Goal: Task Accomplishment & Management: Manage account settings

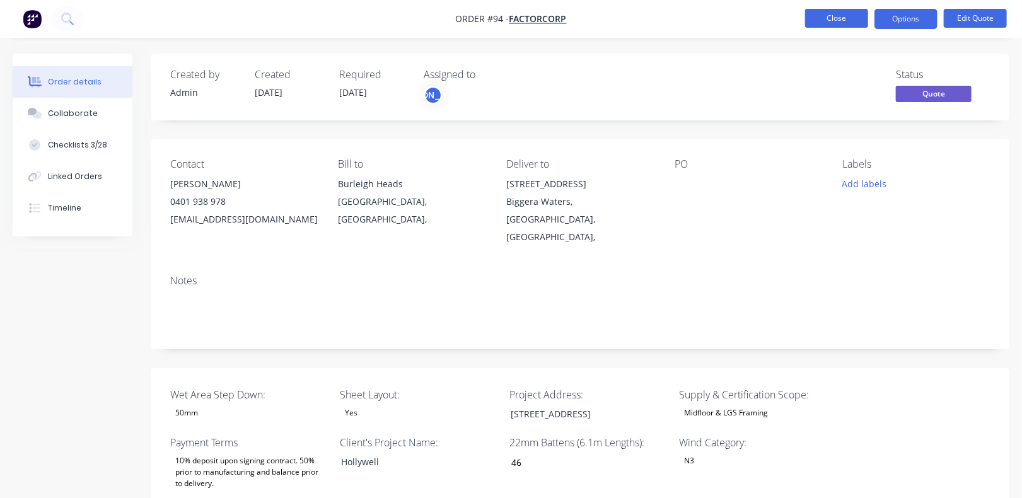
click at [824, 21] on button "Close" at bounding box center [836, 18] width 63 height 19
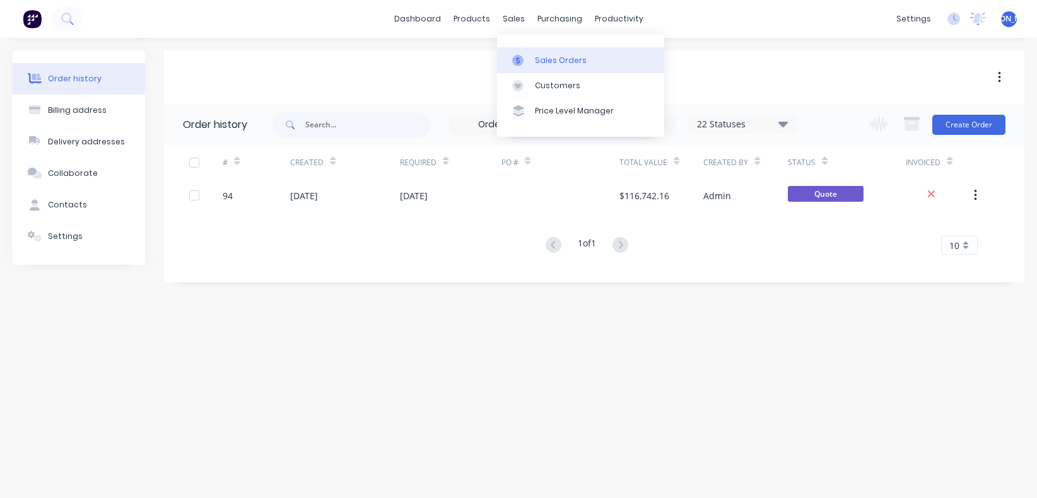
click at [540, 55] on div "Sales Orders" at bounding box center [561, 60] width 52 height 11
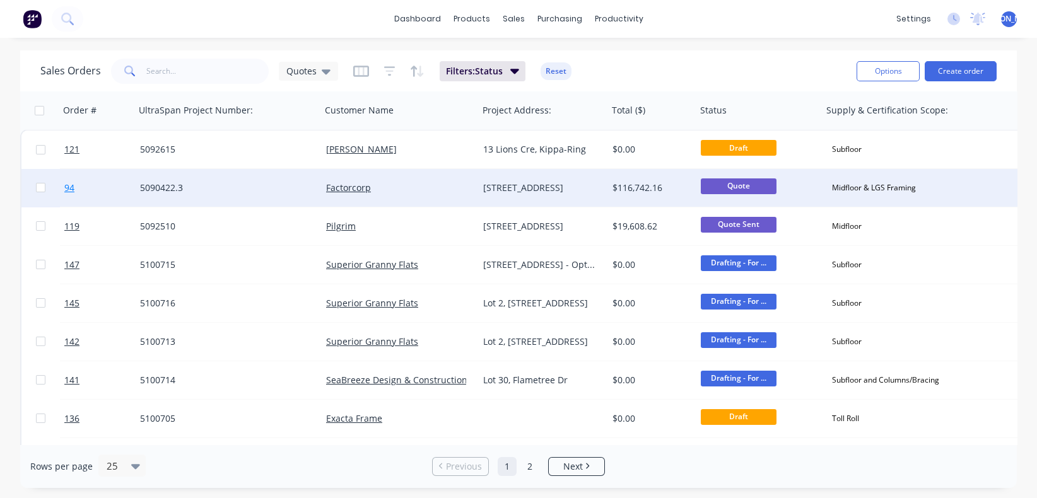
click at [71, 187] on span "94" at bounding box center [69, 188] width 10 height 13
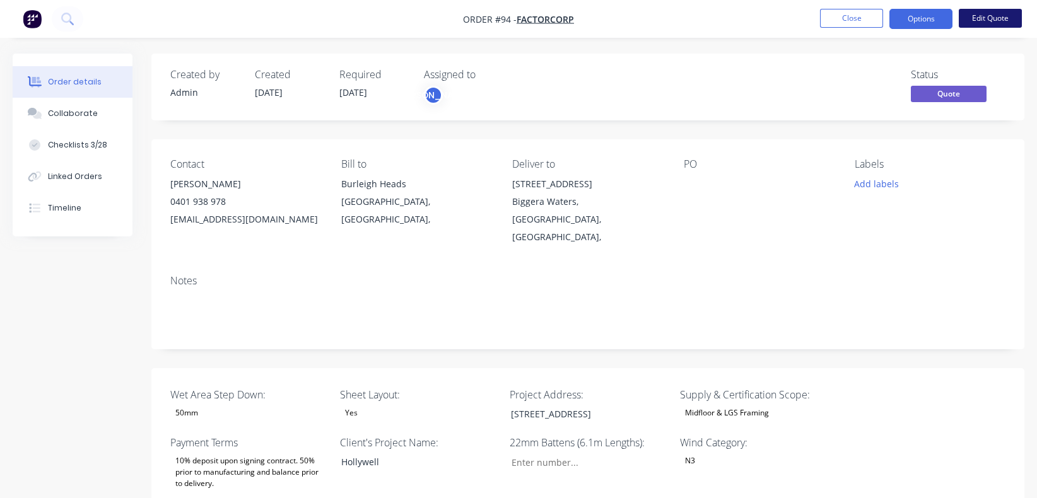
type input "46"
type input "232"
type input "0.0"
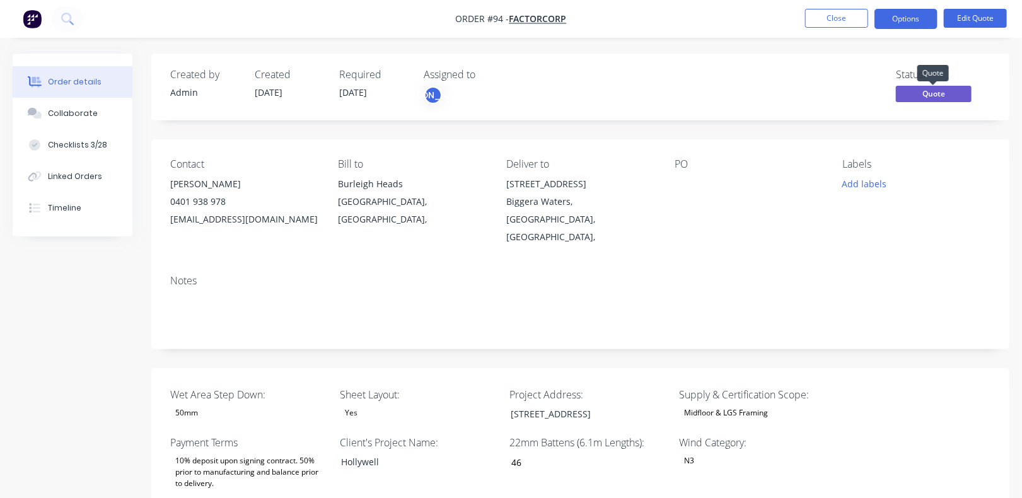
click at [936, 93] on span "Quote" at bounding box center [934, 94] width 76 height 16
click at [916, 23] on button "Options" at bounding box center [906, 19] width 63 height 20
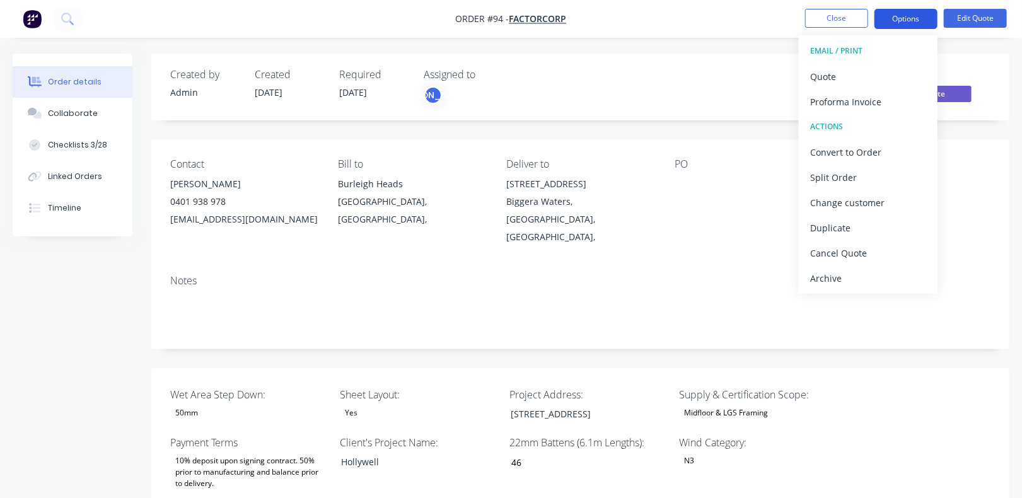
click at [915, 20] on button "Options" at bounding box center [906, 19] width 63 height 20
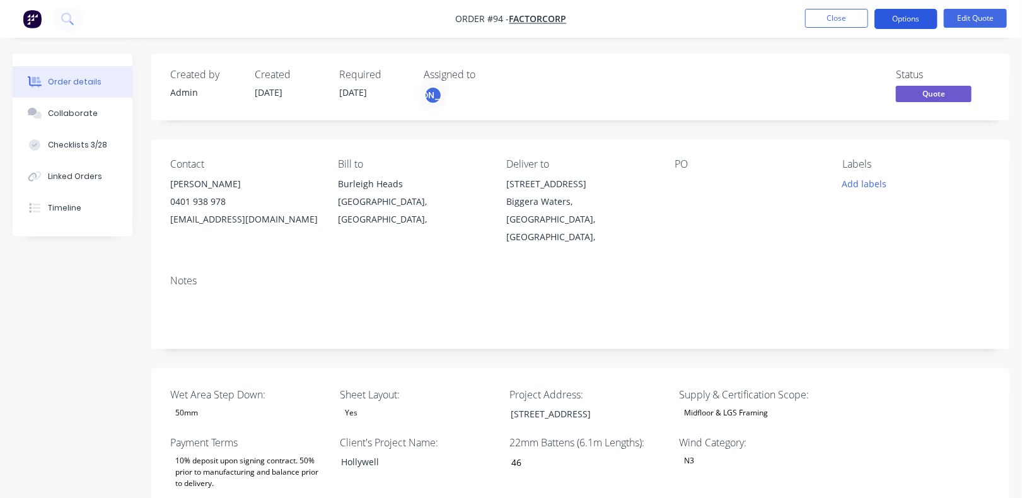
click at [915, 20] on button "Options" at bounding box center [906, 19] width 63 height 20
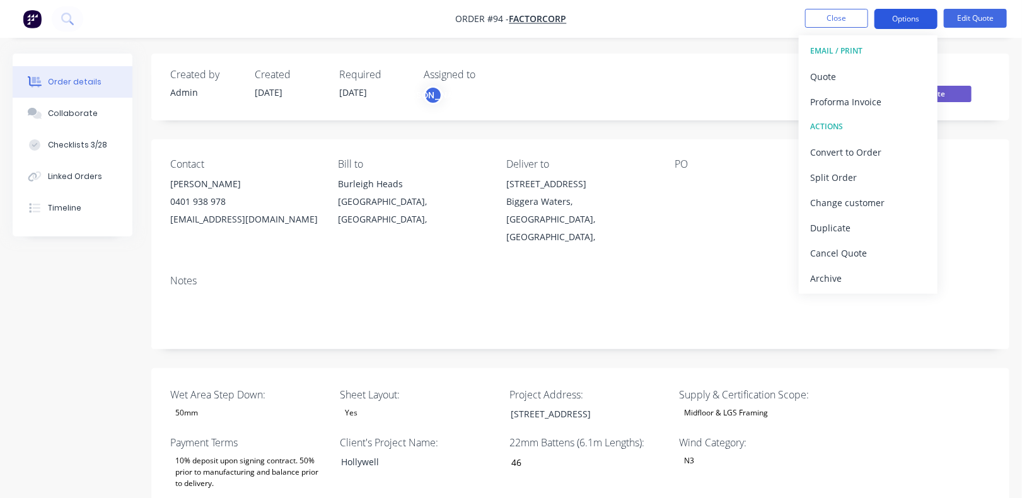
click at [915, 15] on button "Options" at bounding box center [906, 19] width 63 height 20
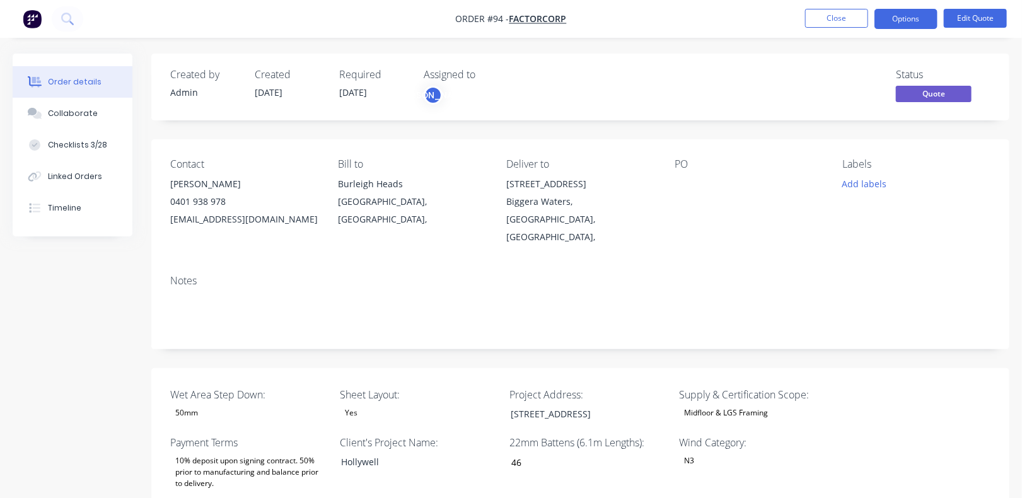
click at [925, 98] on span "Quote" at bounding box center [934, 94] width 76 height 16
click at [967, 21] on button "Edit Quote" at bounding box center [975, 18] width 63 height 19
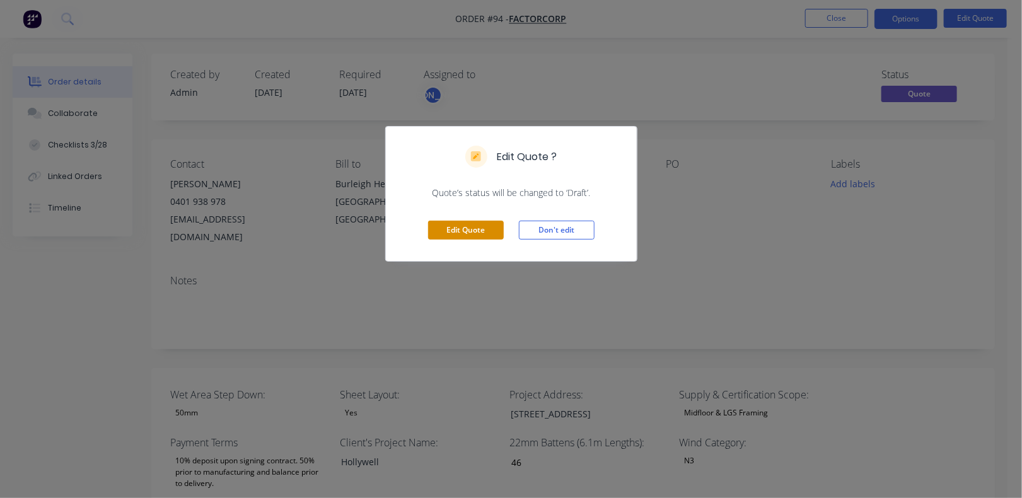
click at [480, 230] on button "Edit Quote" at bounding box center [466, 230] width 76 height 19
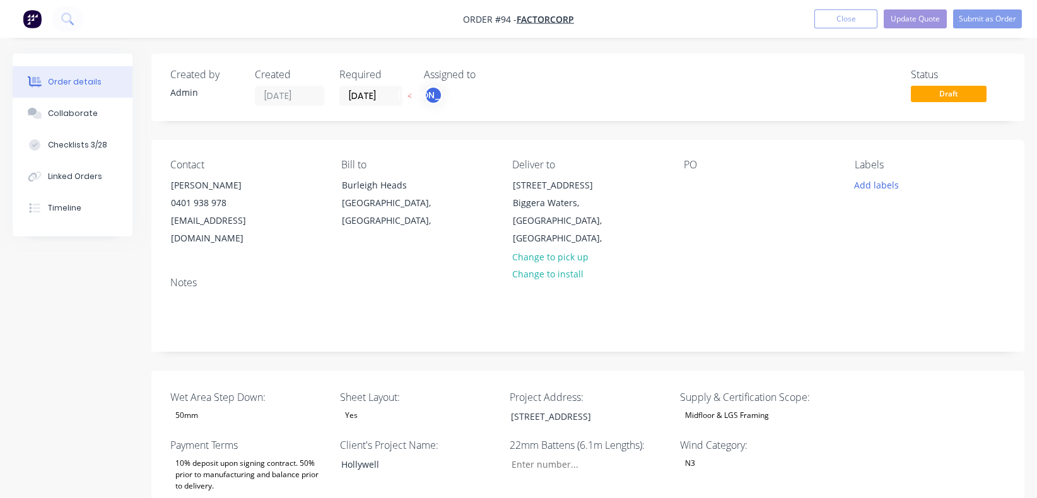
type input "46"
type input "232"
type input "0.0"
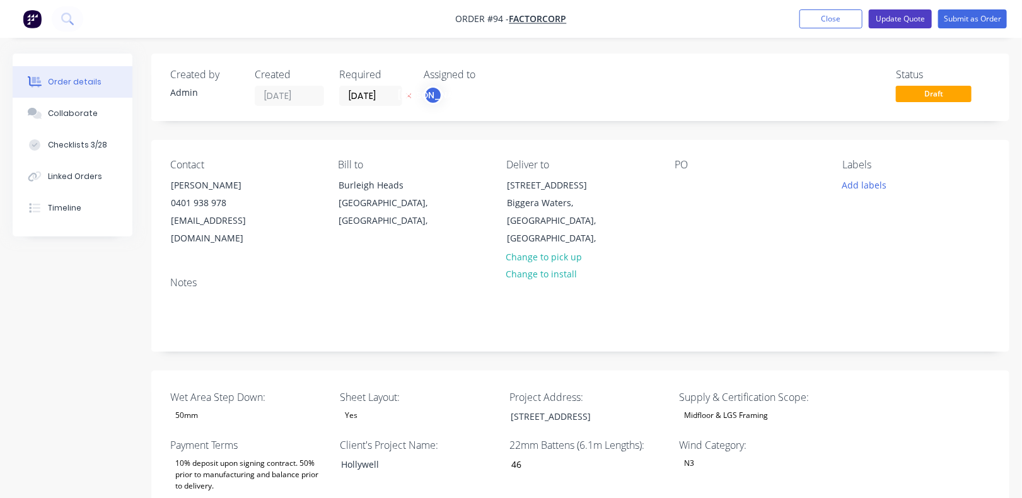
click at [896, 27] on button "Update Quote" at bounding box center [900, 18] width 63 height 19
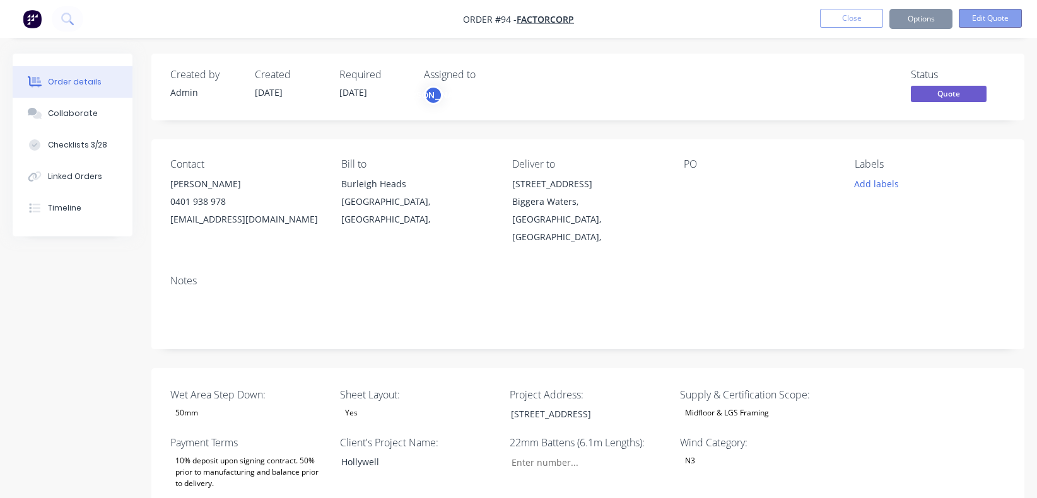
type input "46"
type input "232"
type input "0.0"
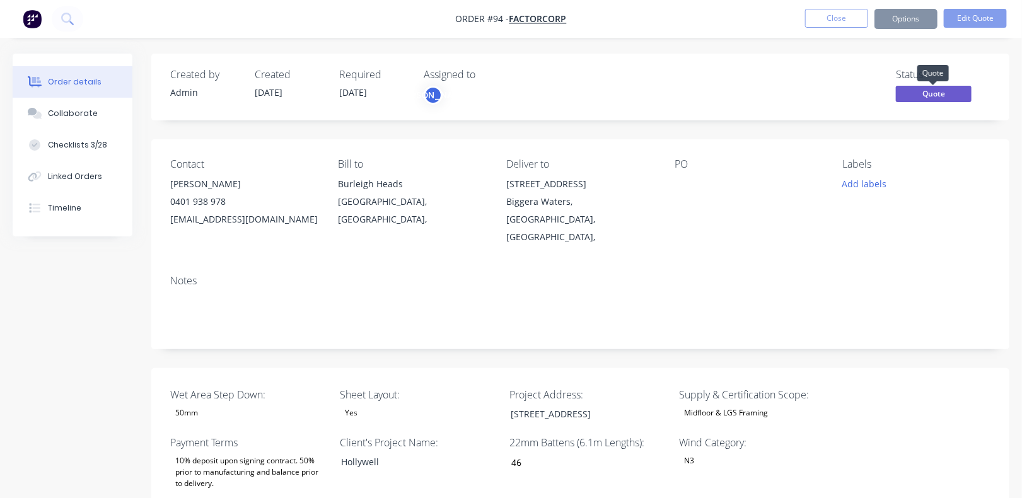
click at [942, 92] on span "Quote" at bounding box center [934, 94] width 76 height 16
click at [917, 16] on button "Options" at bounding box center [906, 19] width 63 height 20
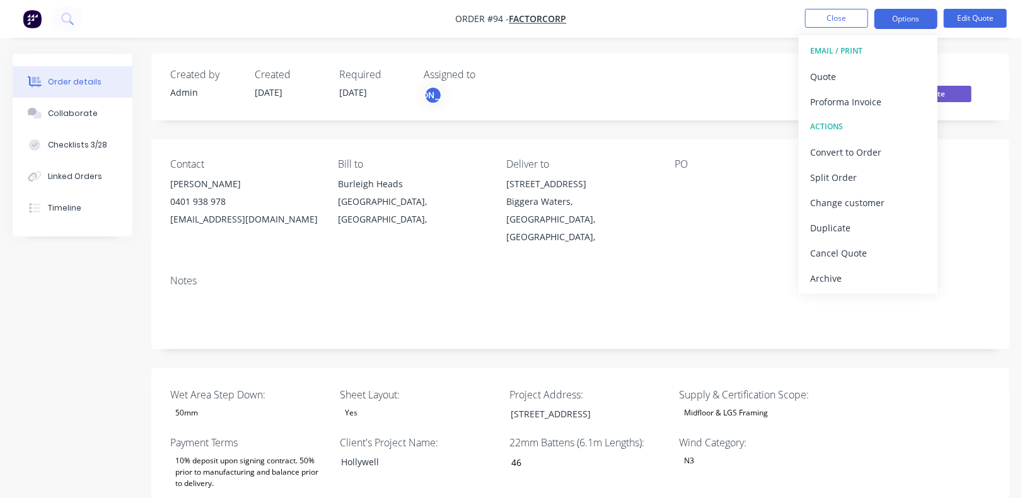
click at [968, 208] on div "Labels Add labels" at bounding box center [916, 202] width 148 height 88
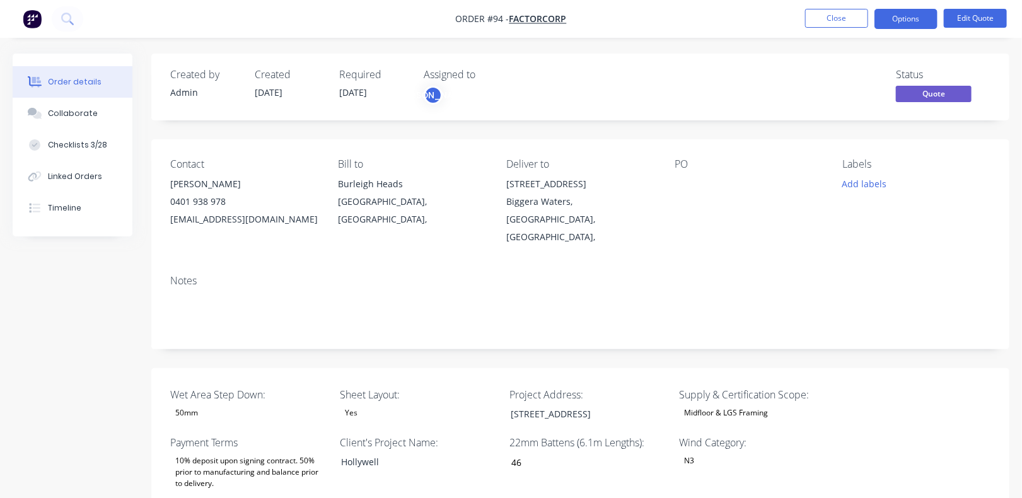
click at [942, 90] on span "Quote" at bounding box center [934, 94] width 76 height 16
click at [905, 16] on button "Options" at bounding box center [906, 19] width 63 height 20
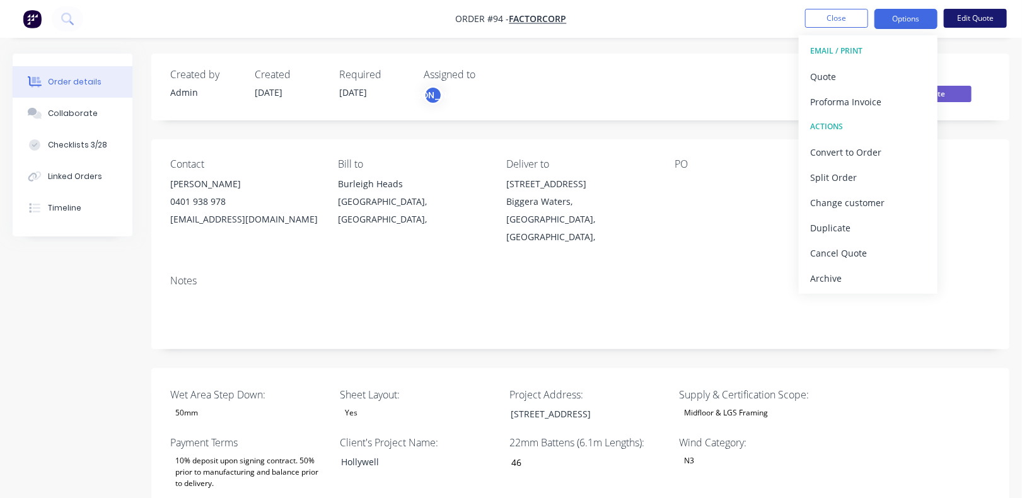
click at [978, 15] on button "Edit Quote" at bounding box center [975, 18] width 63 height 19
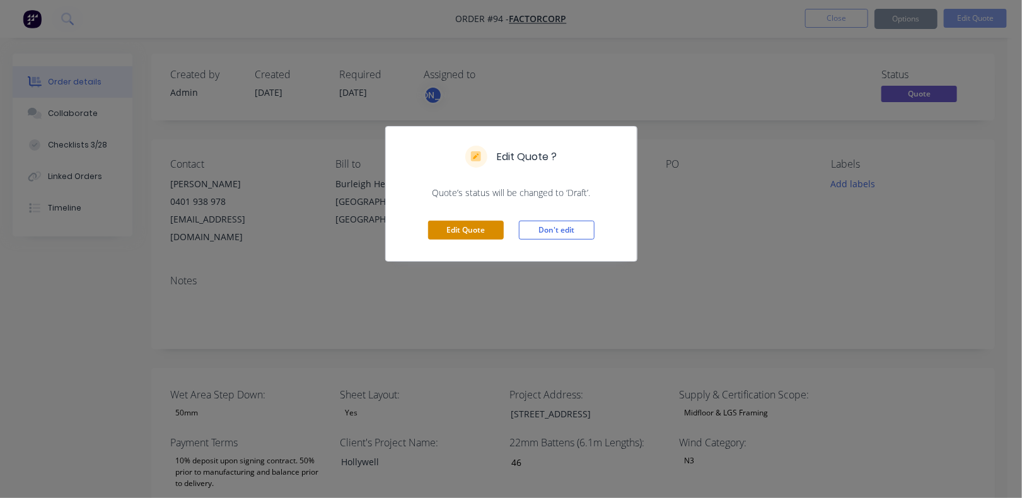
click at [479, 233] on button "Edit Quote" at bounding box center [466, 230] width 76 height 19
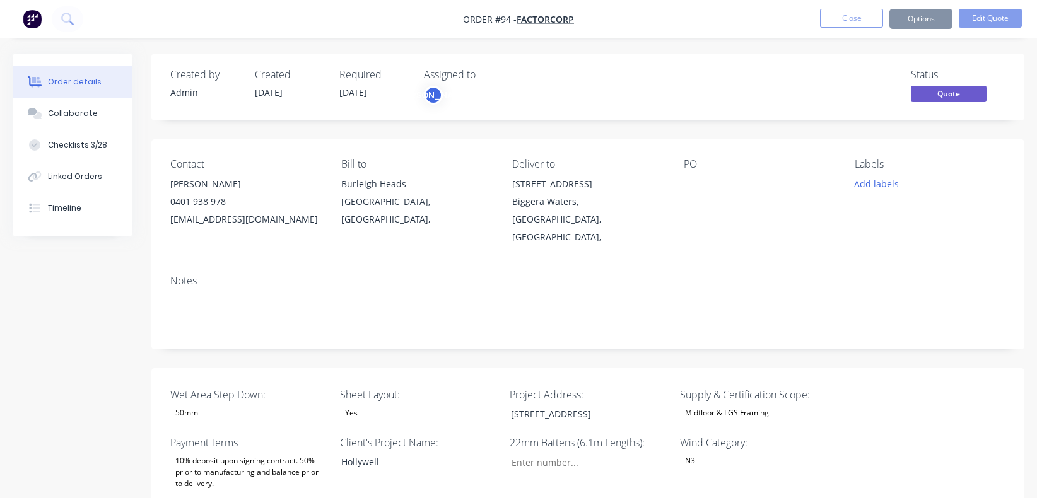
type input "46"
type input "232"
type input "0.0"
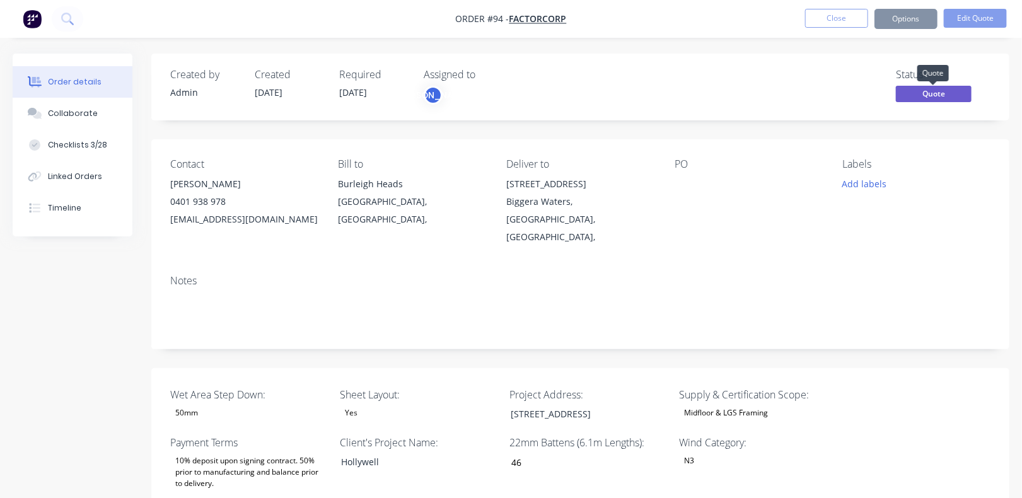
click at [949, 96] on span "Quote" at bounding box center [934, 94] width 76 height 16
click at [993, 59] on div "Created by Admin Created 24/09/25 Required 08/10/25 Assigned to JO Status Quote" at bounding box center [580, 87] width 858 height 67
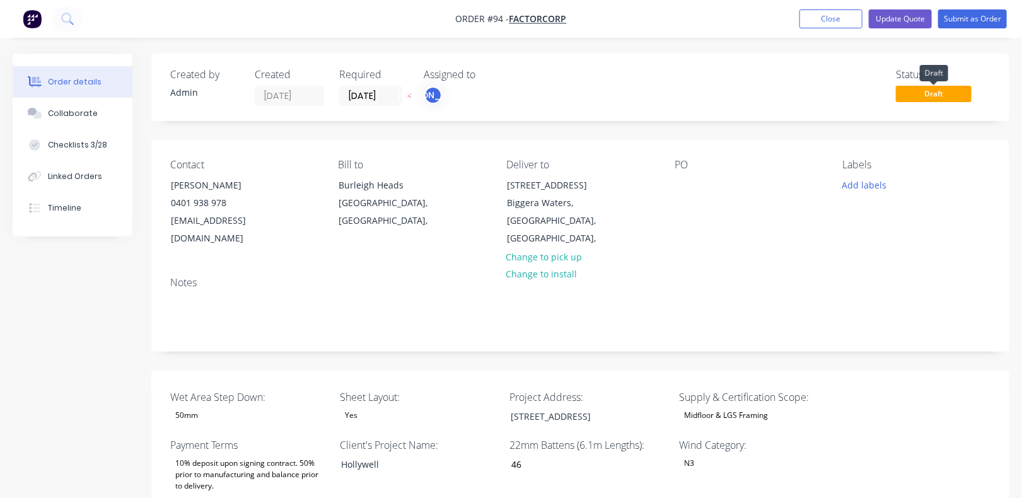
click at [953, 93] on span "Draft" at bounding box center [934, 94] width 76 height 16
click at [938, 95] on span "Draft" at bounding box center [934, 94] width 76 height 16
click at [972, 19] on button "Submit as Order" at bounding box center [972, 18] width 69 height 19
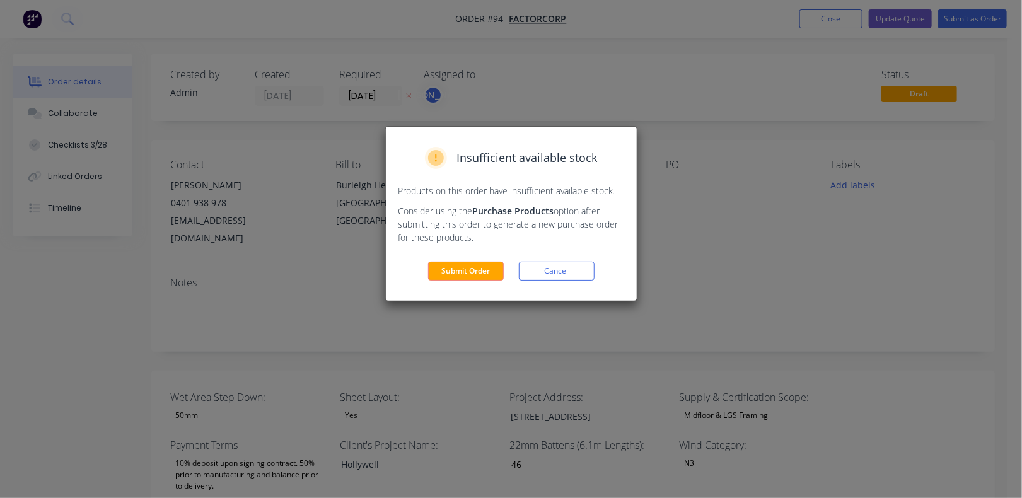
click at [467, 269] on button "Submit Order" at bounding box center [466, 271] width 76 height 19
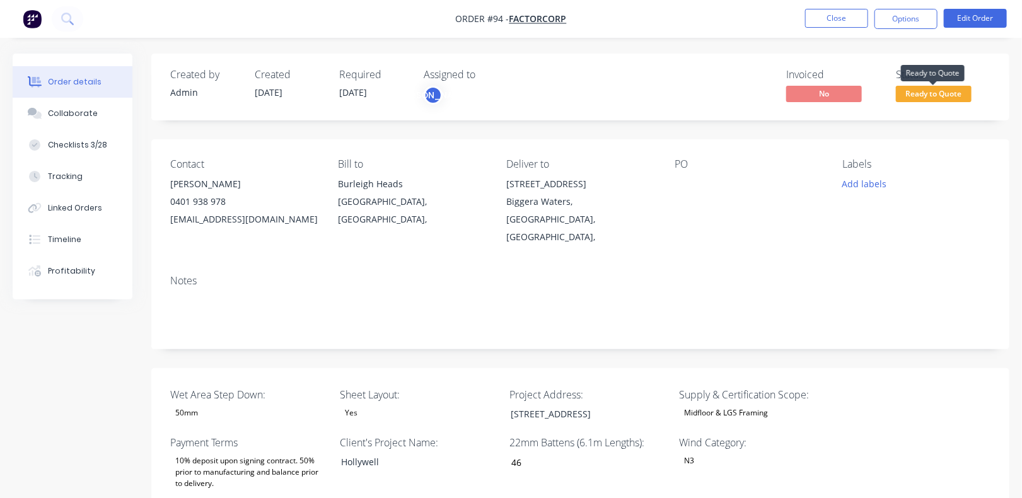
click at [939, 94] on span "Ready to Quote" at bounding box center [934, 94] width 76 height 16
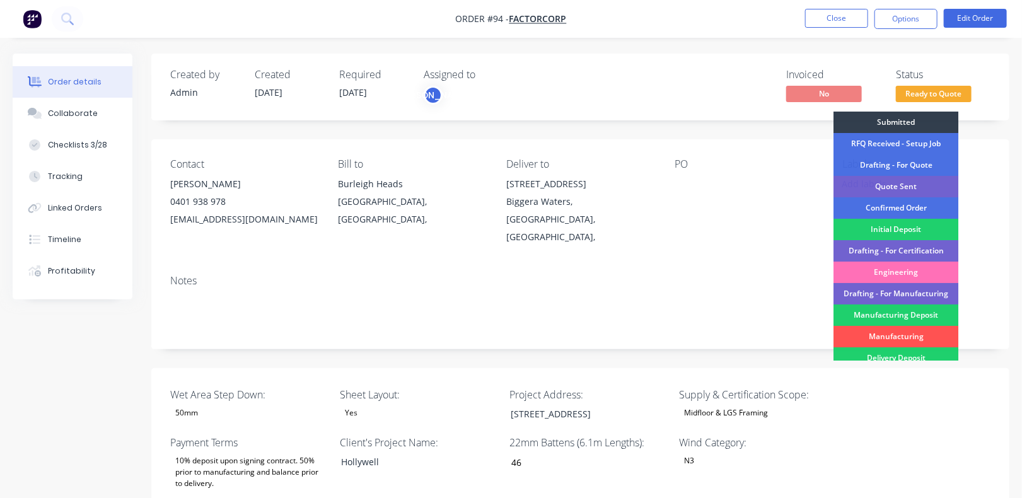
click at [903, 185] on div "Quote Sent" at bounding box center [896, 186] width 125 height 21
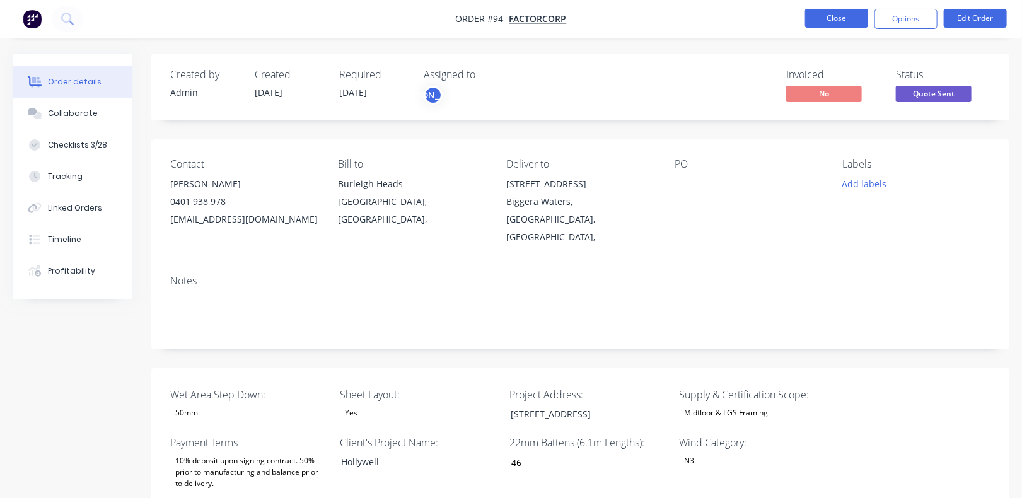
click at [837, 21] on button "Close" at bounding box center [836, 18] width 63 height 19
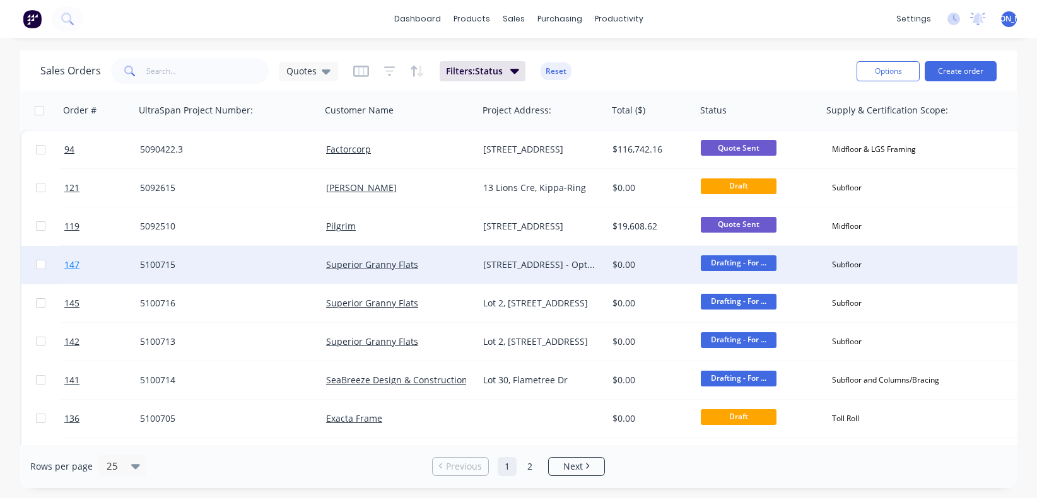
click at [71, 269] on span "147" at bounding box center [71, 265] width 15 height 13
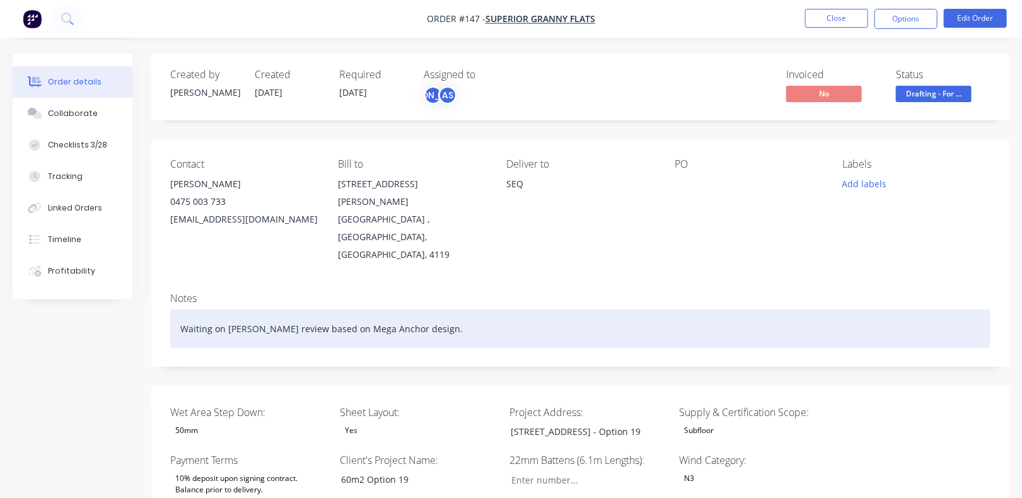
click at [520, 310] on div "Waiting on stump review based on Mega Anchor design." at bounding box center [580, 329] width 820 height 38
drag, startPoint x: 435, startPoint y: 292, endPoint x: 153, endPoint y: 302, distance: 282.7
click at [153, 302] on div "Notes Waiting on stump review based on Mega Anchor design." at bounding box center [580, 324] width 858 height 84
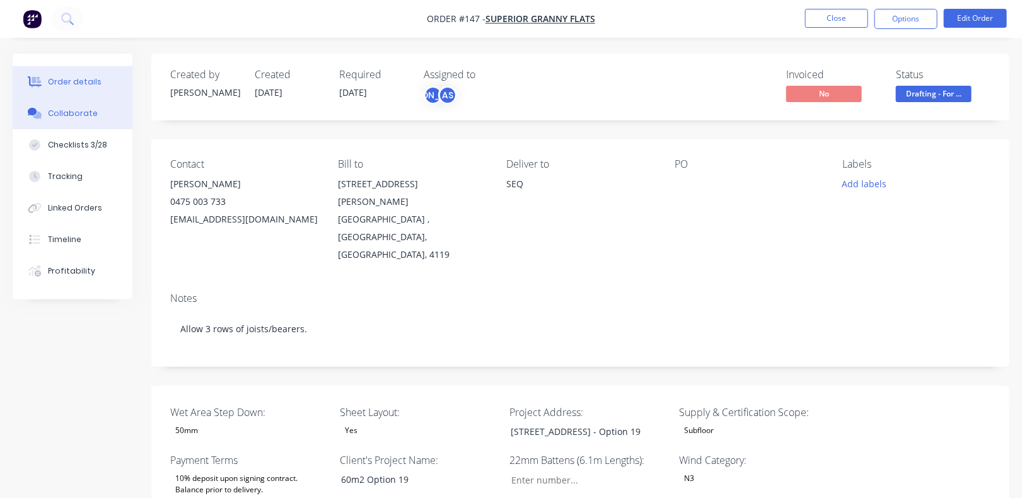
click at [83, 114] on div "Collaborate" at bounding box center [73, 113] width 50 height 11
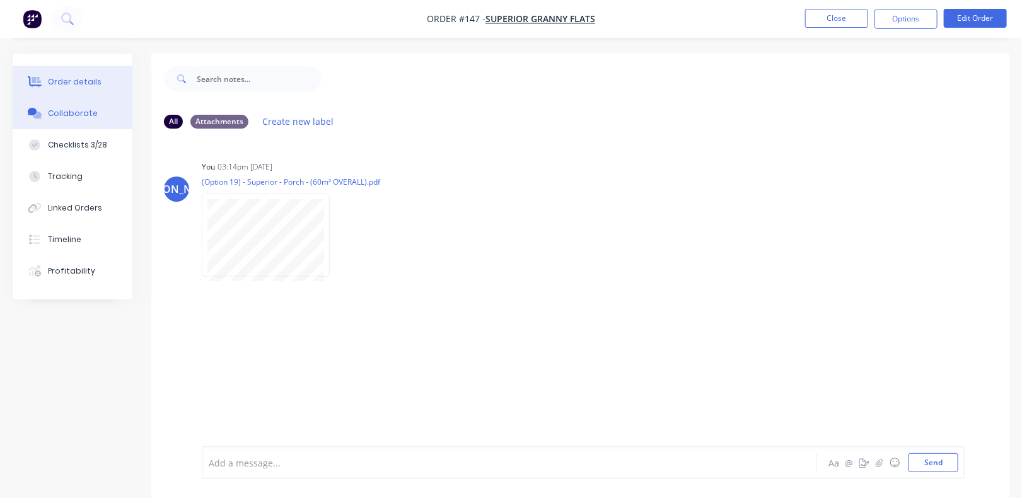
click at [90, 78] on div "Order details" at bounding box center [75, 81] width 54 height 11
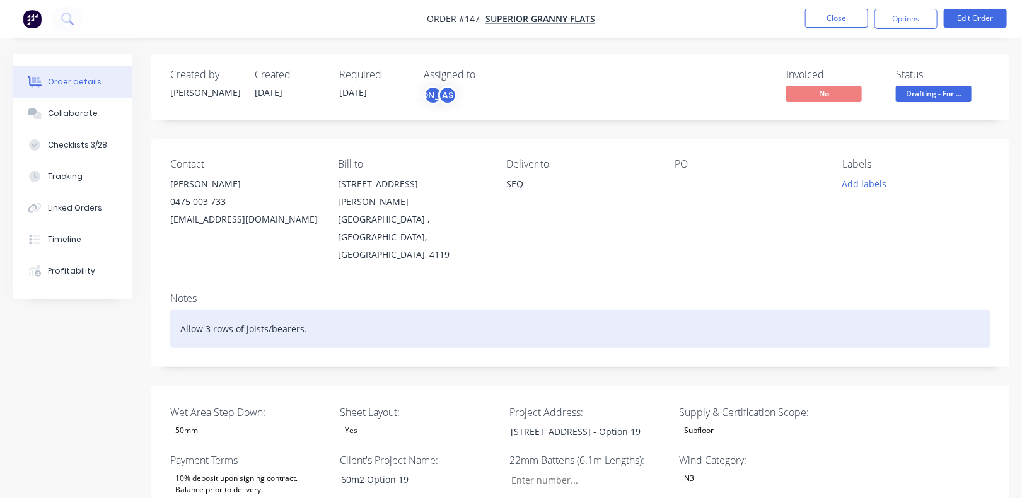
click at [329, 310] on div "Allow 3 rows of joists/bearers." at bounding box center [580, 329] width 820 height 38
drag, startPoint x: 341, startPoint y: 296, endPoint x: 138, endPoint y: 308, distance: 202.8
copy div "Allow 3 rows of joists/bearers."
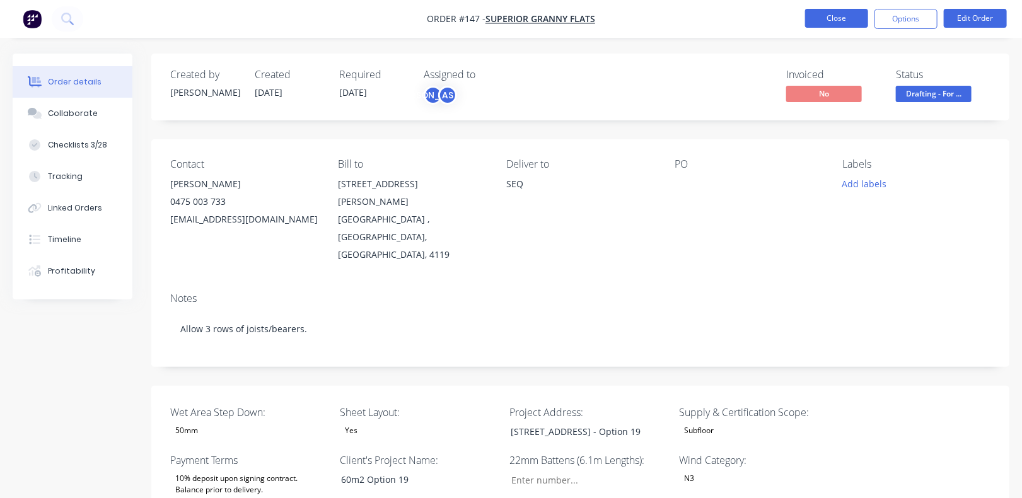
click at [834, 18] on button "Close" at bounding box center [836, 18] width 63 height 19
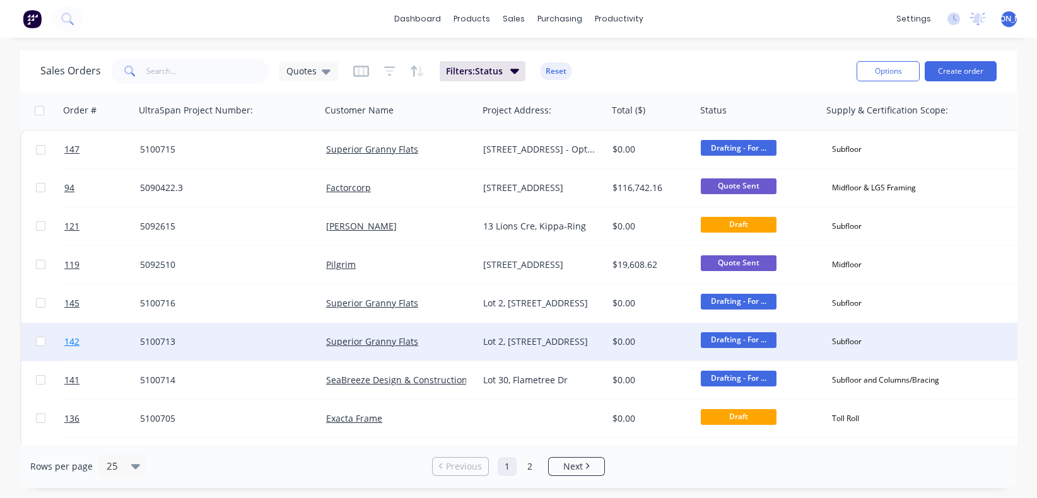
click at [67, 342] on span "142" at bounding box center [71, 341] width 15 height 13
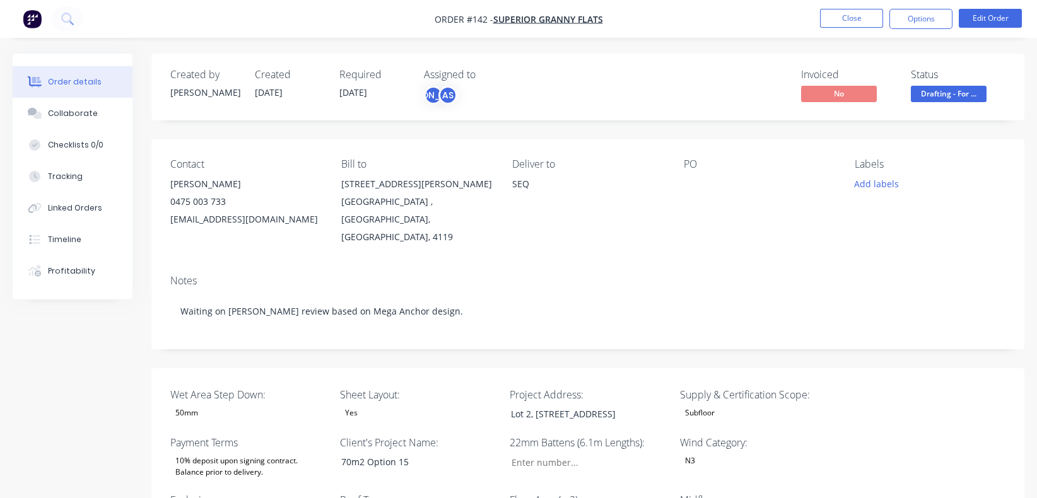
type input "73"
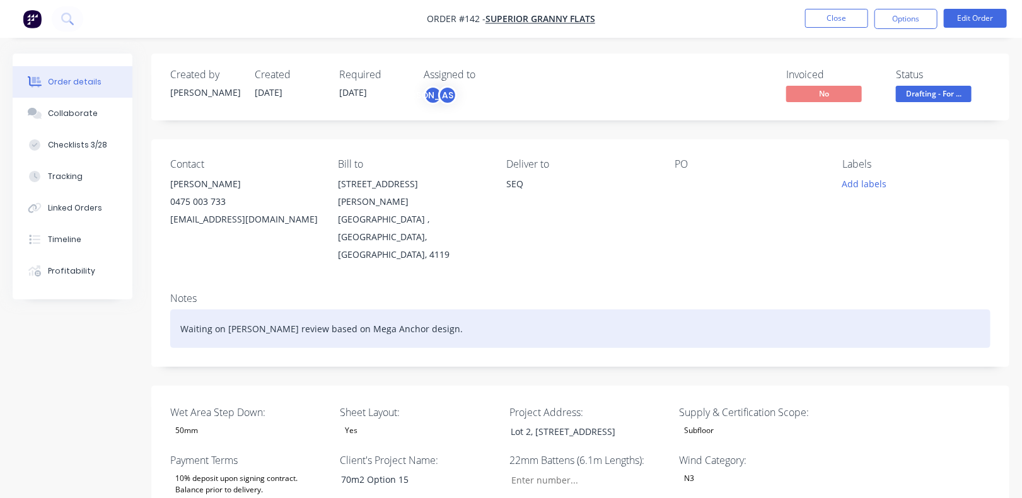
click at [470, 310] on div "Waiting on stump review based on Mega Anchor design." at bounding box center [580, 329] width 820 height 38
drag, startPoint x: 460, startPoint y: 293, endPoint x: 125, endPoint y: 300, distance: 335.5
paste div
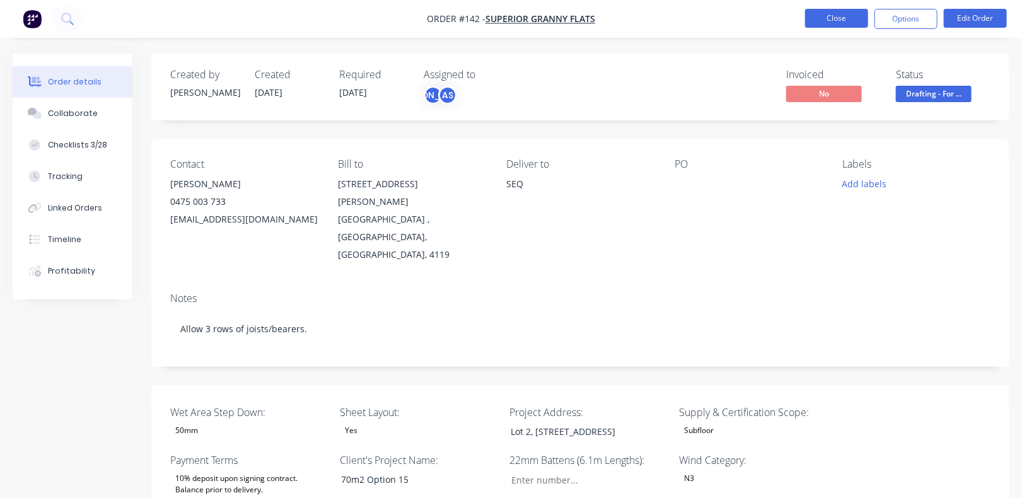
click at [836, 20] on button "Close" at bounding box center [836, 18] width 63 height 19
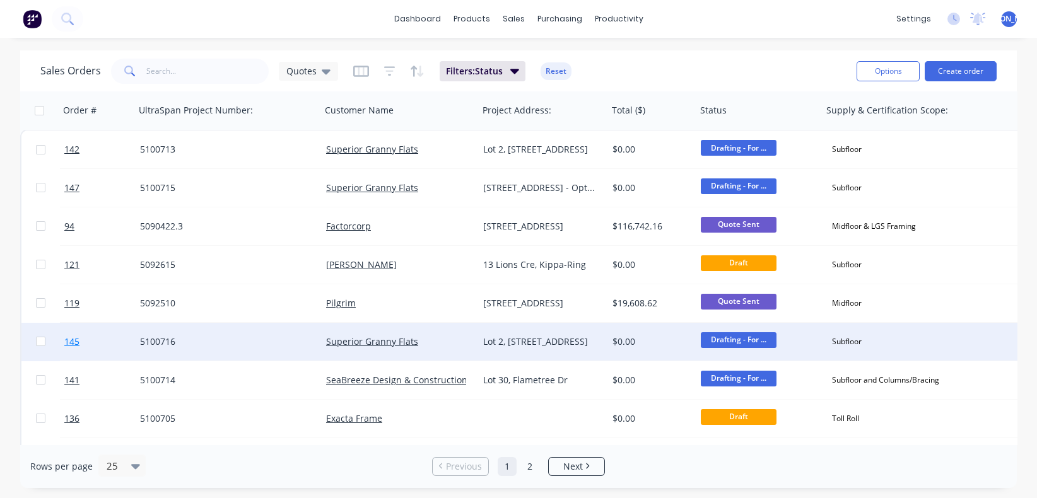
click at [74, 344] on span "145" at bounding box center [71, 341] width 15 height 13
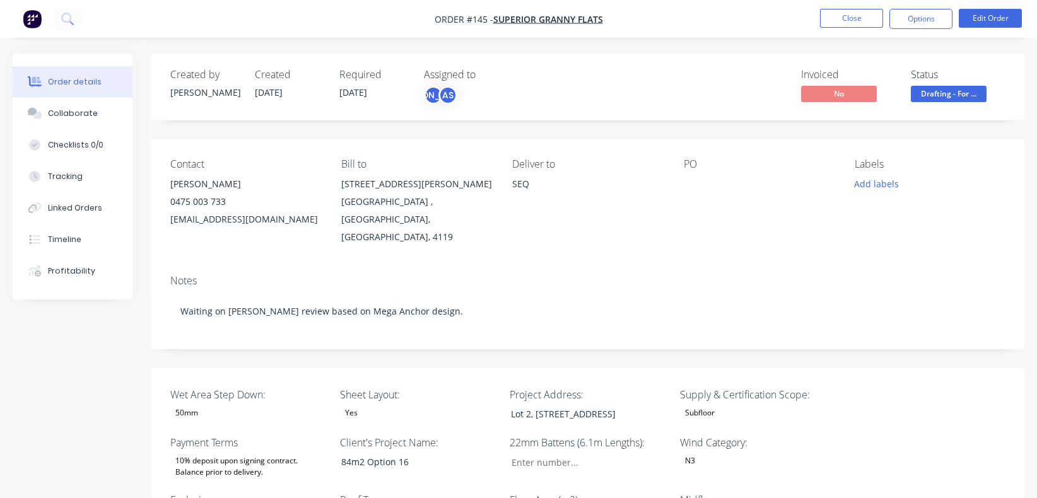
type input "87"
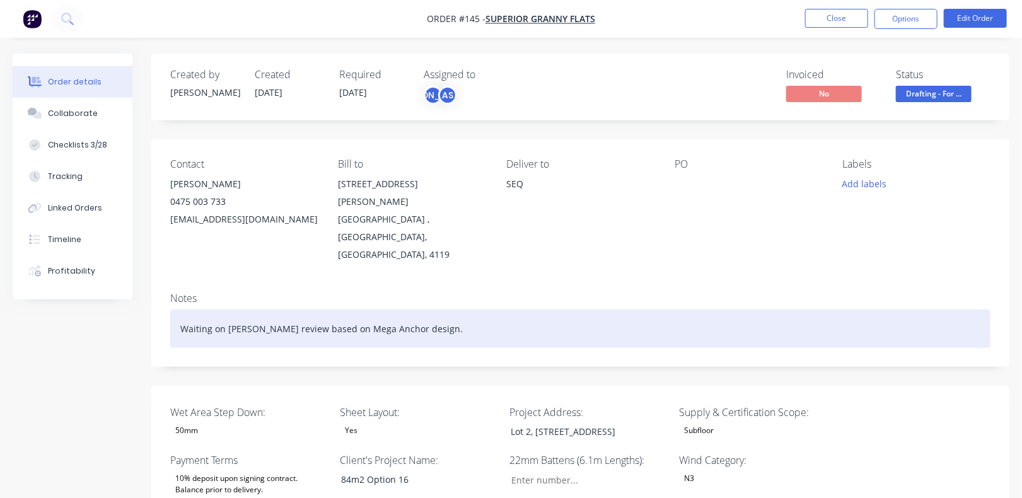
click at [420, 310] on div "Waiting on stump review based on Mega Anchor design." at bounding box center [580, 329] width 820 height 38
drag, startPoint x: 446, startPoint y: 297, endPoint x: 162, endPoint y: 300, distance: 283.8
click at [162, 300] on div "Notes Waiting on stump review based on Mega Anchor design." at bounding box center [580, 324] width 858 height 84
paste div
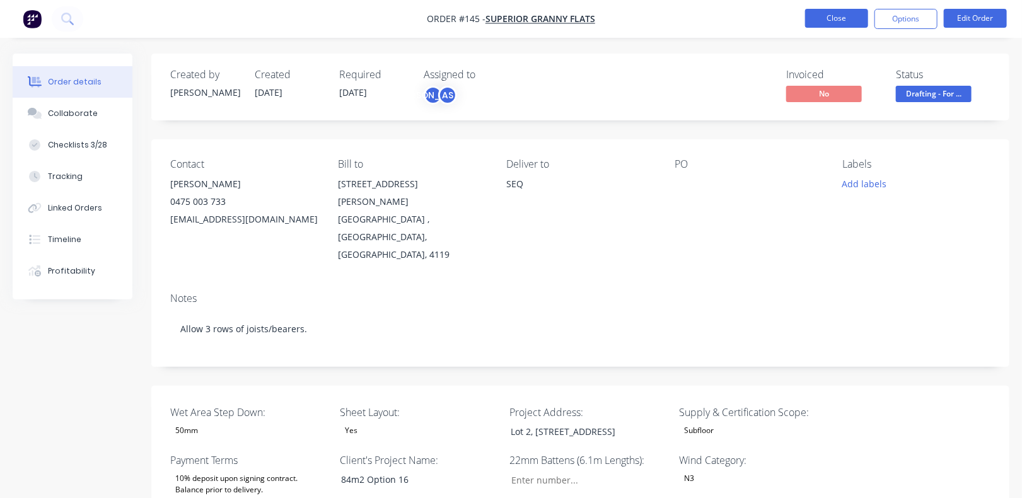
click at [833, 20] on button "Close" at bounding box center [836, 18] width 63 height 19
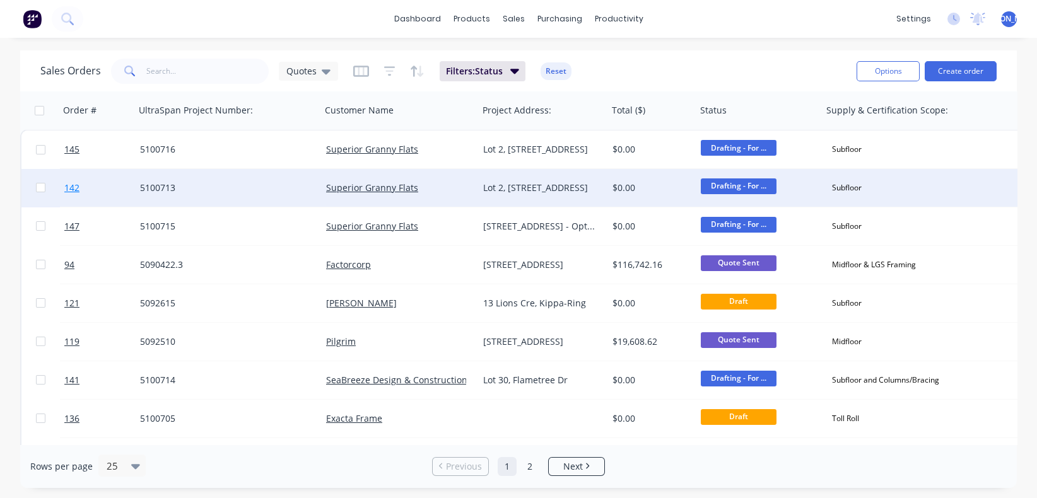
click at [71, 189] on span "142" at bounding box center [71, 188] width 15 height 13
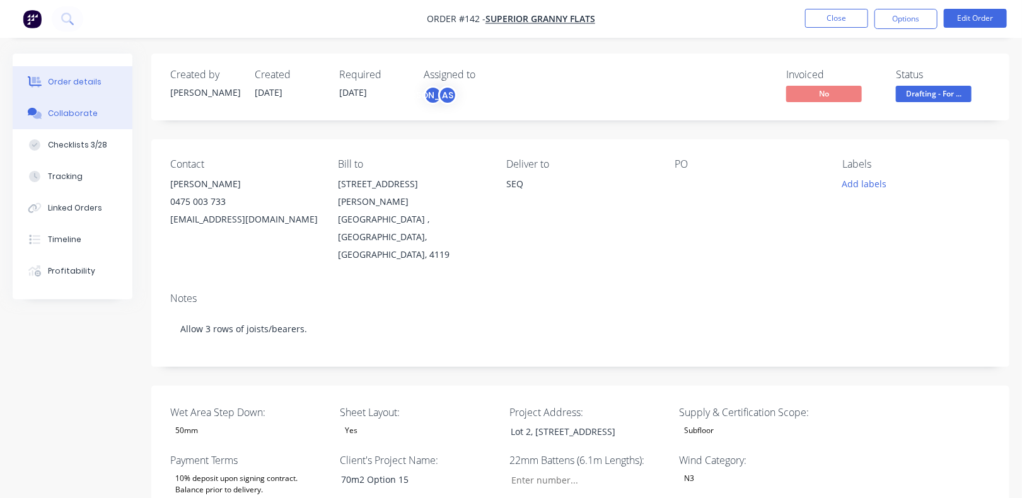
click at [65, 114] on div "Collaborate" at bounding box center [73, 113] width 50 height 11
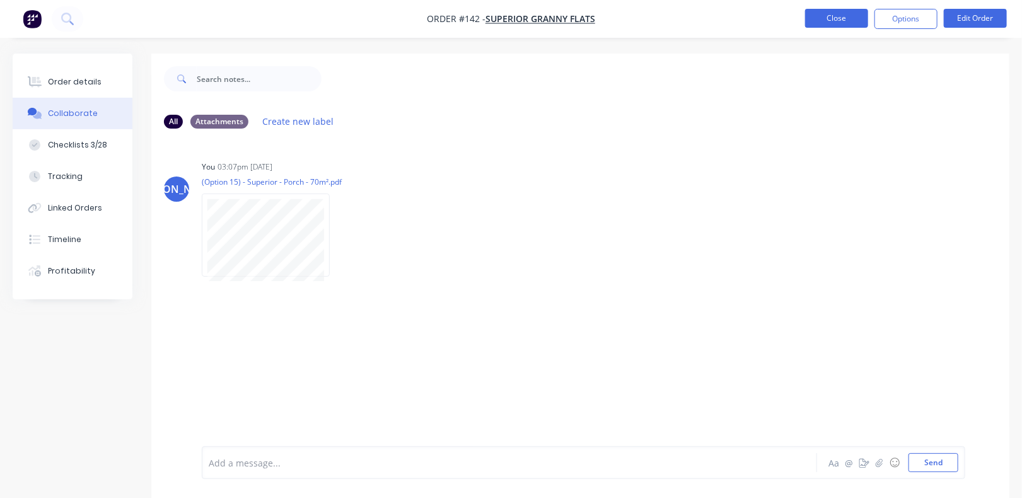
click at [839, 15] on button "Close" at bounding box center [836, 18] width 63 height 19
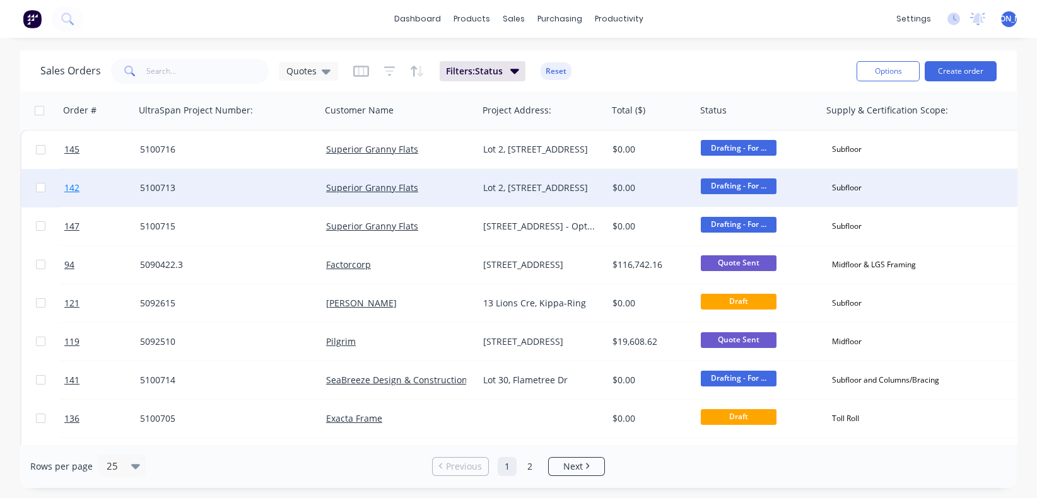
click at [70, 188] on span "142" at bounding box center [71, 188] width 15 height 13
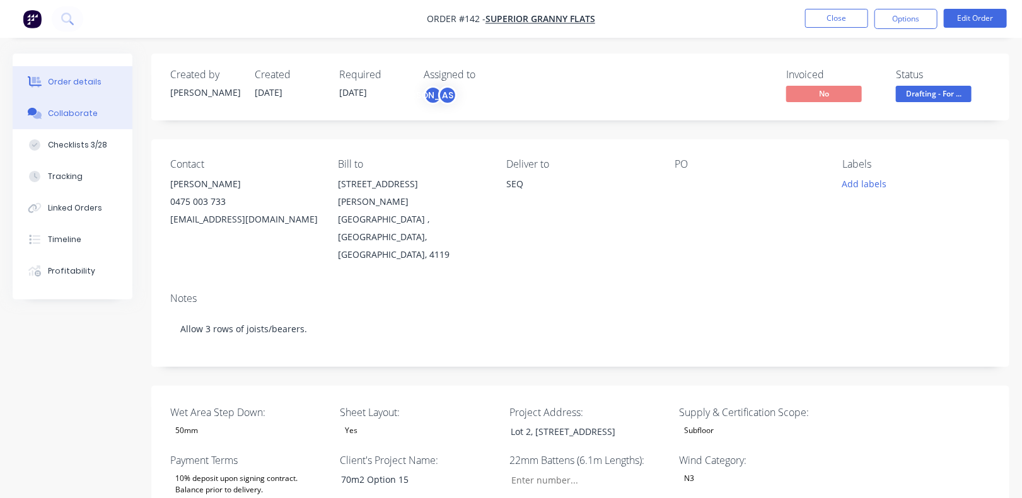
click at [63, 120] on button "Collaborate" at bounding box center [73, 114] width 120 height 32
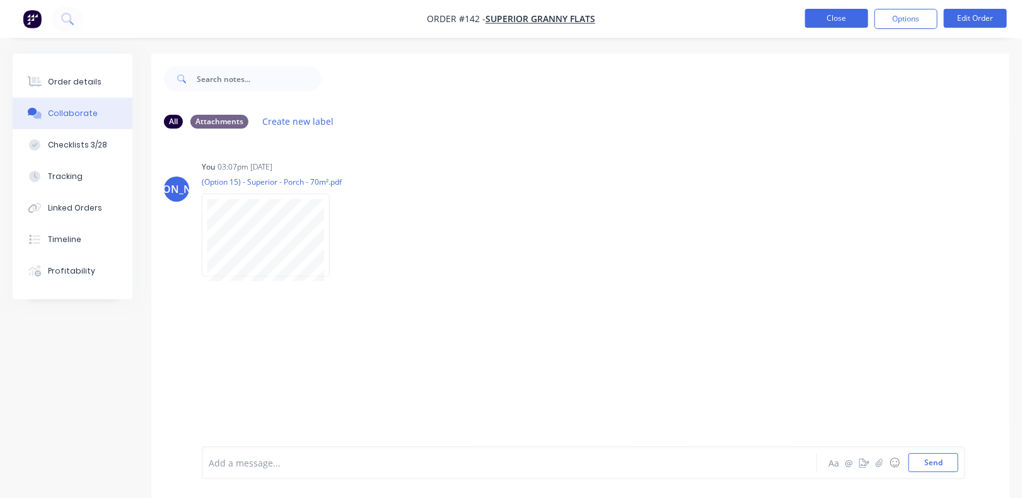
click at [848, 21] on button "Close" at bounding box center [836, 18] width 63 height 19
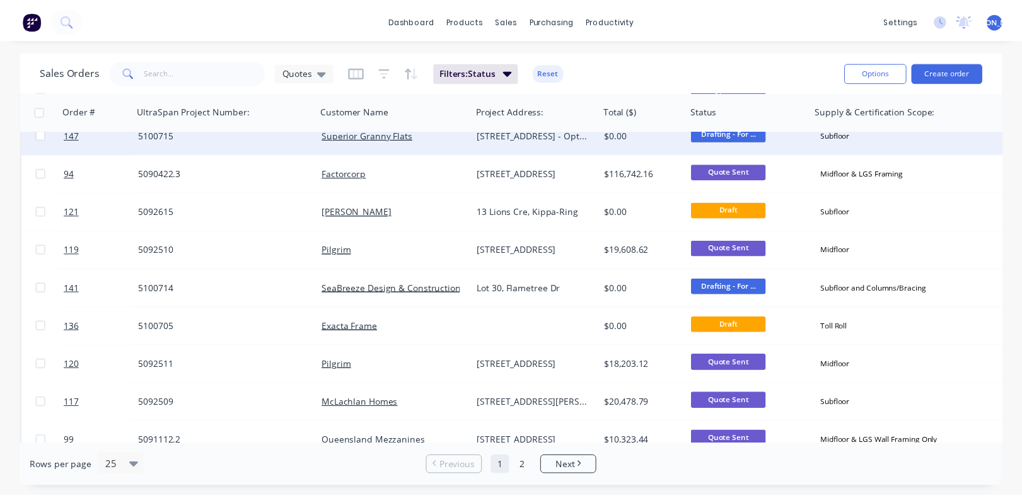
scroll to position [93, 0]
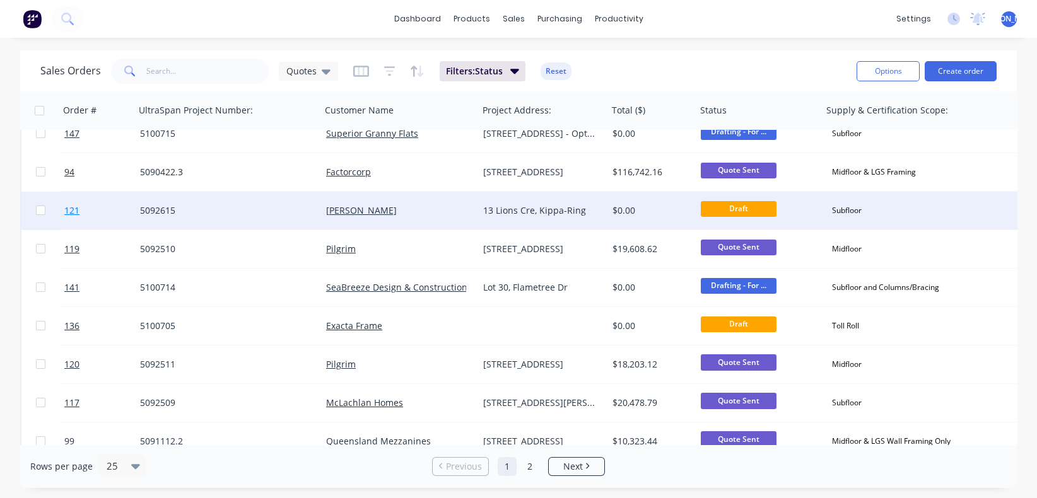
click at [67, 211] on span "121" at bounding box center [71, 210] width 15 height 13
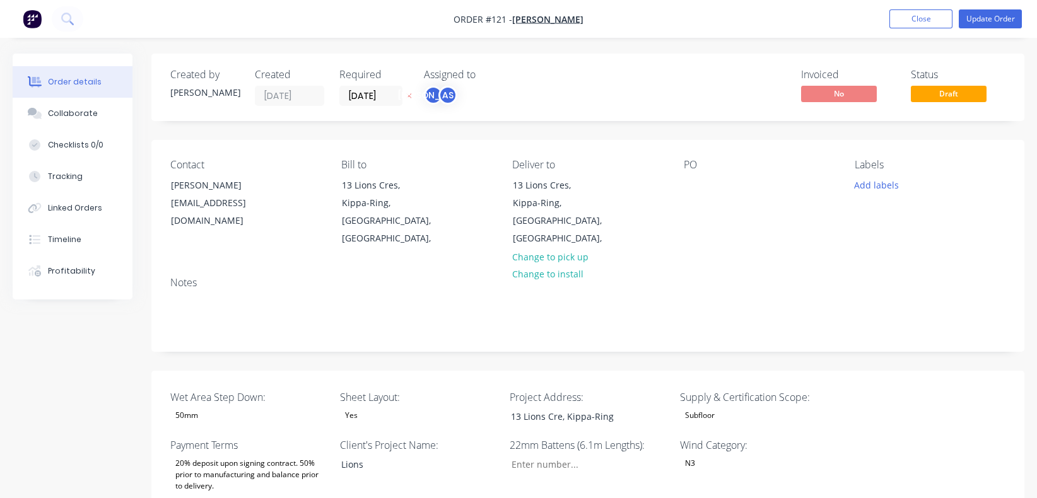
type input "124"
type input "143"
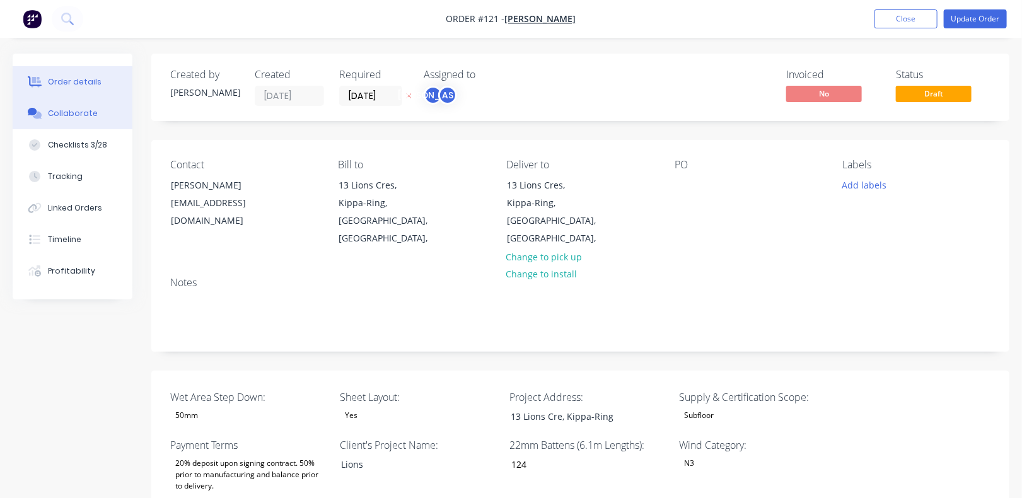
click at [76, 120] on button "Collaborate" at bounding box center [73, 114] width 120 height 32
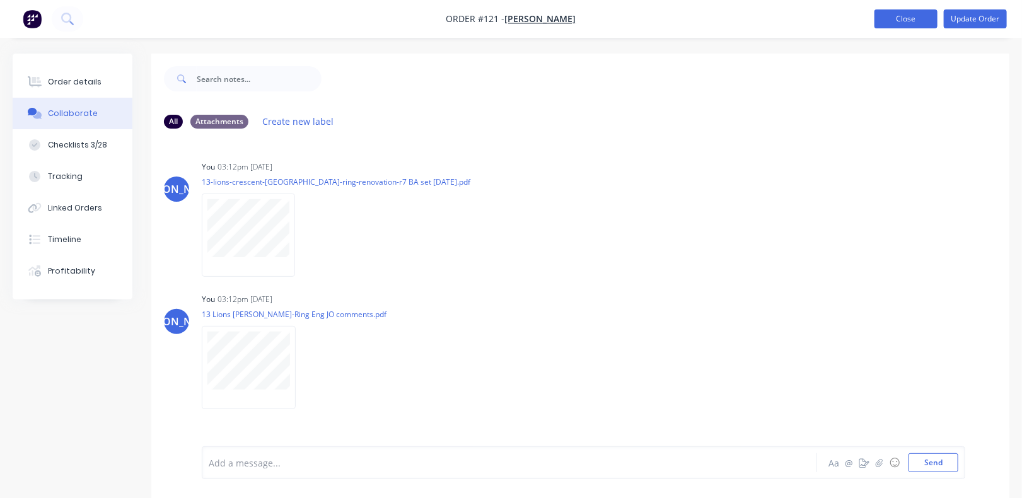
click at [926, 21] on button "Close" at bounding box center [906, 18] width 63 height 19
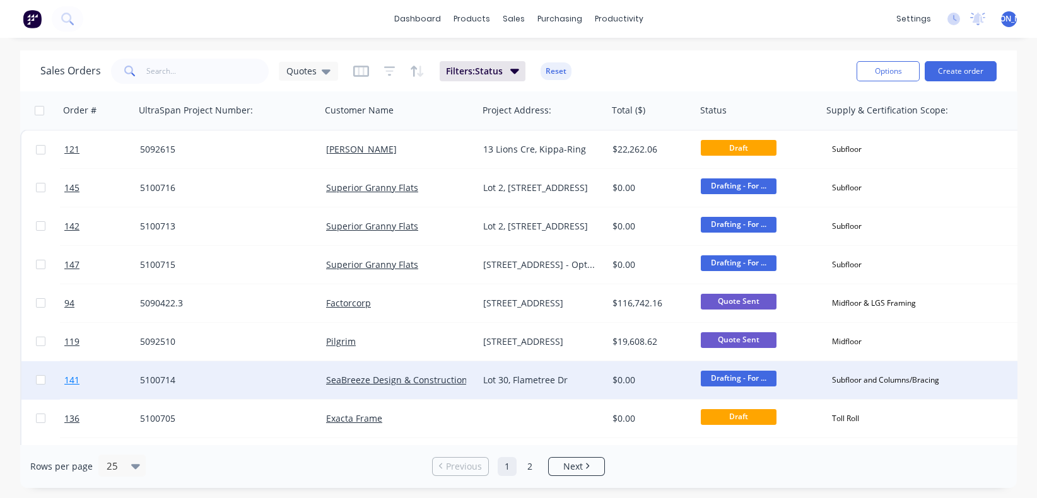
click at [74, 381] on span "141" at bounding box center [71, 380] width 15 height 13
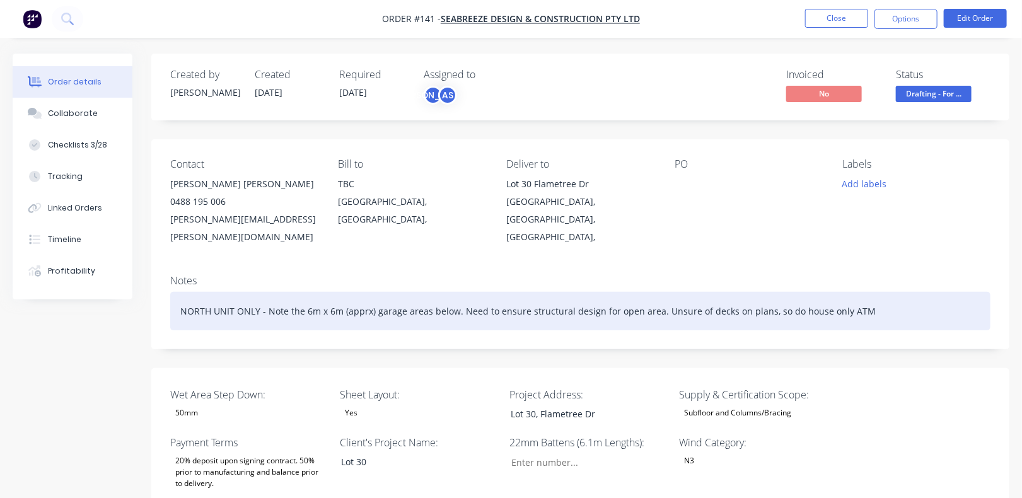
click at [688, 292] on div "NORTH UNIT ONLY - Note the 6m x 6m (apprx) garage areas below. Need to ensure s…" at bounding box center [580, 311] width 820 height 38
click at [900, 301] on div "NORTH UNIT ONLY - Note the 6m x 6m (apprx) garage areas below. Need to ensure s…" at bounding box center [580, 311] width 820 height 38
drag, startPoint x: 883, startPoint y: 292, endPoint x: 656, endPoint y: 298, distance: 227.7
click at [656, 298] on div "NORTH UNIT ONLY - Note the 6m x 6m (apprx) garage areas below. Need to ensure s…" at bounding box center [580, 311] width 820 height 38
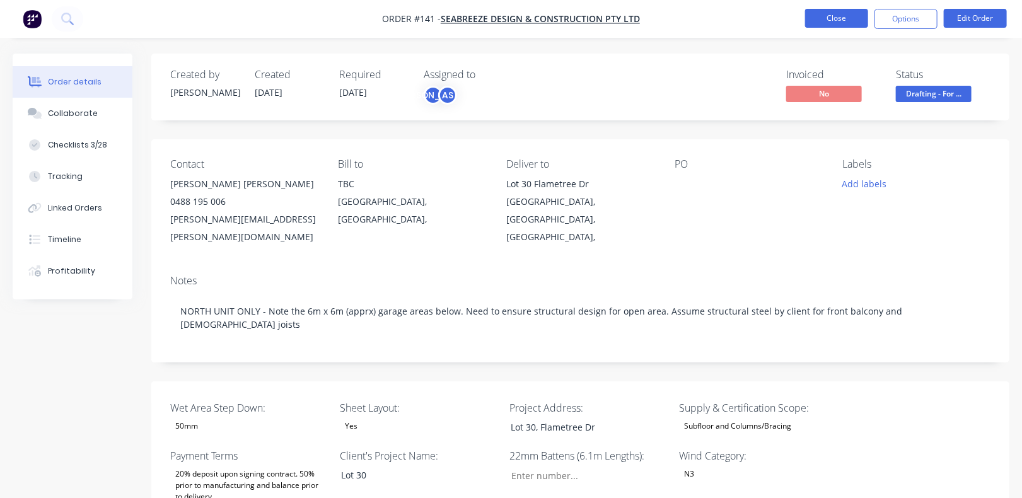
click at [837, 22] on button "Close" at bounding box center [836, 18] width 63 height 19
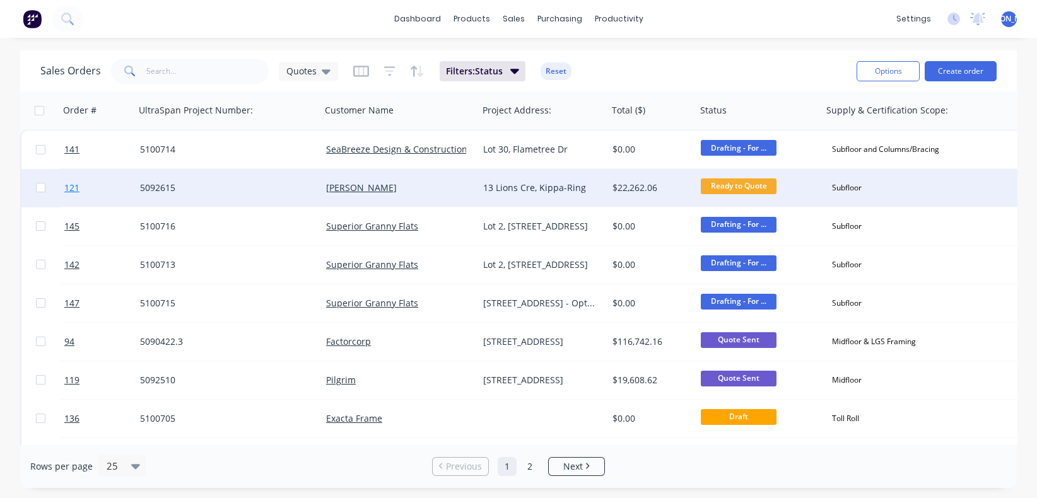
click at [72, 190] on span "121" at bounding box center [71, 188] width 15 height 13
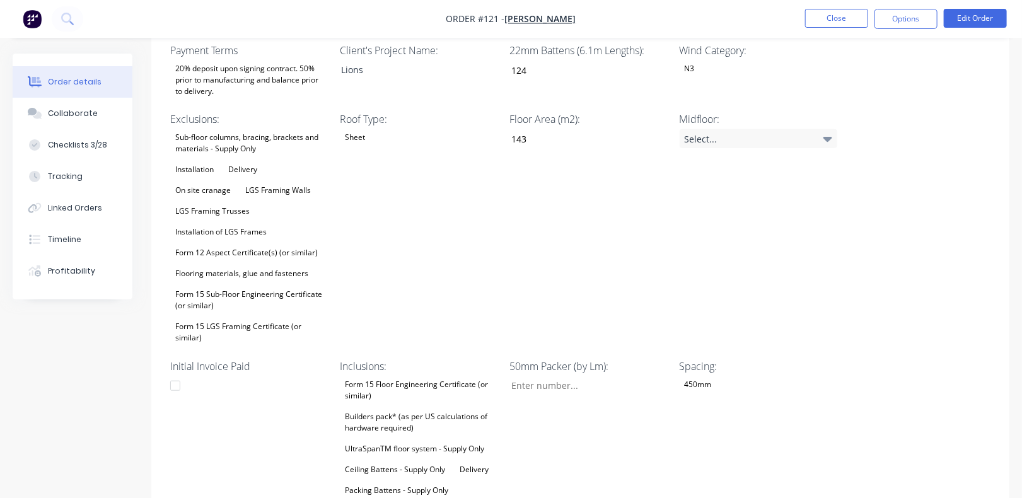
click at [276, 206] on div "Sub-floor columns, bracing, brackets and materials - Supply Only Installation D…" at bounding box center [249, 237] width 158 height 217
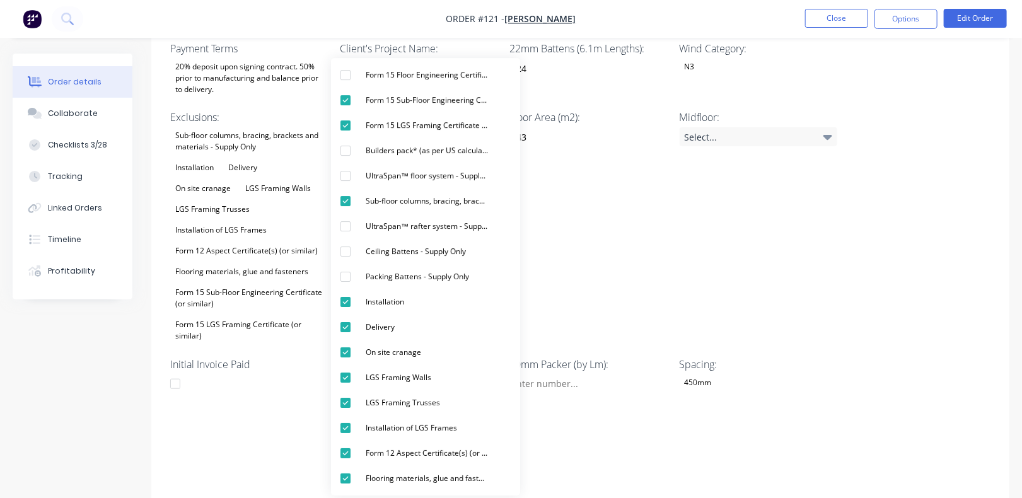
scroll to position [376, 0]
click at [663, 257] on div "Floor Area (m2): 143" at bounding box center [588, 227] width 158 height 235
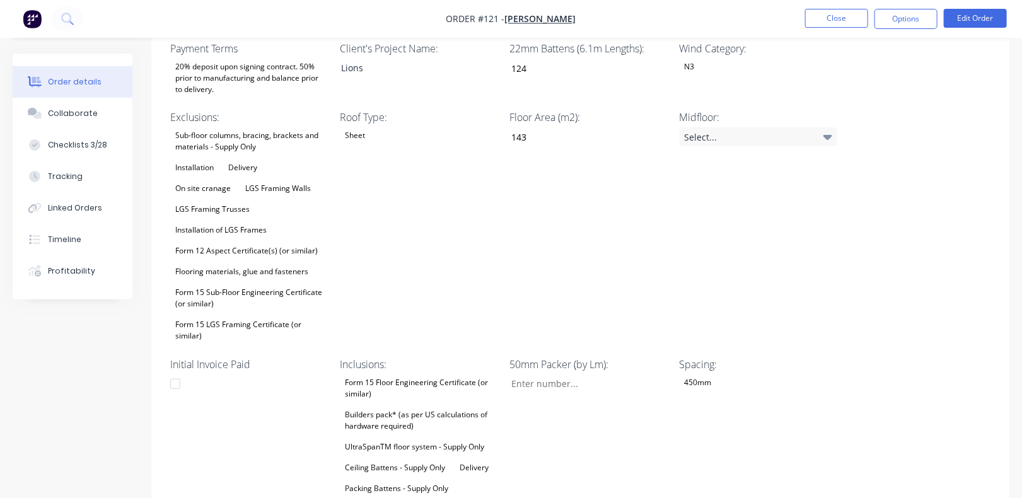
click at [220, 264] on div "Flooring materials, glue and fasteners" at bounding box center [241, 272] width 143 height 16
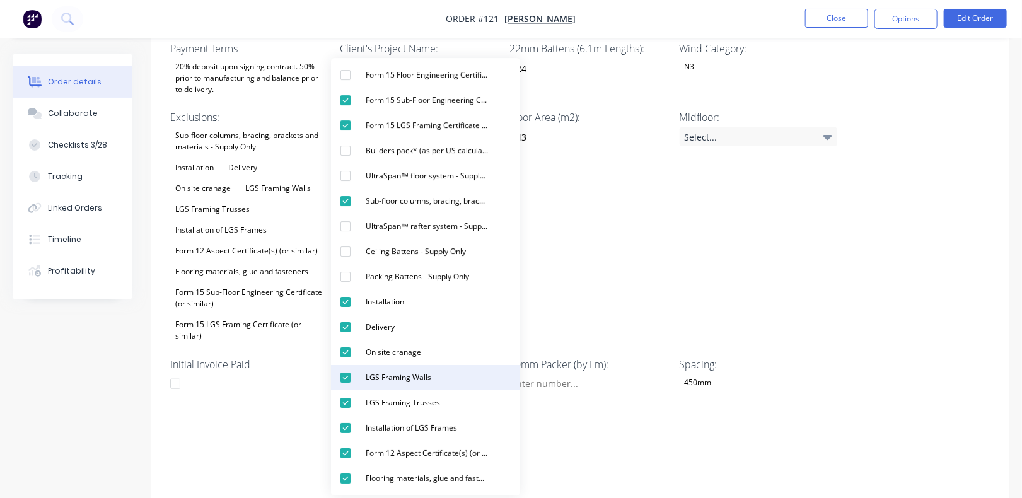
click at [349, 376] on div "button" at bounding box center [345, 377] width 25 height 25
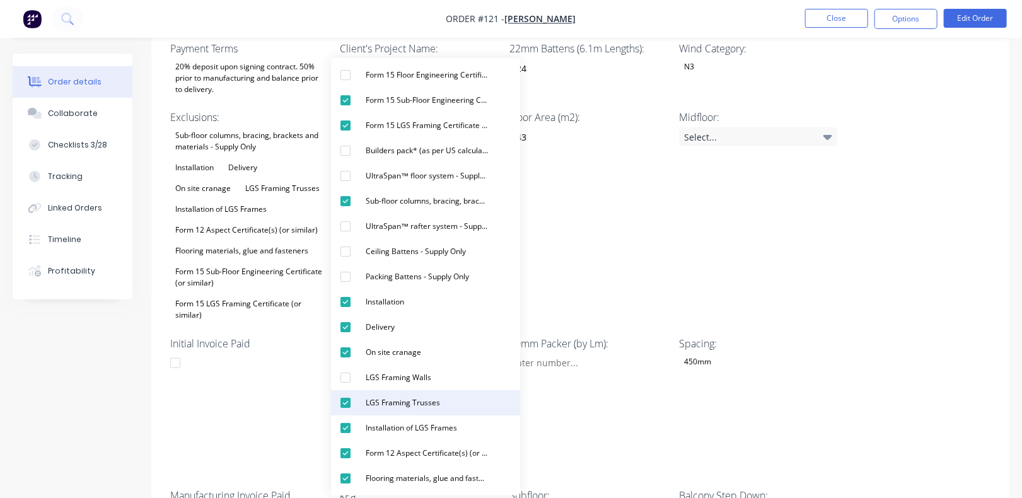
click at [344, 404] on div "button" at bounding box center [345, 402] width 25 height 25
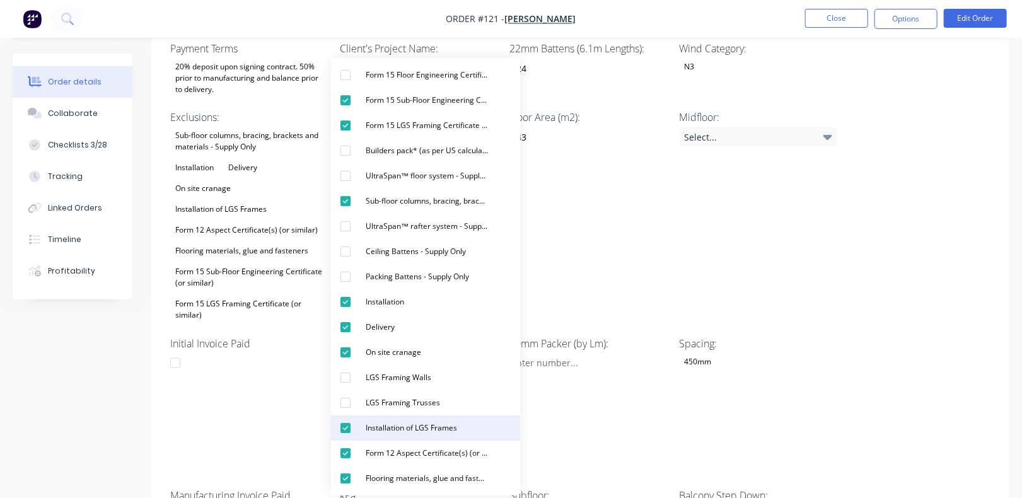
click at [347, 430] on div "button" at bounding box center [345, 428] width 25 height 25
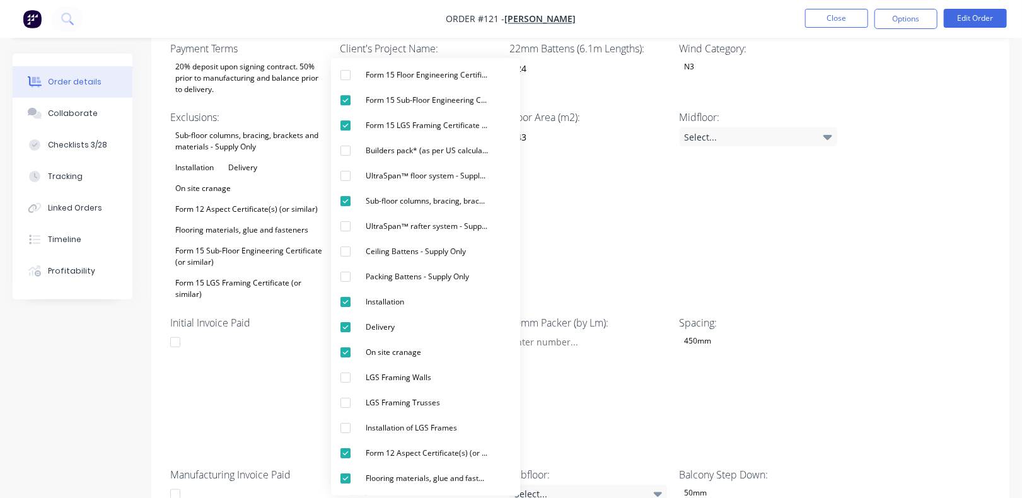
click at [788, 381] on div "Spacing: 450mm" at bounding box center [759, 385] width 158 height 140
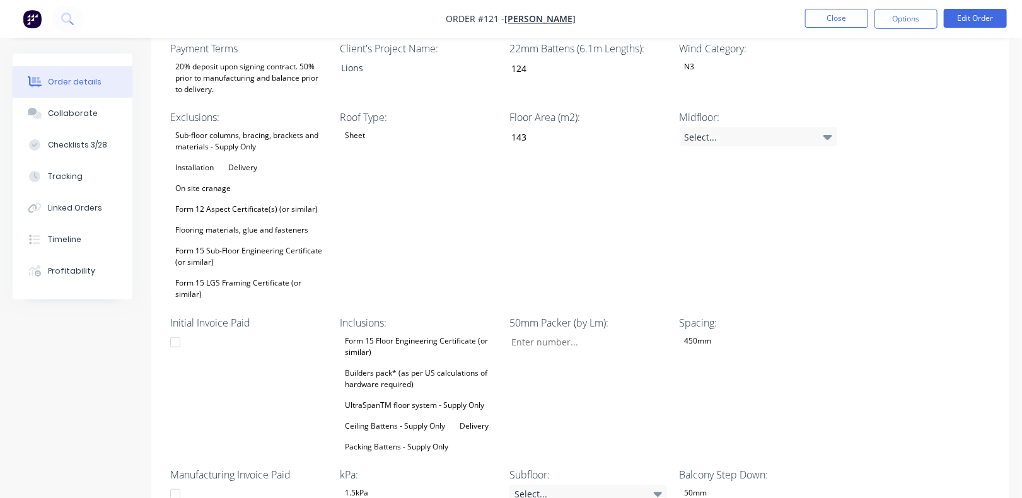
click at [461, 379] on div "Form 15 Floor Engineering Certificate (or similar) Builders pack* (as per US ca…" at bounding box center [419, 394] width 158 height 122
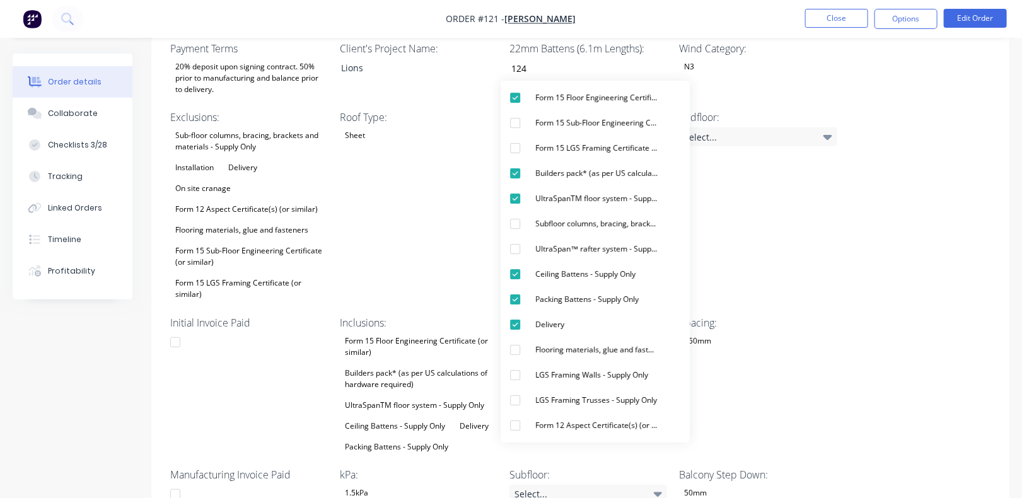
click at [911, 312] on div "Wet Area Step Down: 50mm Sheet Layout: Yes Project Address: 13 Lions Cre, Kippa…" at bounding box center [580, 272] width 858 height 597
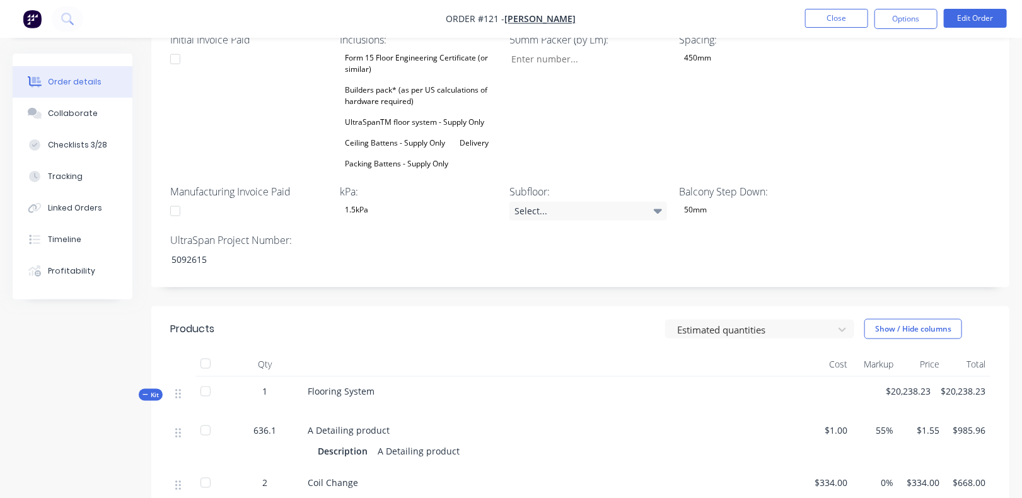
scroll to position [660, 0]
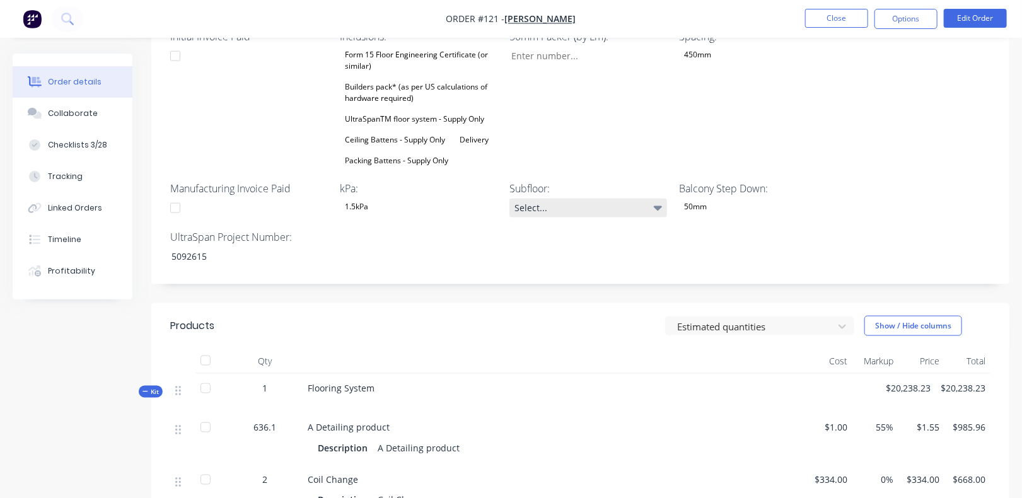
click at [660, 201] on icon at bounding box center [658, 208] width 9 height 14
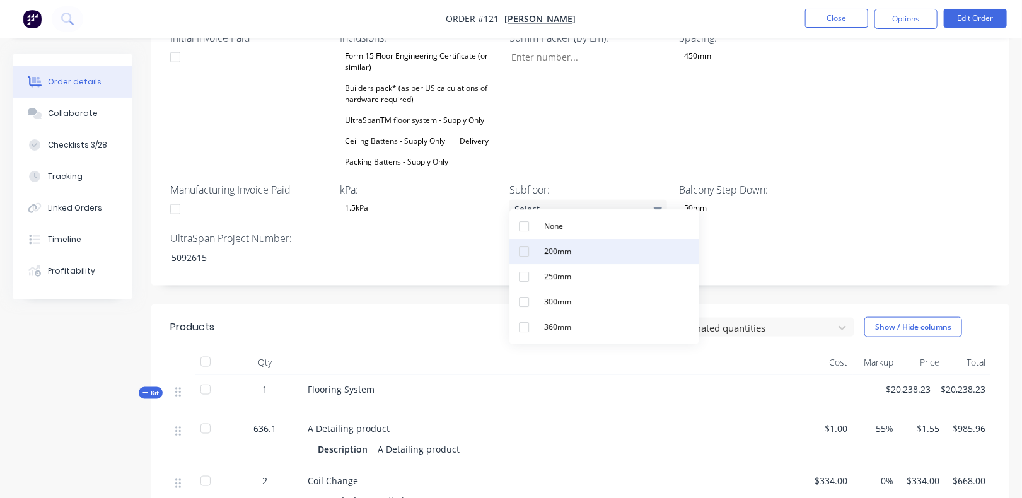
scroll to position [661, 0]
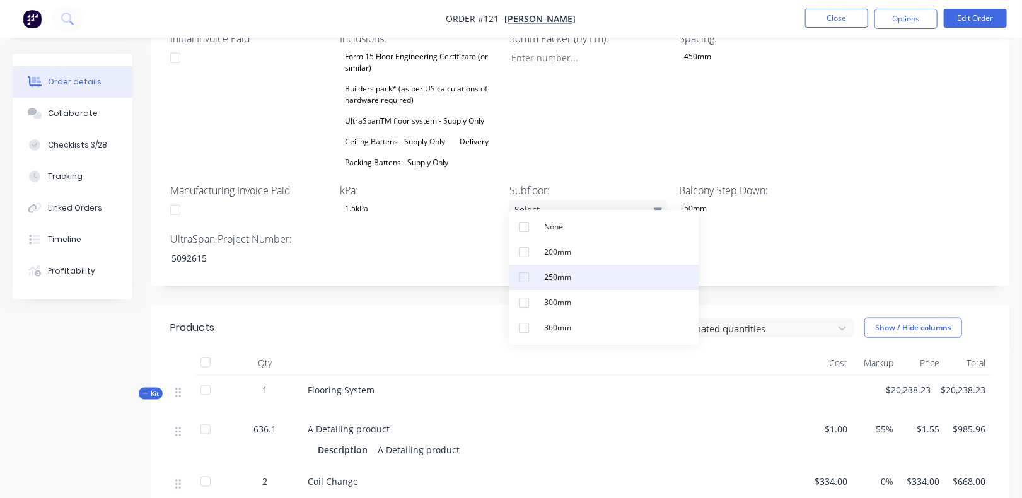
click at [598, 283] on button "250mm" at bounding box center [603, 277] width 189 height 25
click at [968, 18] on button "Edit Order" at bounding box center [975, 18] width 63 height 19
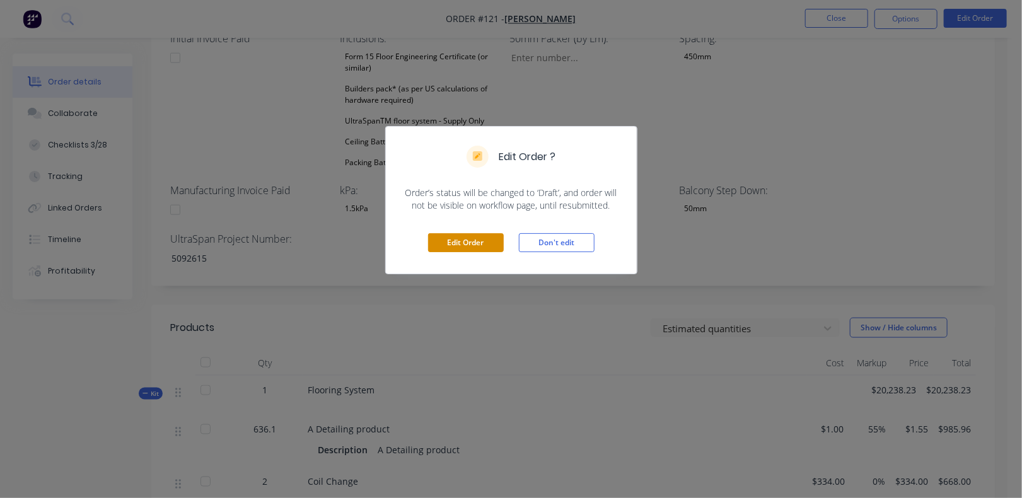
click at [484, 241] on button "Edit Order" at bounding box center [466, 242] width 76 height 19
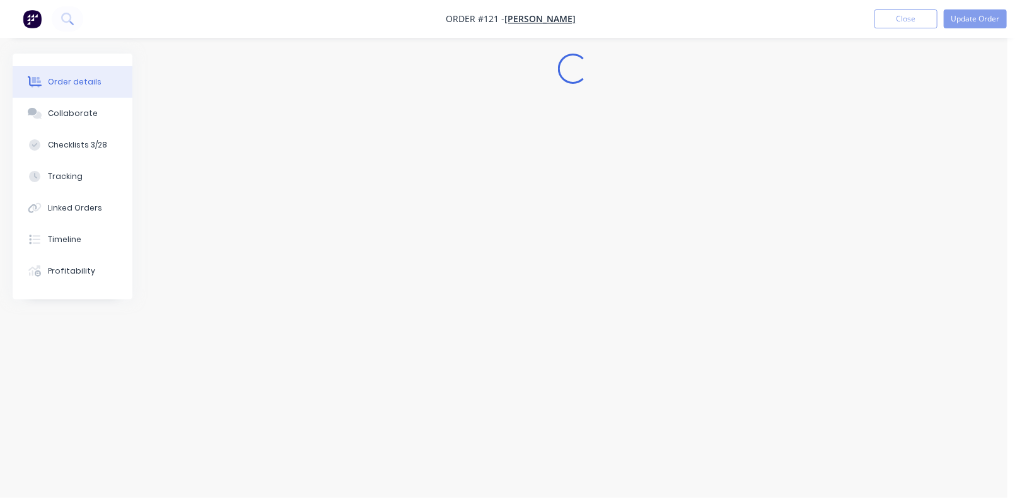
scroll to position [0, 0]
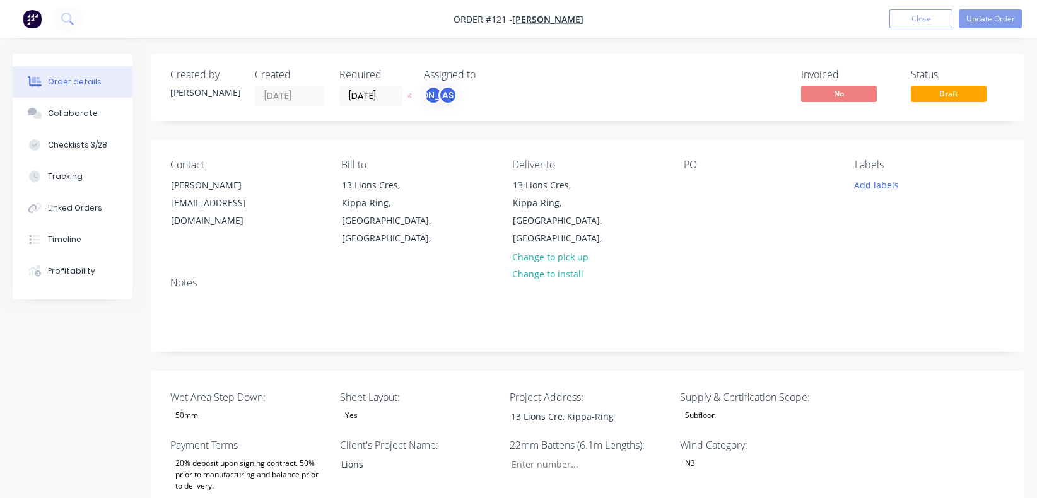
type input "124"
type input "143"
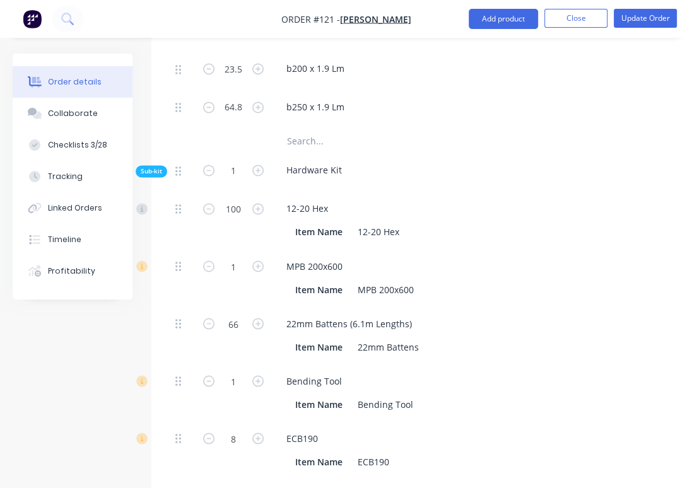
scroll to position [1581, 0]
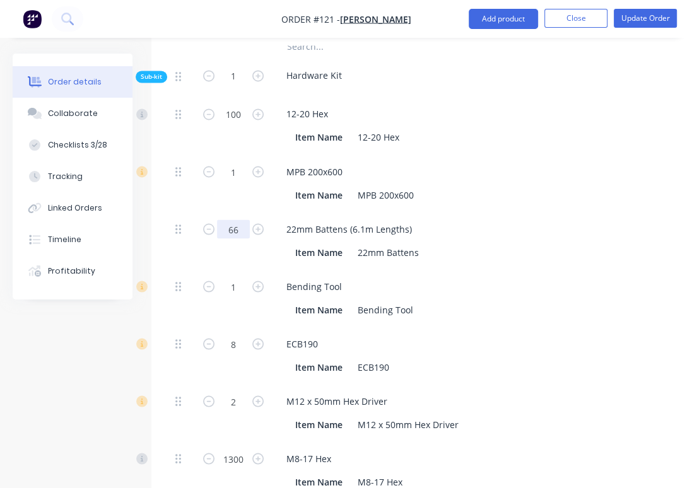
click at [243, 219] on input "66" at bounding box center [233, 228] width 33 height 19
type input "11"
click at [528, 243] on div "Item Name 22mm Battens" at bounding box center [521, 252] width 462 height 18
type input "$136.40"
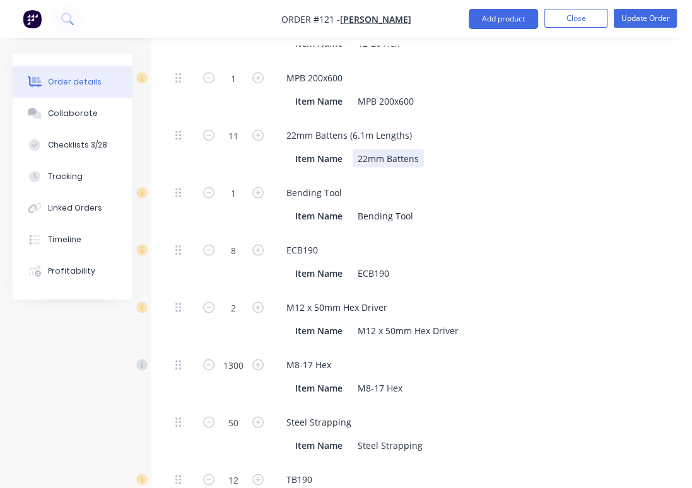
scroll to position [1675, 0]
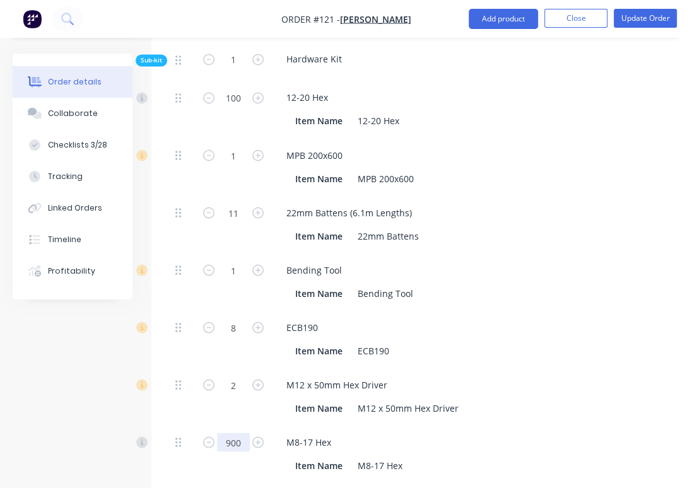
type input "900"
click at [544, 318] on div "ECB190" at bounding box center [523, 327] width 494 height 18
type input "$477.00"
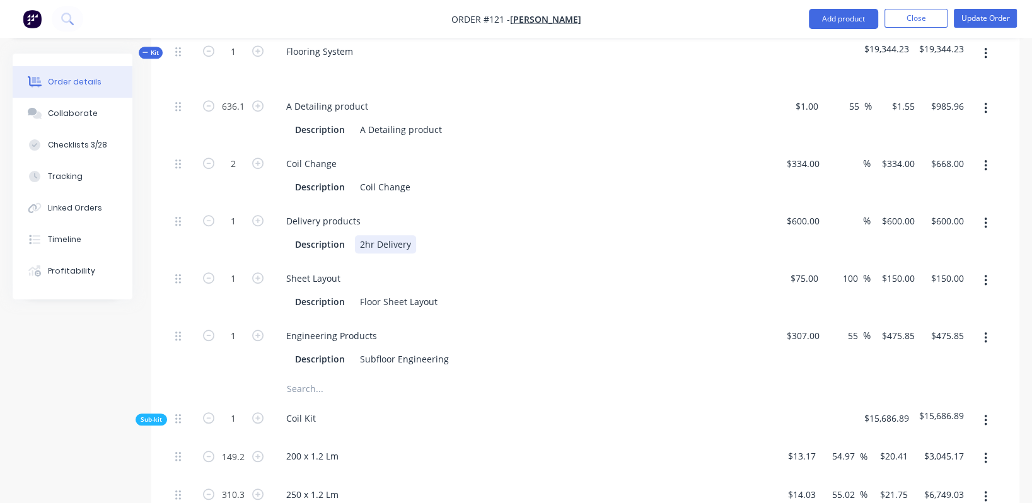
scroll to position [1022, 0]
click at [371, 236] on div "2hr Delivery" at bounding box center [385, 245] width 61 height 18
click at [386, 236] on div "2hr Delivery" at bounding box center [385, 245] width 61 height 18
click at [398, 236] on div "2hr Delivery" at bounding box center [385, 245] width 61 height 18
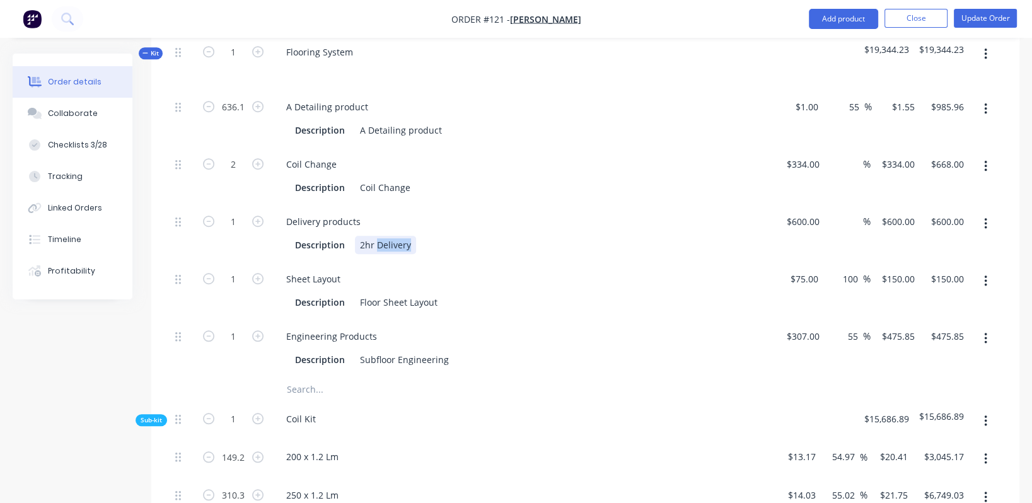
click at [400, 236] on div "2hr Delivery" at bounding box center [385, 245] width 61 height 18
click at [426, 291] on div "Description Floor Sheet Layout" at bounding box center [523, 301] width 494 height 21
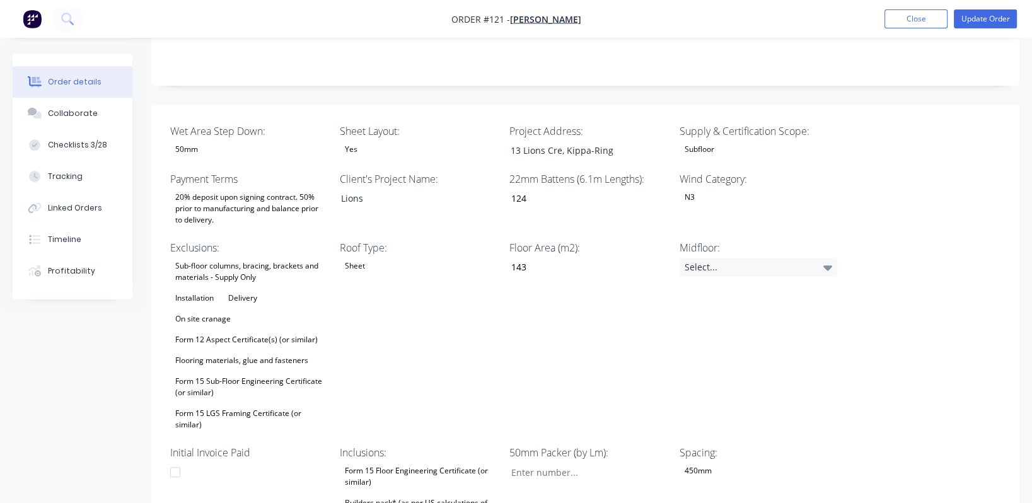
scroll to position [265, 0]
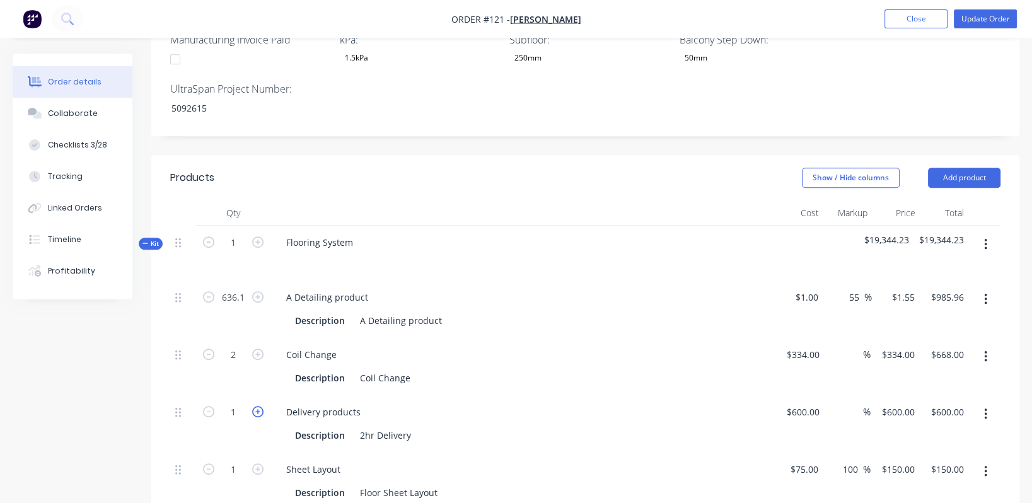
click at [262, 406] on icon "button" at bounding box center [257, 411] width 11 height 11
type input "2"
type input "$1,200.00"
click at [812, 401] on input "600" at bounding box center [805, 410] width 39 height 18
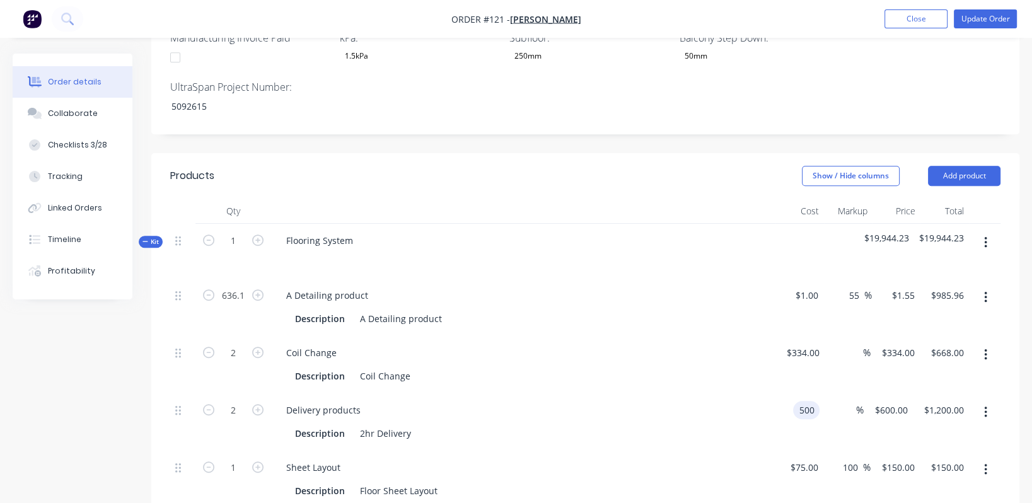
click at [623, 401] on div "Delivery products" at bounding box center [523, 410] width 494 height 18
type input "$500.00"
type input "$1,000.00"
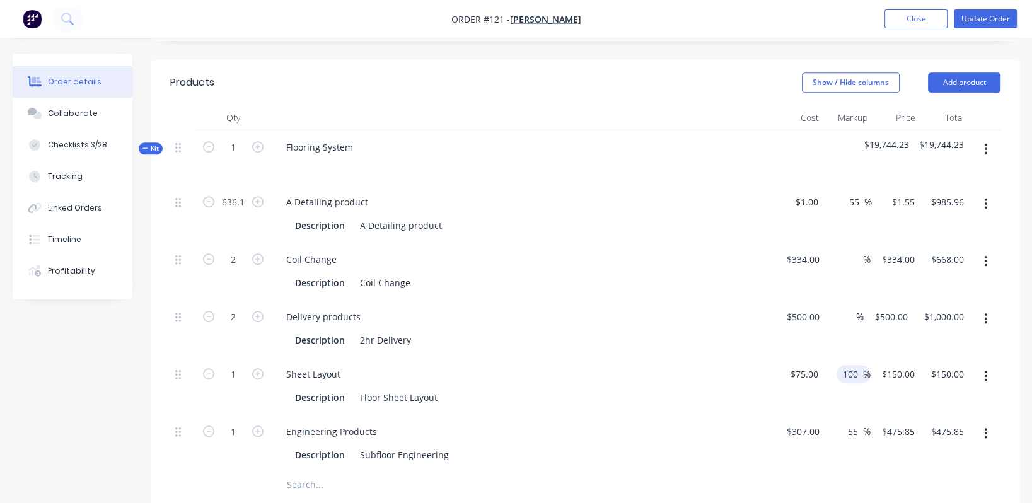
scroll to position [927, 0]
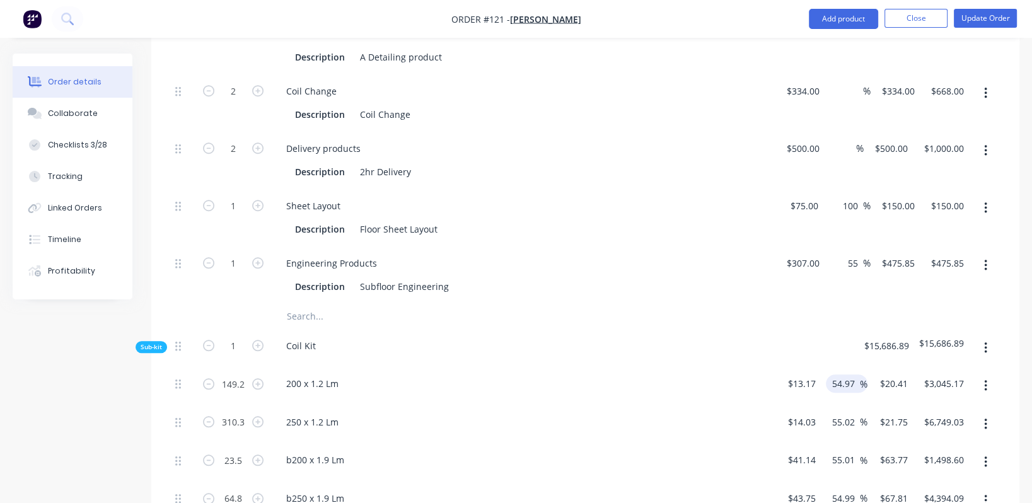
click at [843, 375] on input "54.97" at bounding box center [845, 384] width 29 height 18
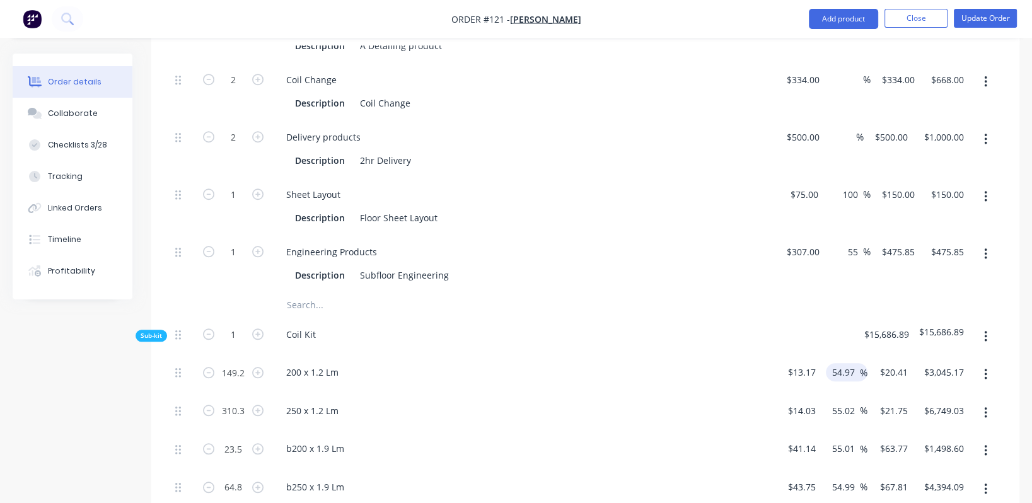
click at [846, 363] on input "54.97" at bounding box center [845, 372] width 29 height 18
click at [846, 362] on input "54.97" at bounding box center [845, 371] width 29 height 18
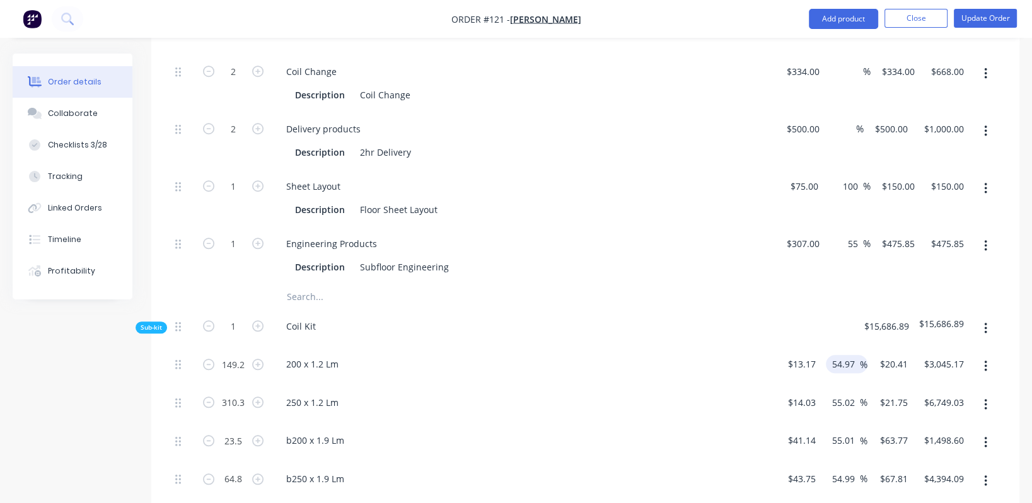
scroll to position [1114, 0]
type input "25"
type input "$16.4625"
type input "$2,456.21"
click at [655, 431] on div "b200 x 1.9 Lm" at bounding box center [523, 440] width 494 height 18
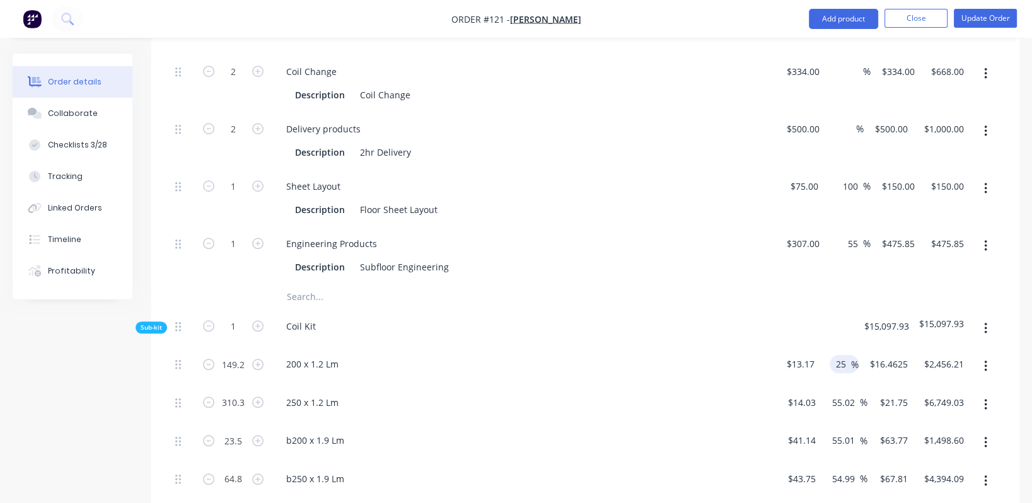
click at [840, 355] on input "25" at bounding box center [843, 364] width 16 height 18
click at [837, 393] on input "55.02" at bounding box center [845, 402] width 29 height 18
paste input "25"
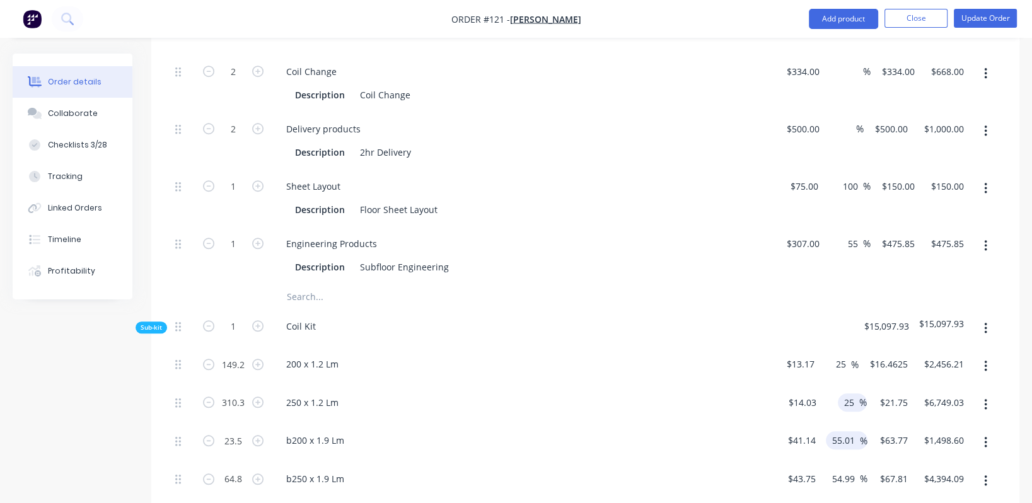
type input "25"
click at [846, 431] on input "55.01" at bounding box center [845, 440] width 29 height 18
type input "$17.5375"
type input "$5,441.89"
click at [846, 431] on input "55.01" at bounding box center [845, 440] width 29 height 18
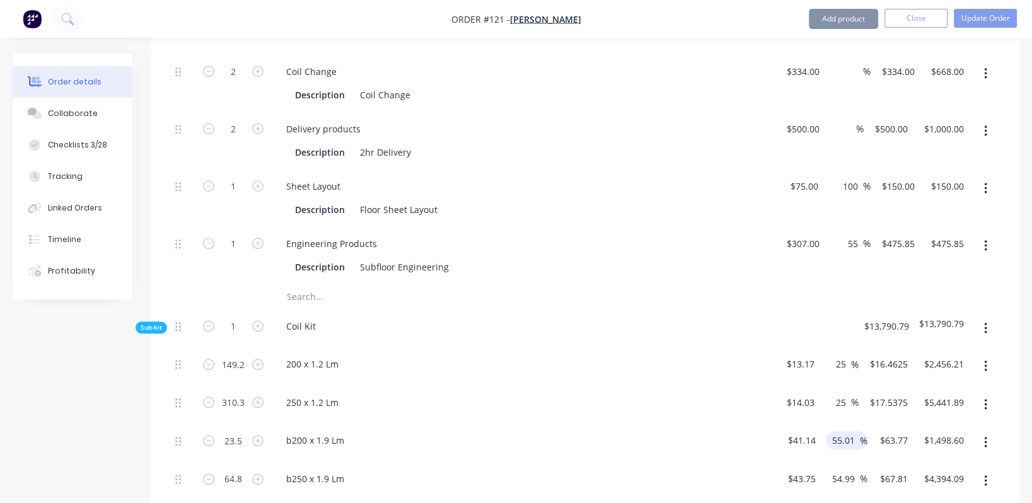
click at [846, 431] on input "55.01" at bounding box center [845, 440] width 29 height 18
paste input "25"
type input "25"
click at [841, 470] on input "54.99" at bounding box center [845, 479] width 29 height 18
type input "$51.425"
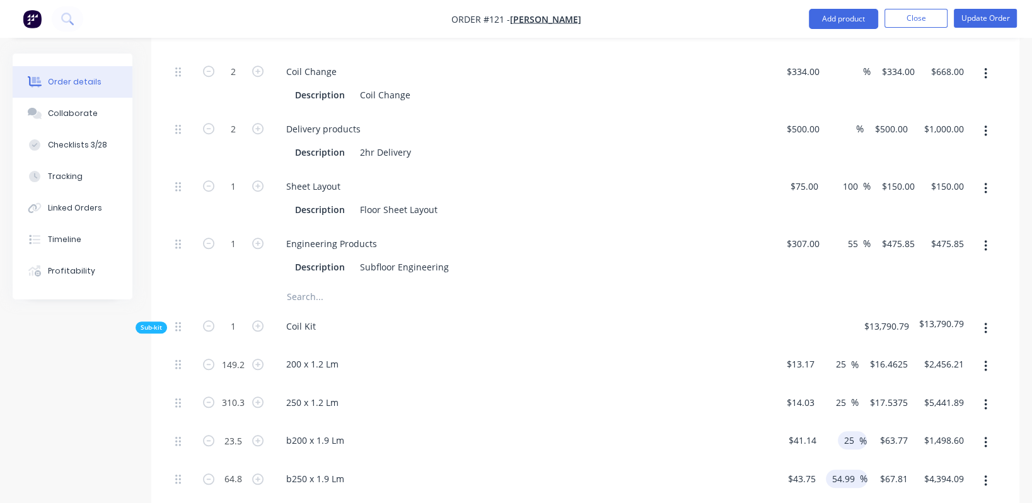
type input "$1,208.49"
click at [843, 470] on input "54.99" at bounding box center [845, 479] width 29 height 18
paste input "25"
type input "25"
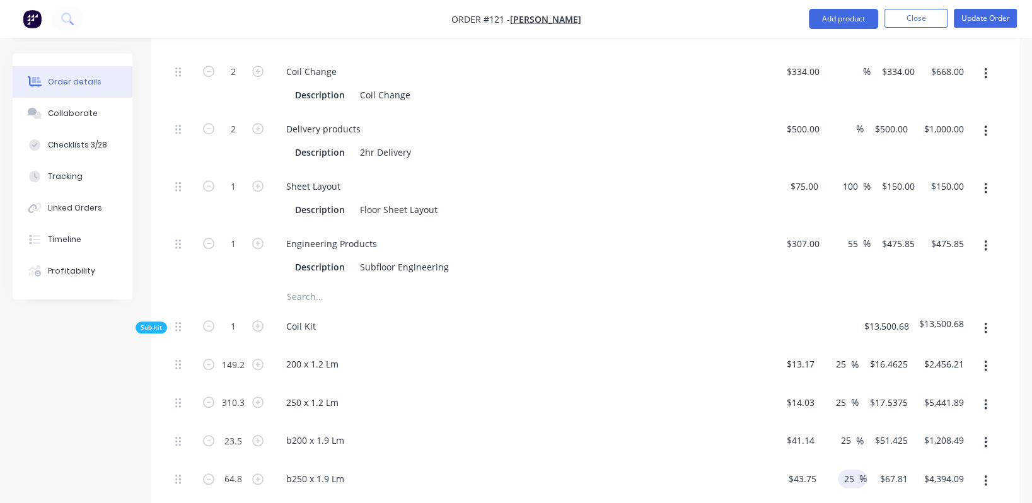
click at [700, 470] on div "b250 x 1.9 Lm" at bounding box center [523, 479] width 494 height 18
type input "$54.6875"
type input "$3,543.75"
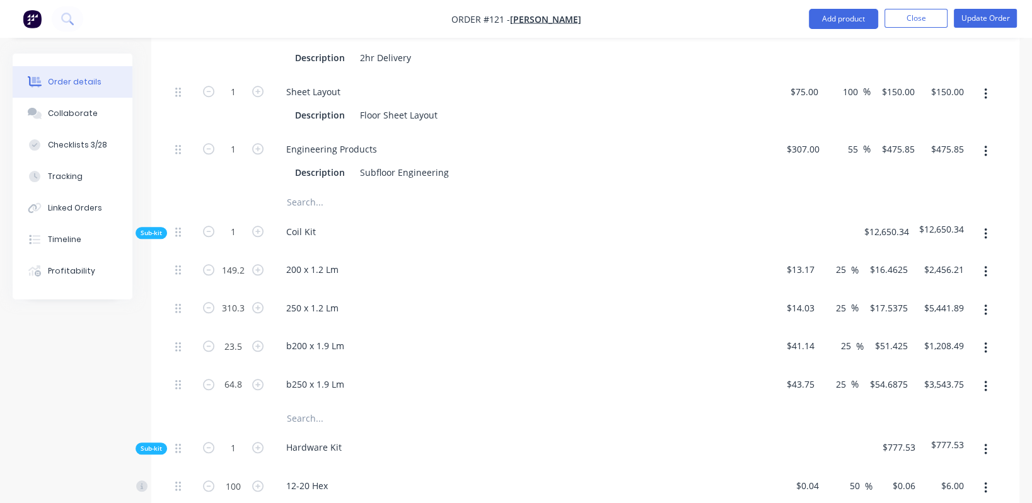
scroll to position [1209, 0]
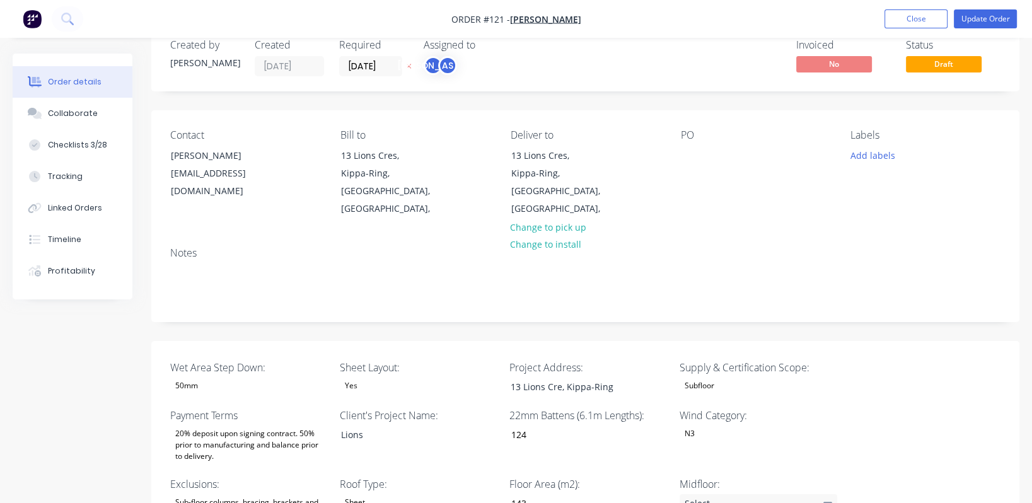
scroll to position [0, 0]
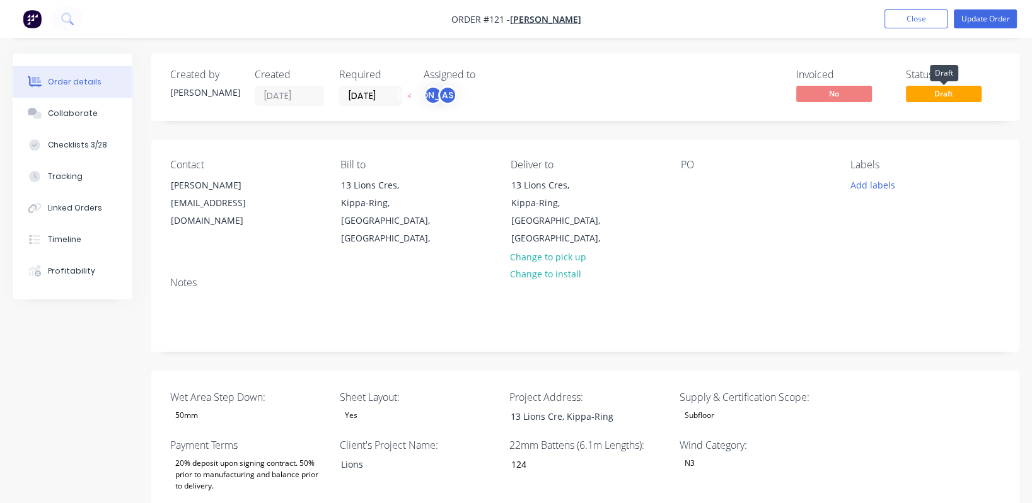
click at [950, 97] on span "Draft" at bounding box center [944, 94] width 76 height 16
click at [994, 17] on button "Update Order" at bounding box center [985, 18] width 63 height 19
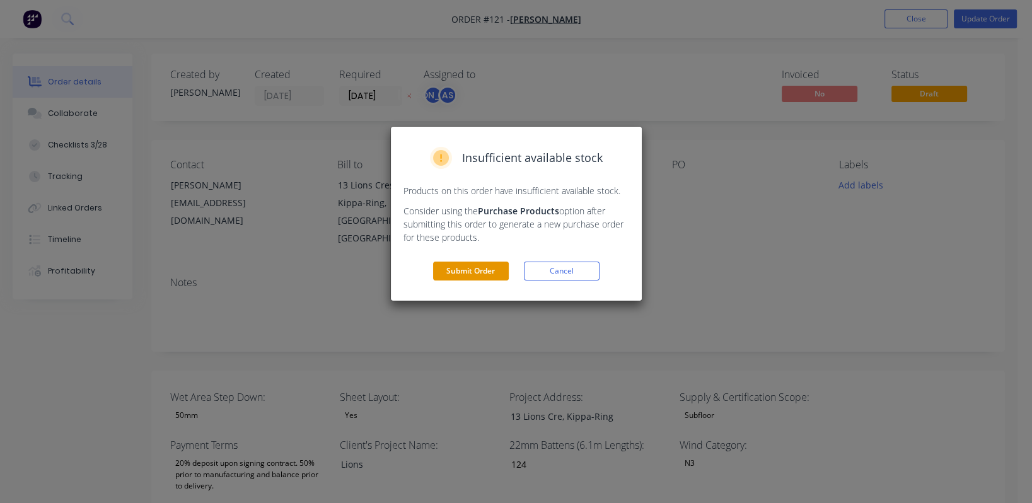
click at [484, 268] on button "Submit Order" at bounding box center [471, 271] width 76 height 19
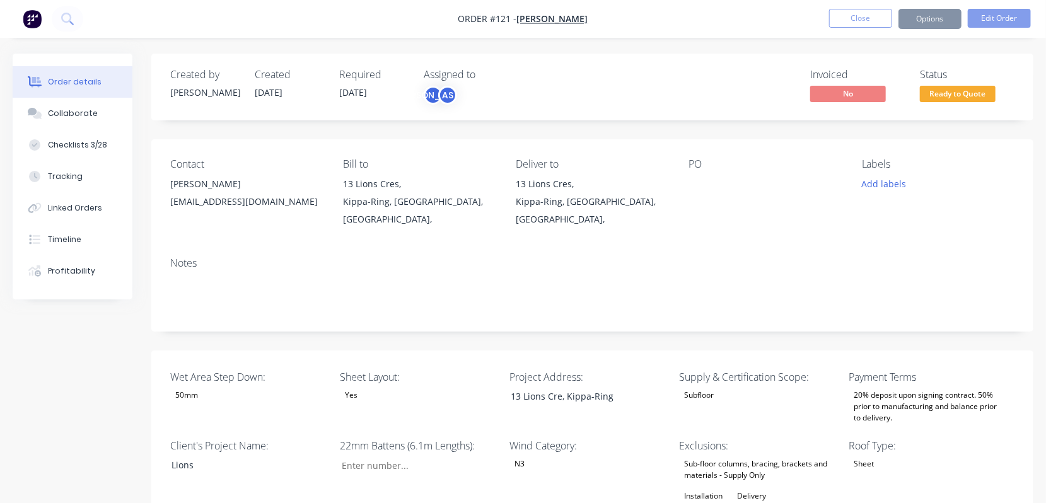
type input "124"
type input "143"
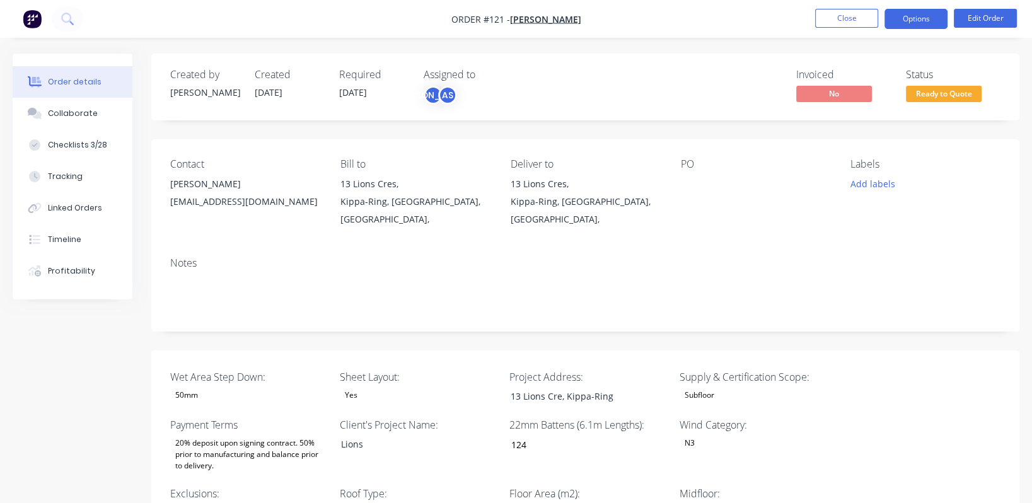
click at [890, 26] on button "Options" at bounding box center [916, 19] width 63 height 20
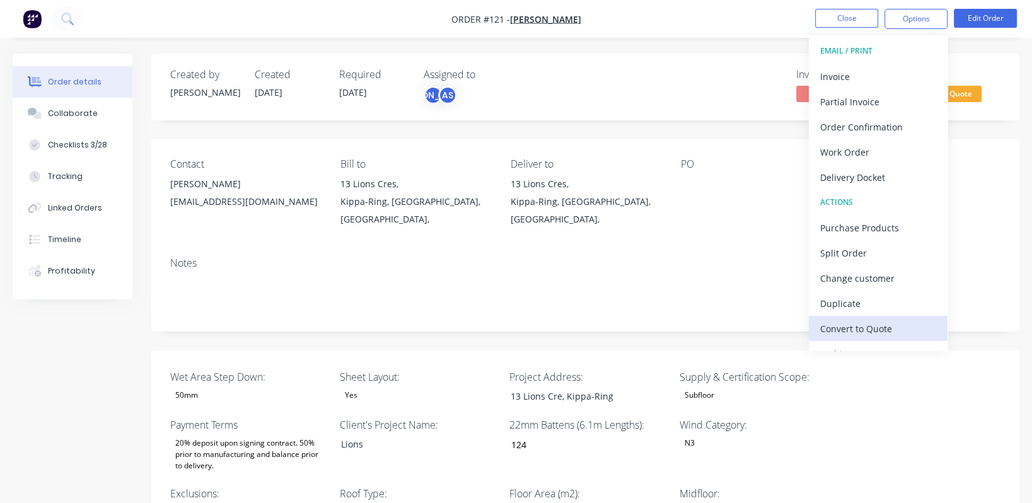
click at [865, 324] on div "Convert to Quote" at bounding box center [878, 329] width 116 height 18
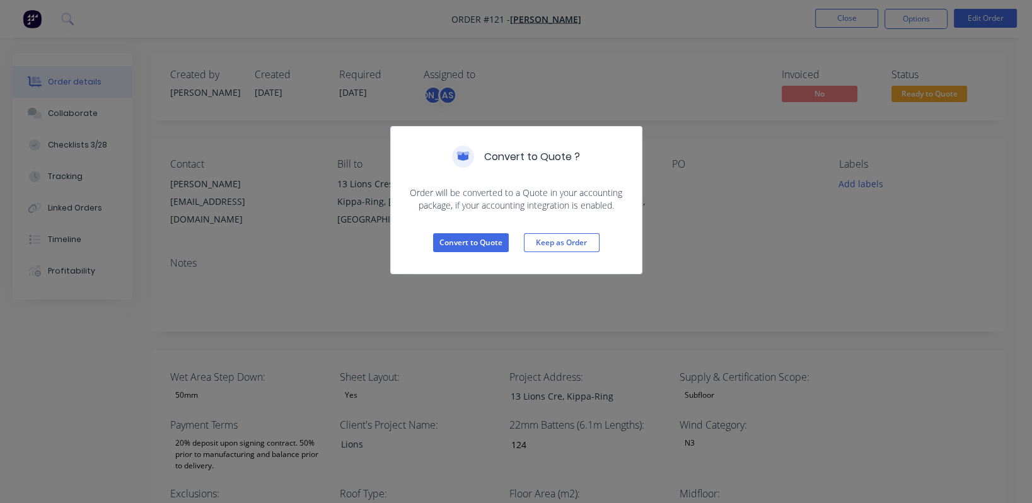
click at [743, 255] on div "Convert to Quote ? Order will be converted to a Quote in your accounting packag…" at bounding box center [516, 251] width 1032 height 503
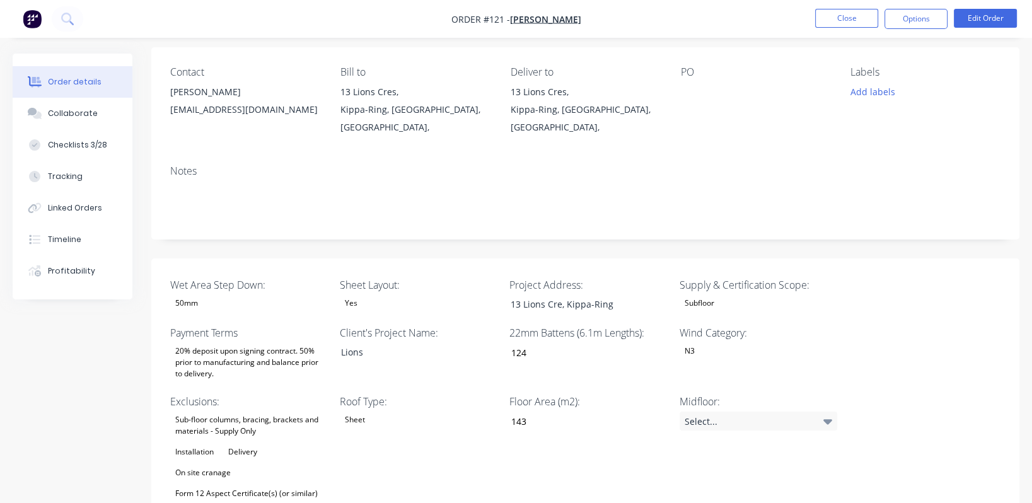
click at [387, 295] on div "Yes" at bounding box center [419, 303] width 158 height 16
click at [544, 342] on input "124" at bounding box center [584, 351] width 166 height 19
drag, startPoint x: 543, startPoint y: 338, endPoint x: 503, endPoint y: 333, distance: 40.7
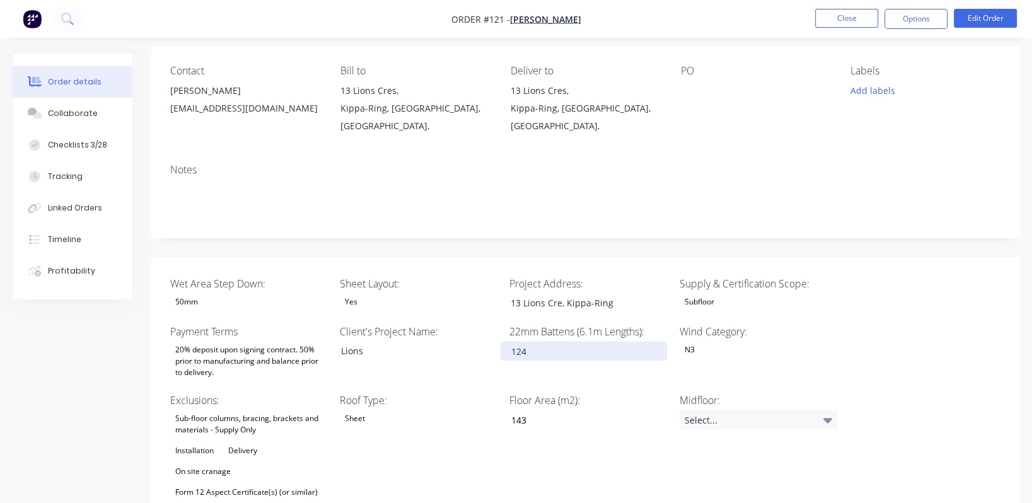
click at [503, 342] on input "124" at bounding box center [584, 351] width 166 height 19
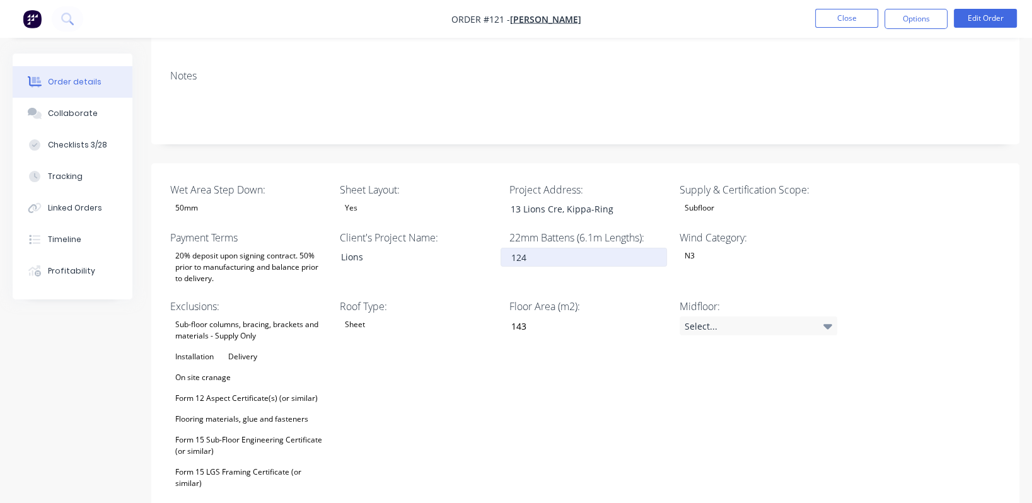
scroll to position [187, 0]
type input "11"
click at [577, 361] on div "Floor Area (m2): 143" at bounding box center [588, 395] width 158 height 193
click at [525, 248] on input "11" at bounding box center [584, 257] width 166 height 19
drag, startPoint x: 532, startPoint y: 243, endPoint x: 506, endPoint y: 237, distance: 27.2
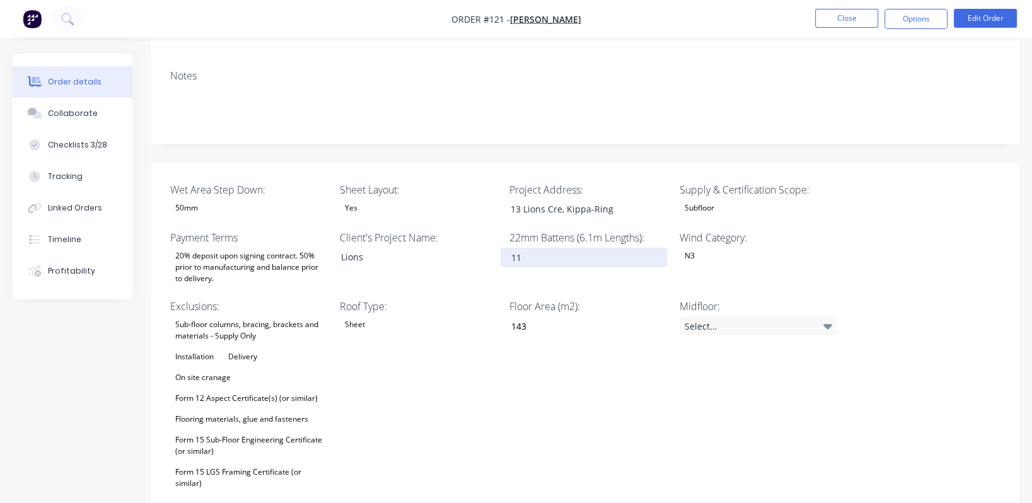
click at [506, 248] on input "11" at bounding box center [584, 257] width 166 height 19
click at [605, 395] on div "Floor Area (m2): 143" at bounding box center [588, 395] width 158 height 193
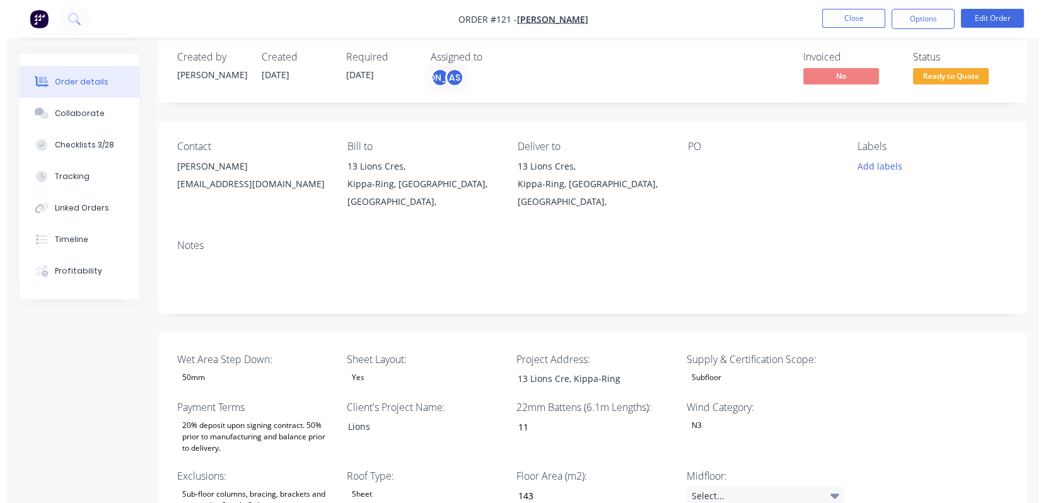
scroll to position [0, 0]
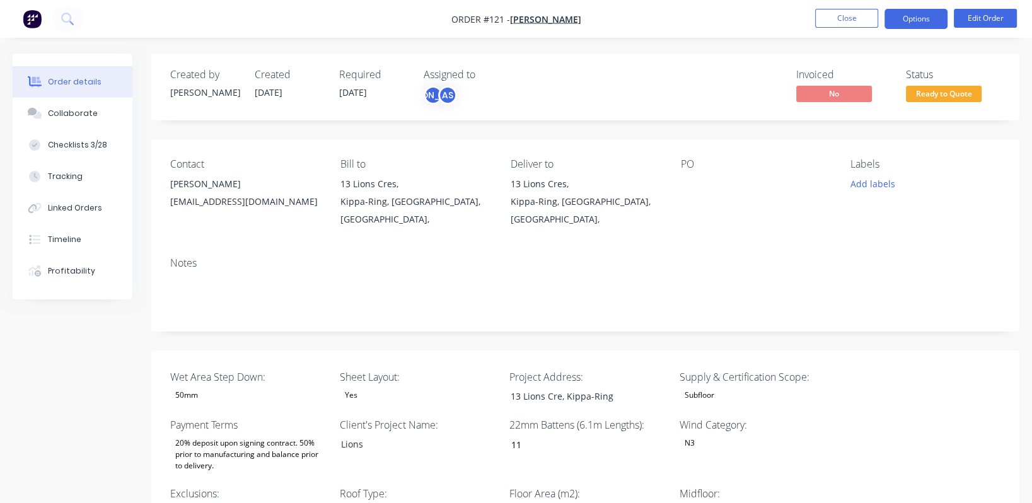
click at [920, 23] on button "Options" at bounding box center [916, 19] width 63 height 20
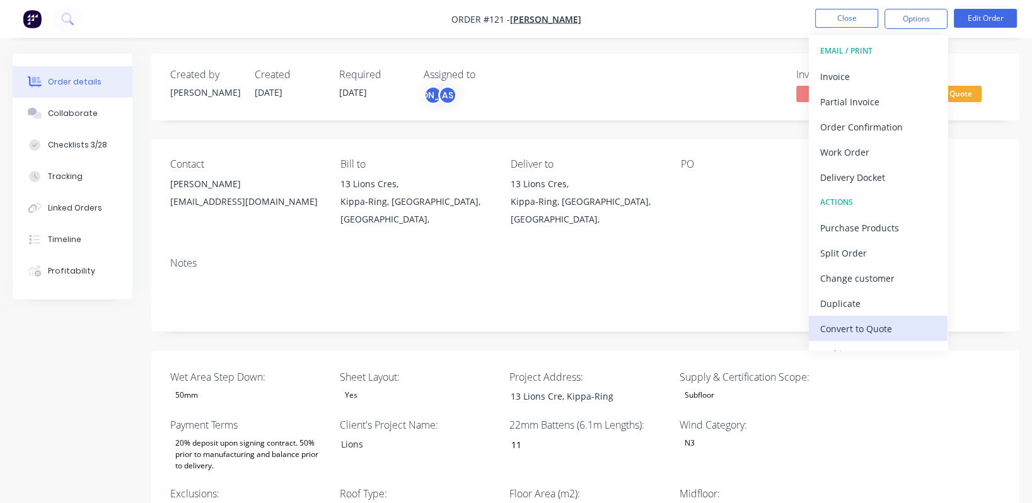
click at [868, 329] on div "Convert to Quote" at bounding box center [878, 329] width 116 height 18
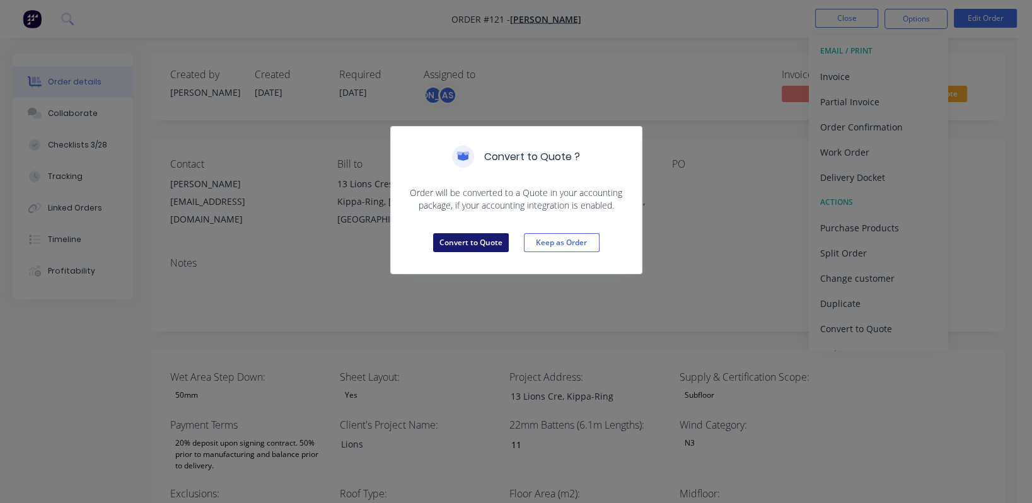
click at [475, 242] on button "Convert to Quote" at bounding box center [471, 242] width 76 height 19
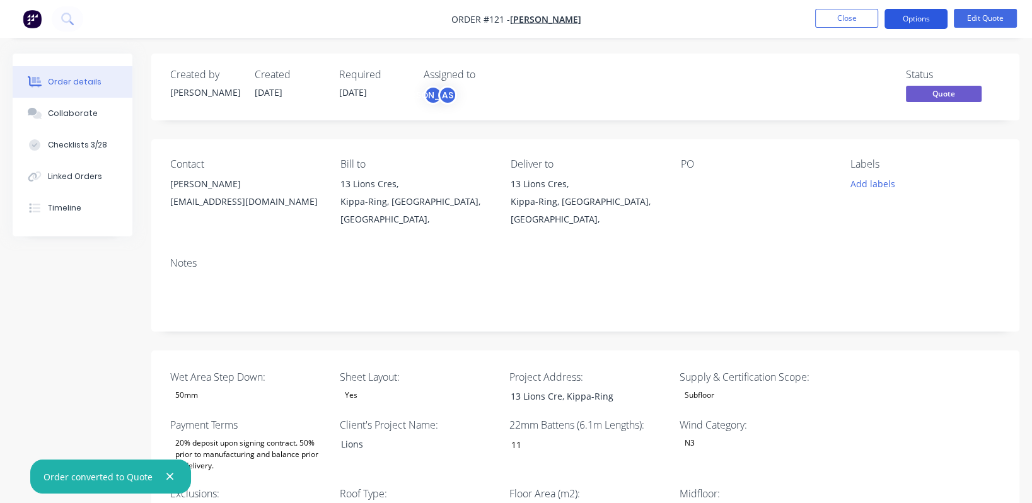
click at [929, 21] on button "Options" at bounding box center [916, 19] width 63 height 20
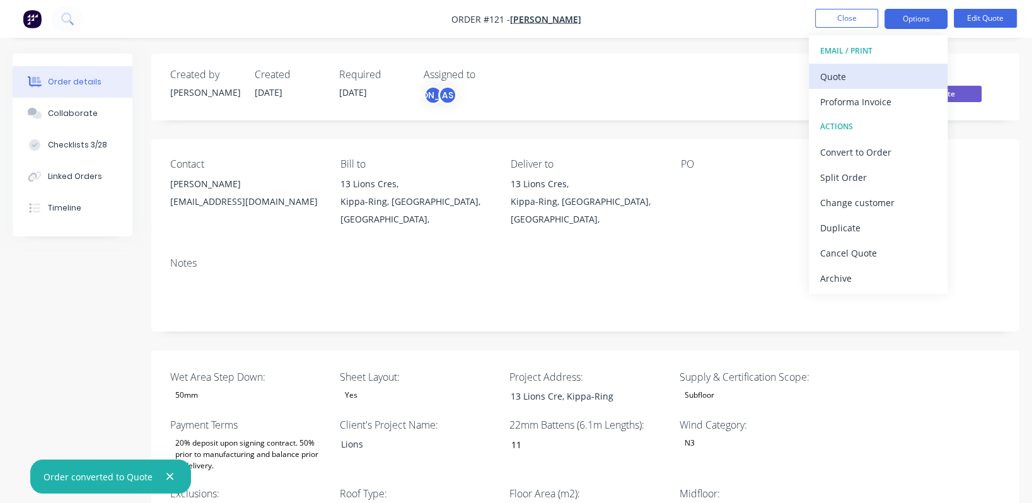
click at [865, 74] on div "Quote" at bounding box center [878, 76] width 116 height 18
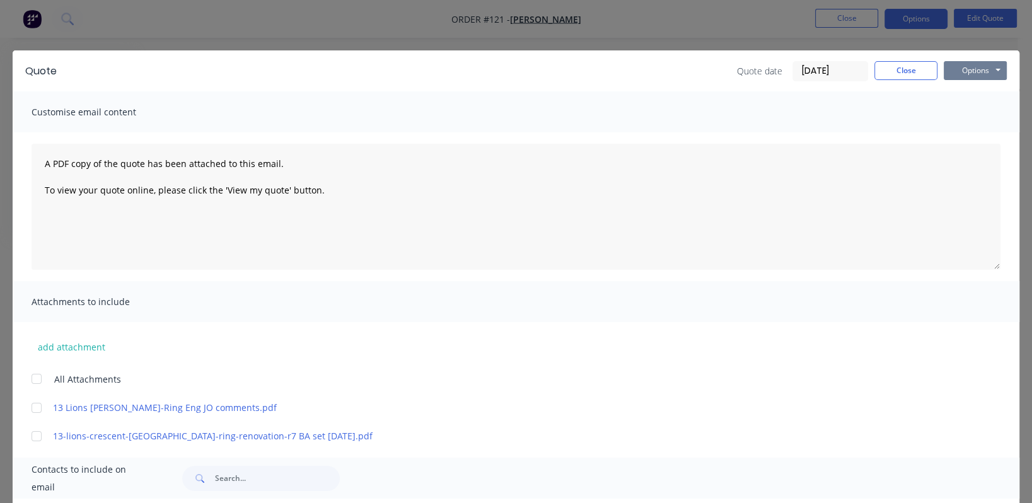
click at [969, 66] on button "Options" at bounding box center [975, 70] width 63 height 19
click at [974, 94] on button "Preview" at bounding box center [984, 93] width 81 height 21
click at [883, 71] on button "Close" at bounding box center [906, 70] width 63 height 19
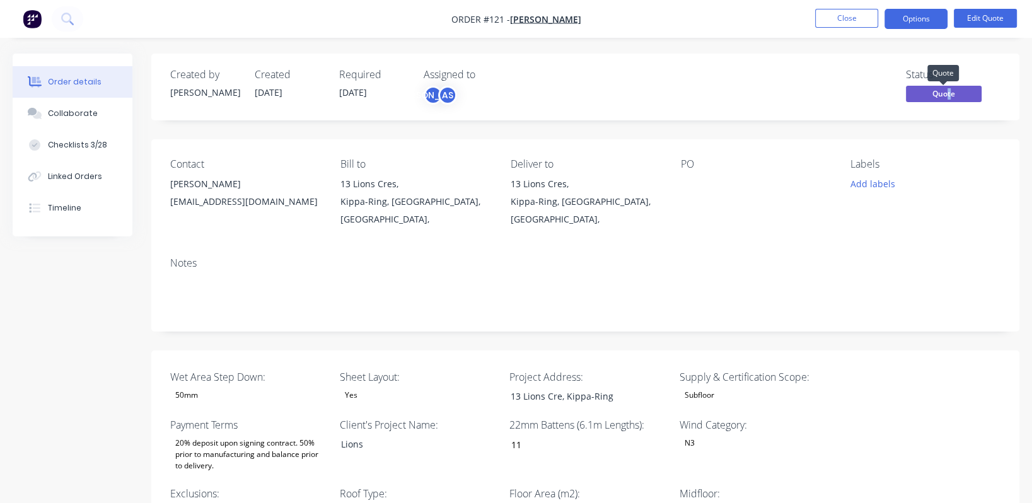
click at [950, 93] on span "Quote" at bounding box center [944, 94] width 76 height 16
click at [1000, 20] on button "Edit Quote" at bounding box center [985, 18] width 63 height 19
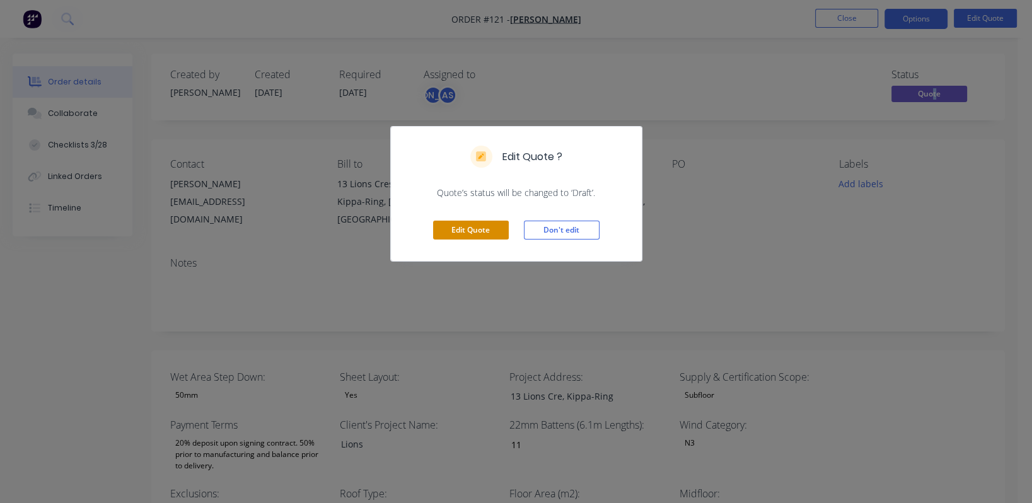
click at [484, 231] on button "Edit Quote" at bounding box center [471, 230] width 76 height 19
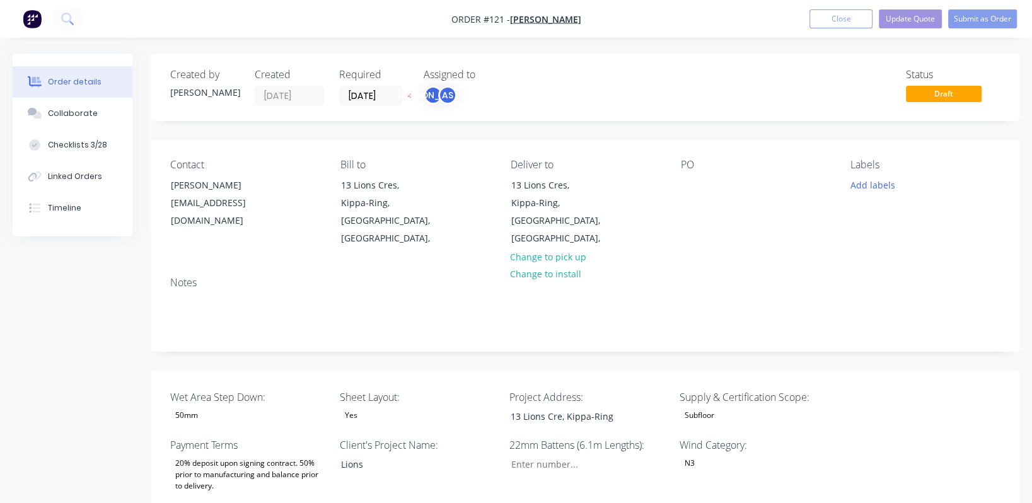
type input "11"
type input "143"
click at [911, 18] on button "Update Quote" at bounding box center [910, 18] width 63 height 19
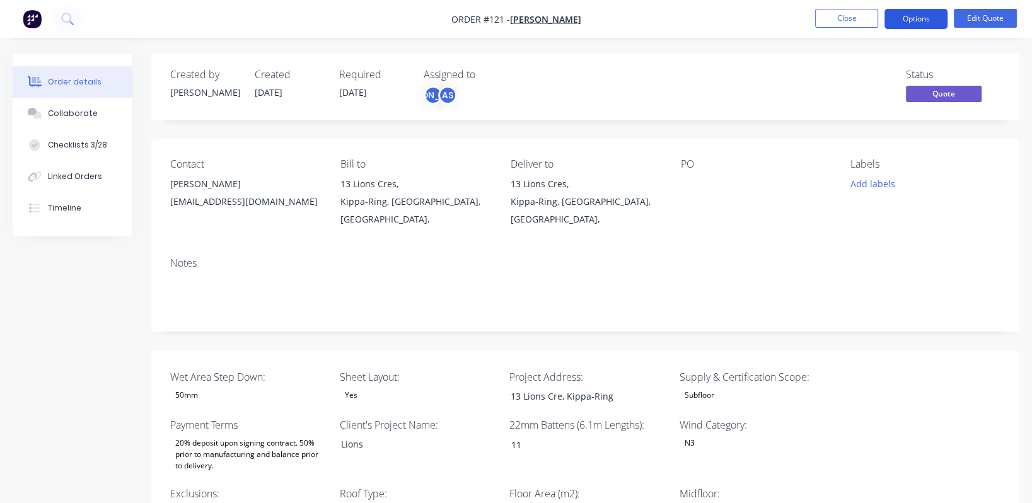
click at [933, 14] on button "Options" at bounding box center [916, 19] width 63 height 20
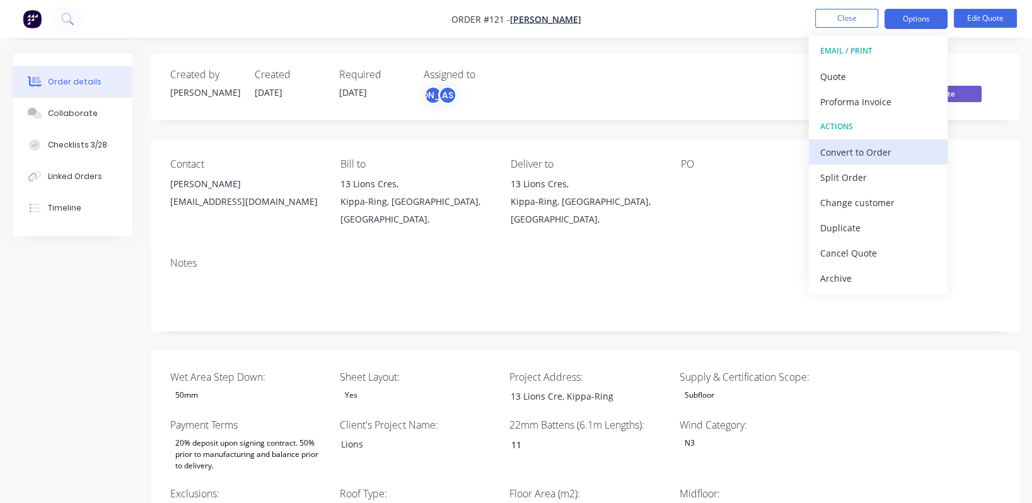
click at [895, 149] on div "Convert to Order" at bounding box center [878, 152] width 116 height 18
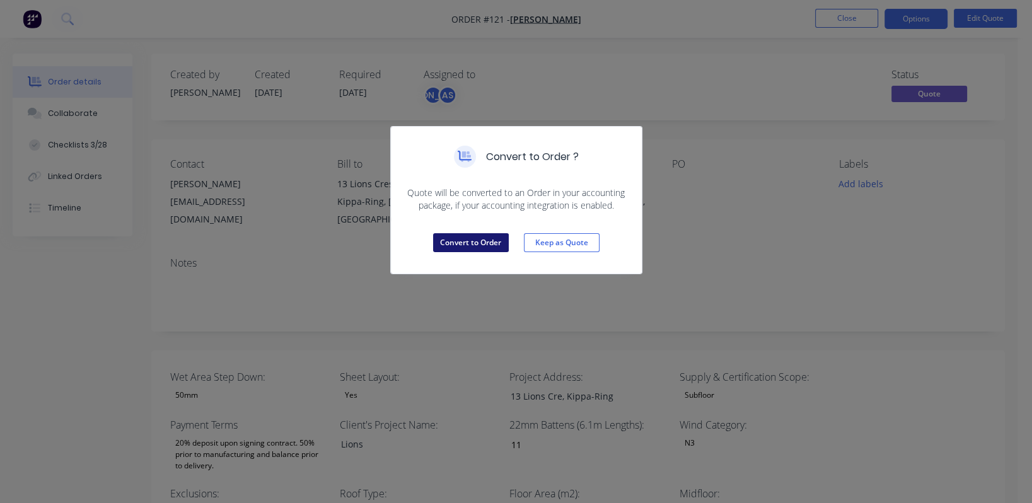
click at [484, 247] on button "Convert to Order" at bounding box center [471, 242] width 76 height 19
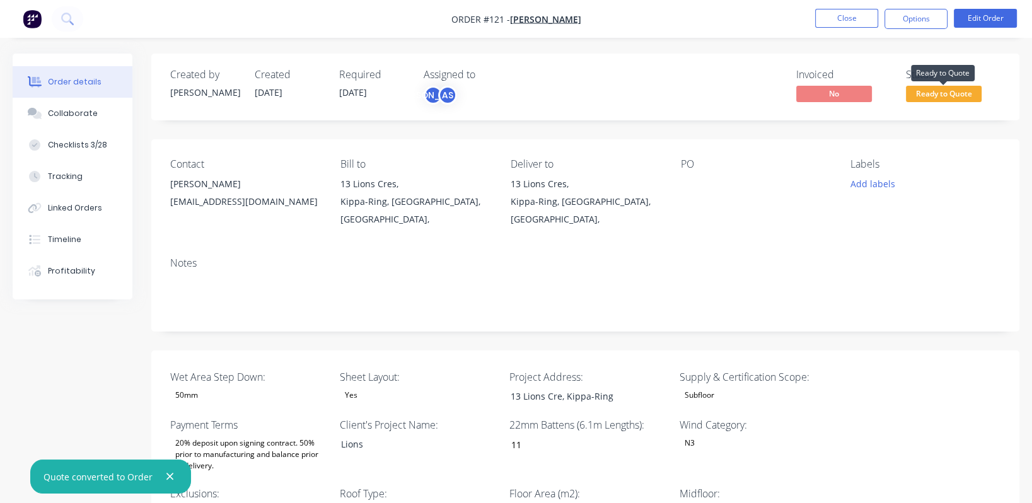
click at [960, 93] on span "Ready to Quote" at bounding box center [944, 94] width 76 height 16
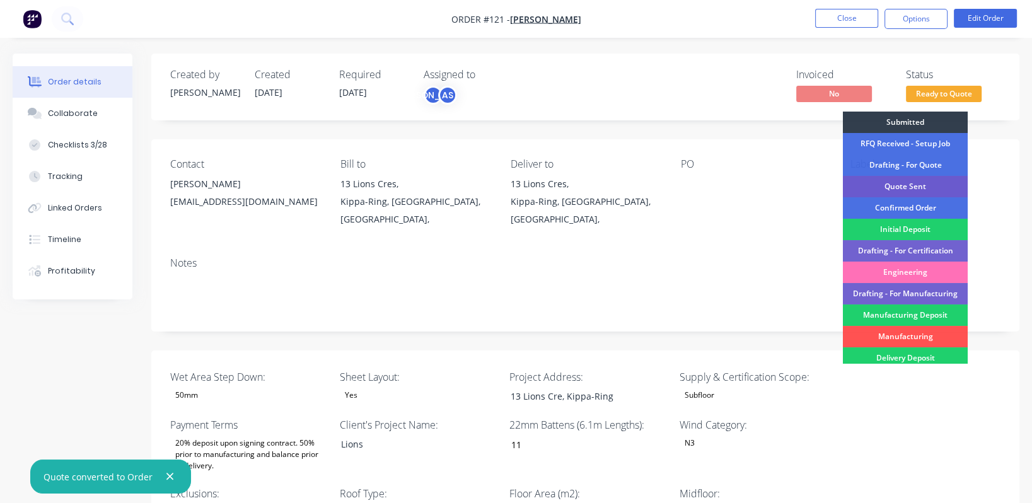
click at [936, 182] on div "Quote Sent" at bounding box center [905, 186] width 125 height 21
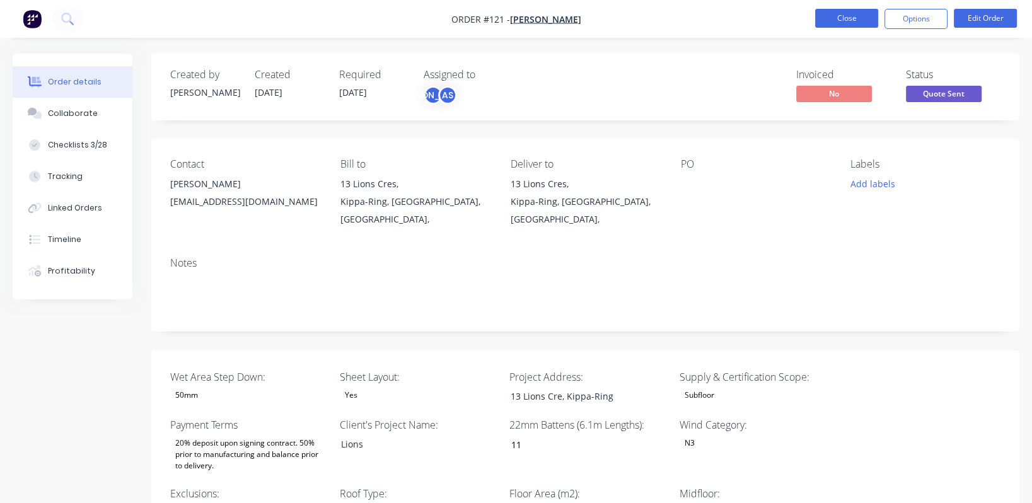
click at [847, 20] on button "Close" at bounding box center [846, 18] width 63 height 19
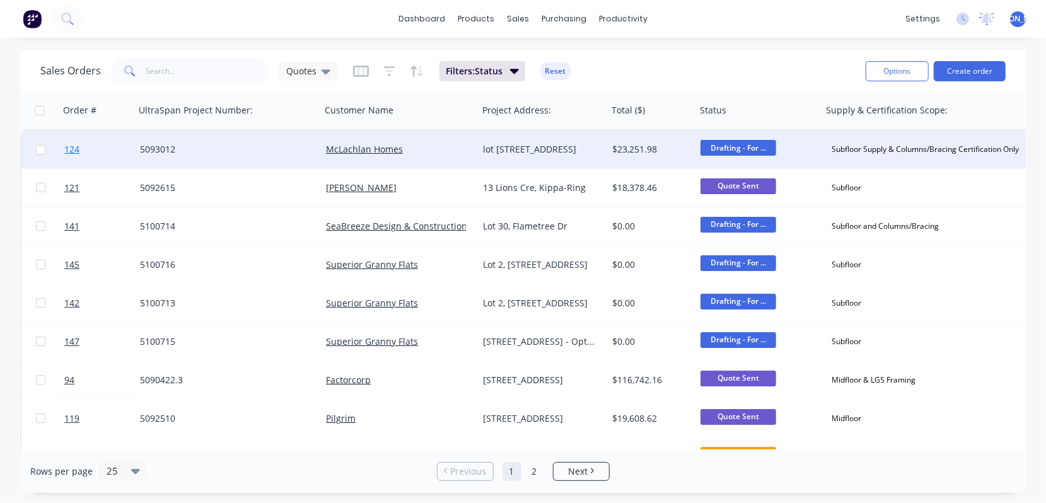
click at [73, 149] on span "124" at bounding box center [71, 149] width 15 height 13
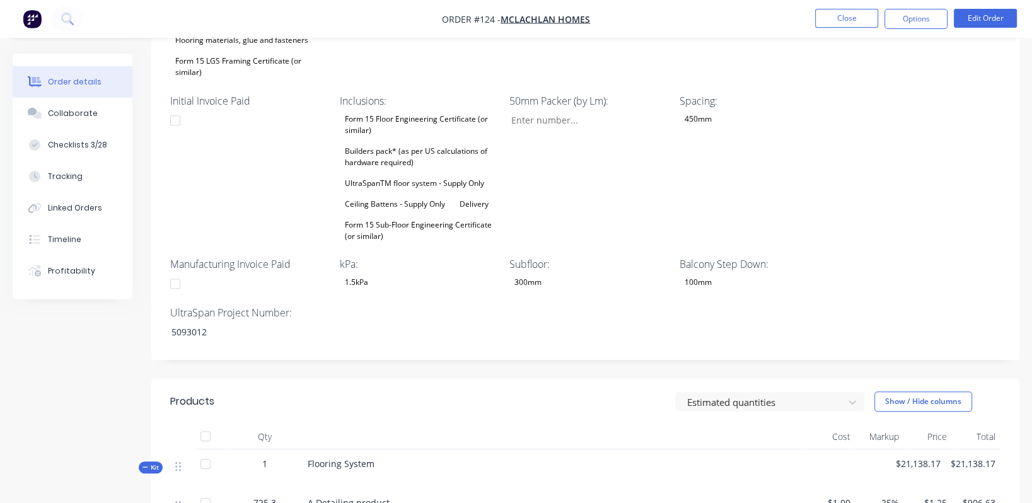
scroll to position [456, 0]
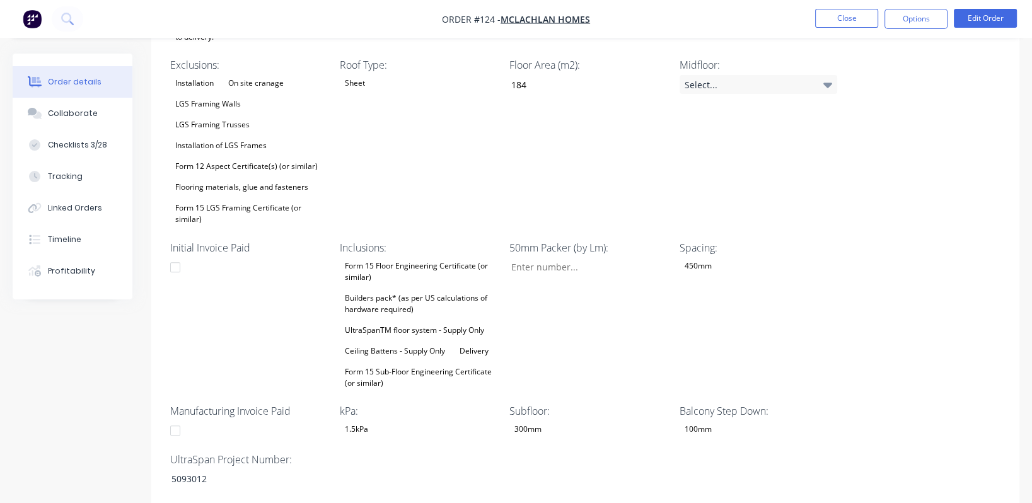
click at [219, 158] on div "Form 12 Aspect Certificate(s) (or similar)" at bounding box center [246, 166] width 153 height 16
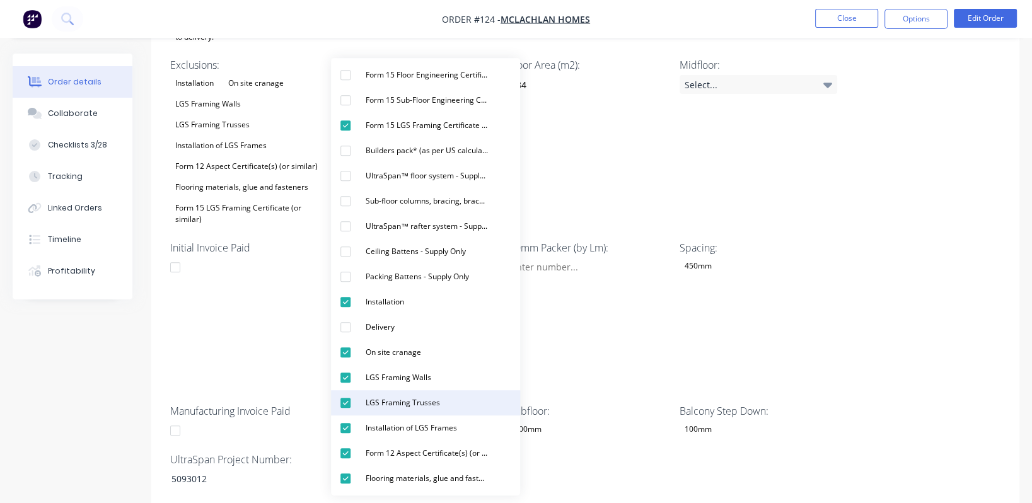
click at [349, 379] on div "button" at bounding box center [345, 377] width 25 height 25
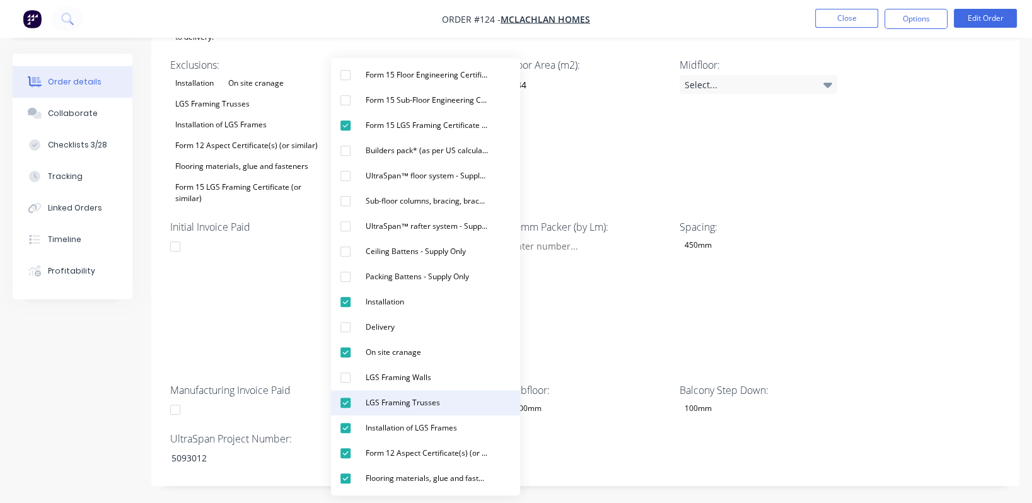
click at [344, 404] on div "button" at bounding box center [345, 402] width 25 height 25
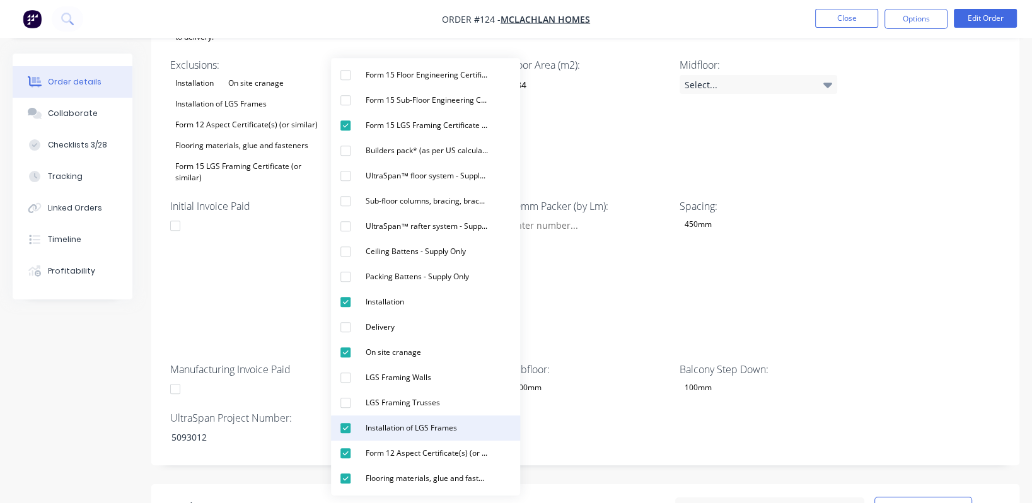
click at [347, 430] on div "button" at bounding box center [345, 428] width 25 height 25
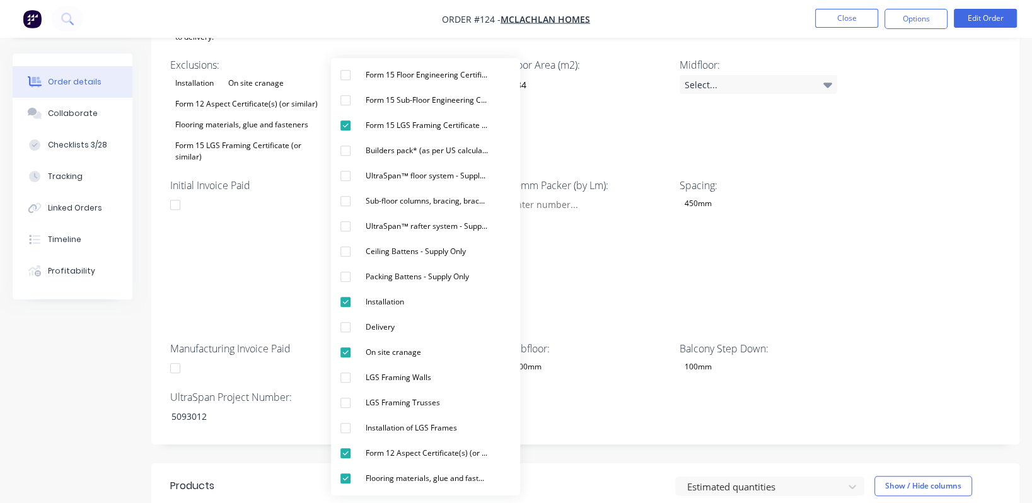
click at [636, 259] on div "50mm Packer (by Lm):" at bounding box center [588, 253] width 158 height 151
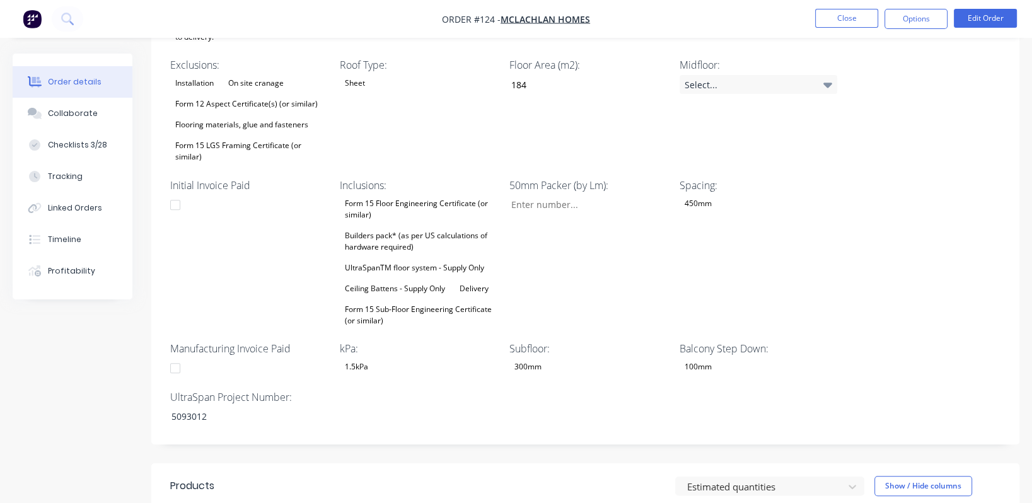
click at [391, 228] on div "Builders pack* (as per US calculations of hardware required)" at bounding box center [419, 242] width 158 height 28
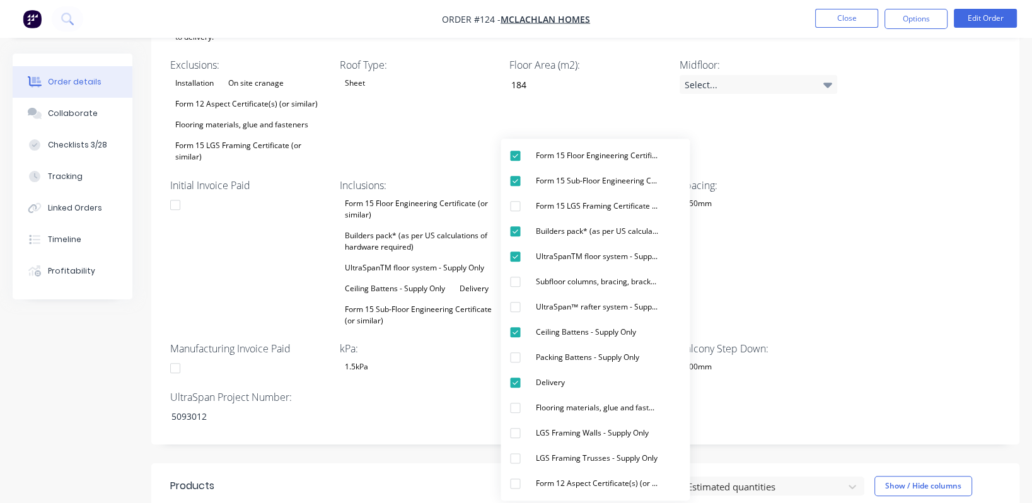
click at [787, 271] on div "Spacing: 450mm" at bounding box center [759, 253] width 158 height 151
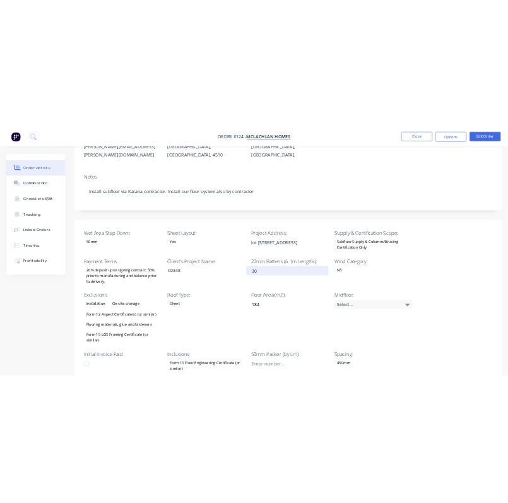
scroll to position [181, 0]
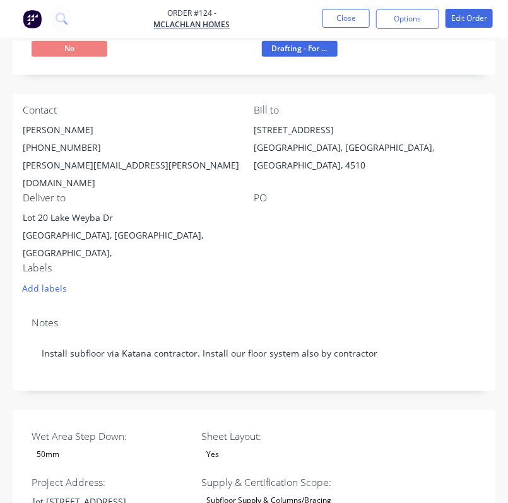
click at [283, 257] on div "Contact Adam Haldeman (07) 5498 9866 adam.haldeman@mclachlanhomes.com.au Bill t…" at bounding box center [254, 200] width 482 height 212
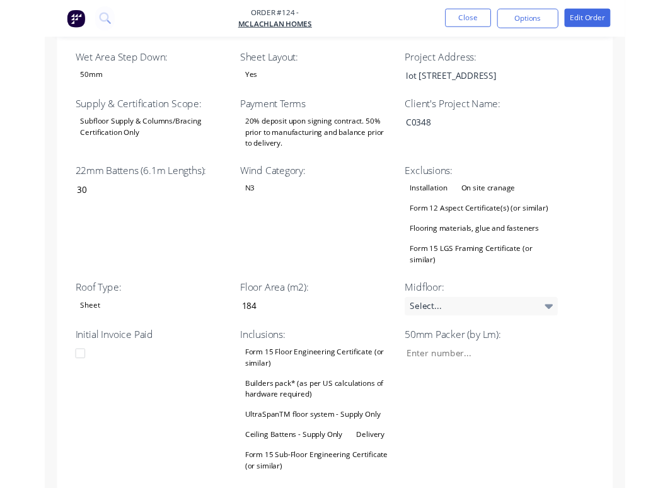
scroll to position [445, 0]
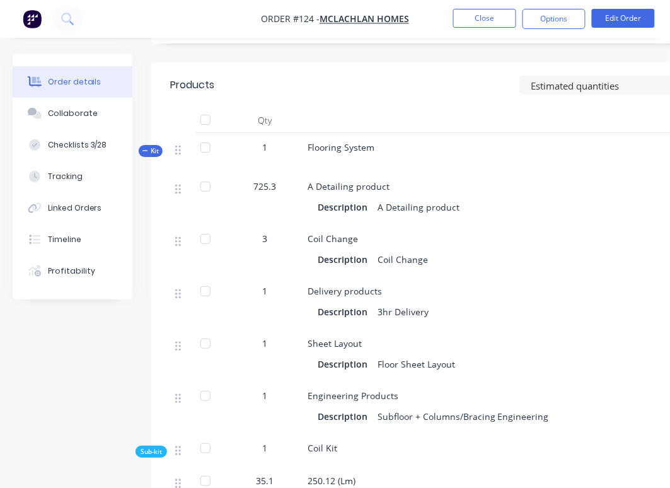
click at [612, 300] on div "Description 3hr Delivery" at bounding box center [555, 310] width 494 height 21
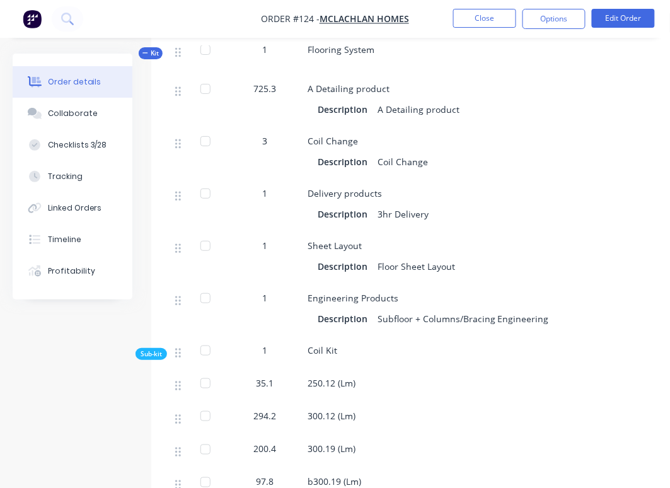
scroll to position [991, 0]
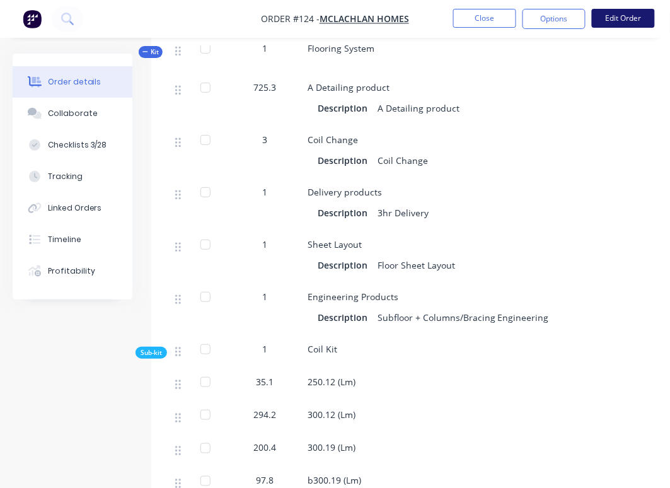
click at [625, 18] on button "Edit Order" at bounding box center [623, 18] width 63 height 19
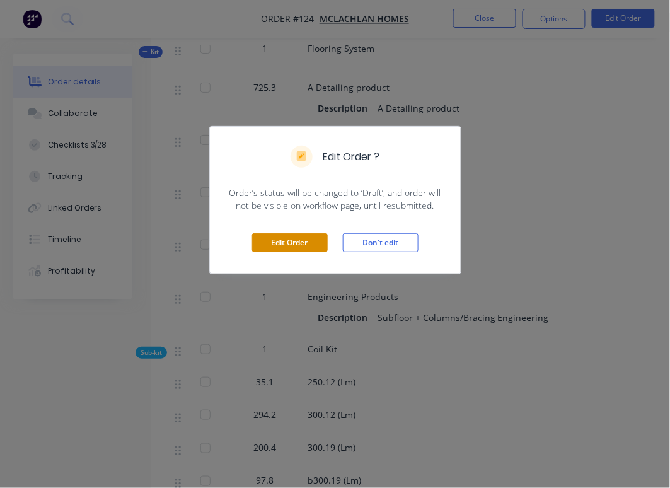
click at [286, 236] on button "Edit Order" at bounding box center [290, 242] width 76 height 19
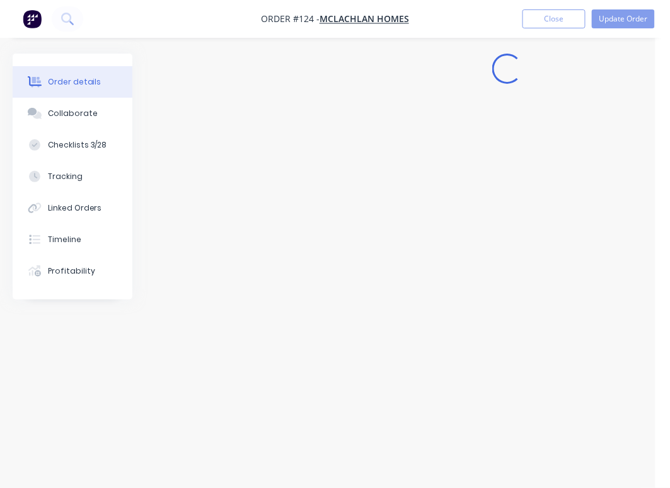
scroll to position [14, 0]
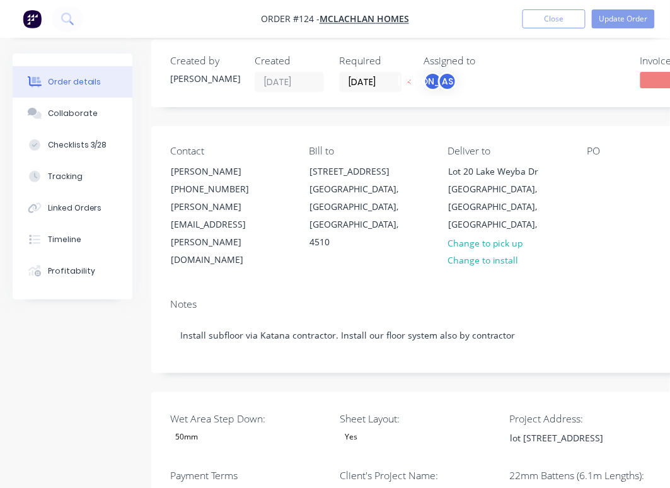
type input "30"
type input "184"
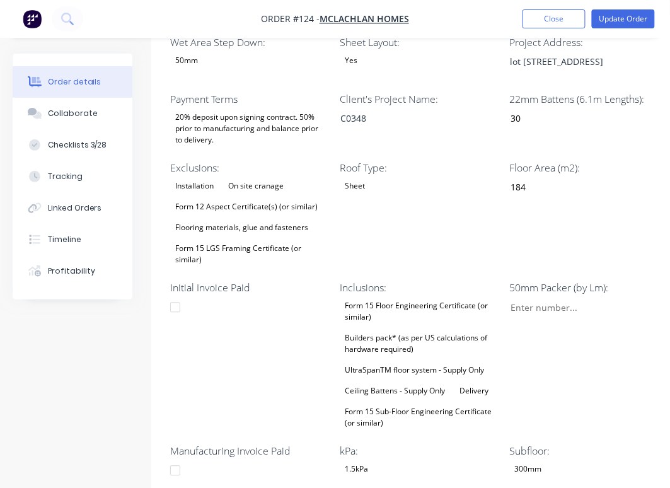
scroll to position [391, 0]
click at [538, 109] on input "30" at bounding box center [584, 118] width 166 height 19
drag, startPoint x: 534, startPoint y: 65, endPoint x: 497, endPoint y: 63, distance: 37.3
click at [497, 63] on div "Wet Area Step Down: 50mm Sheet Layout: Yes Project Address: lot 20, Lake Weyba …" at bounding box center [507, 281] width 713 height 532
click at [467, 175] on div "Roof Type: Sheet" at bounding box center [419, 214] width 158 height 108
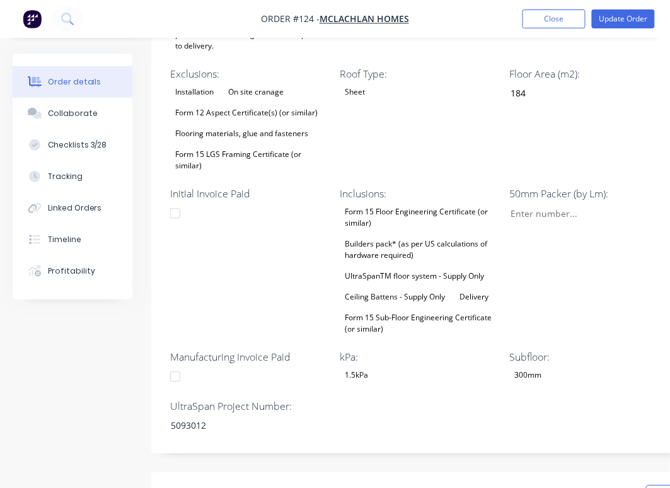
scroll to position [485, 0]
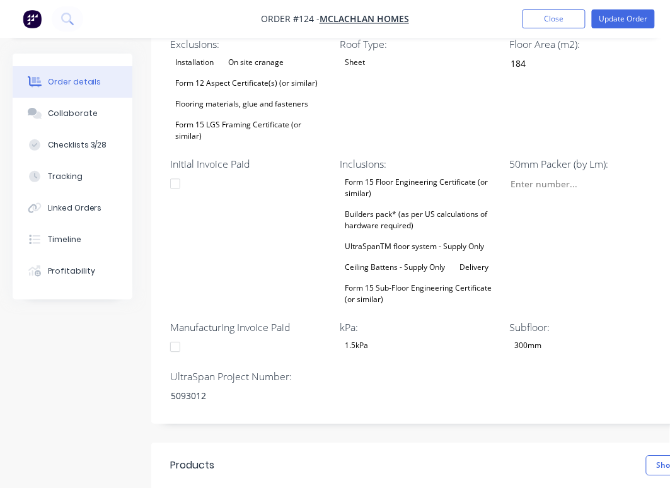
click at [390, 206] on div "Builders pack* (as per US calculations of hardware required)" at bounding box center [419, 220] width 158 height 28
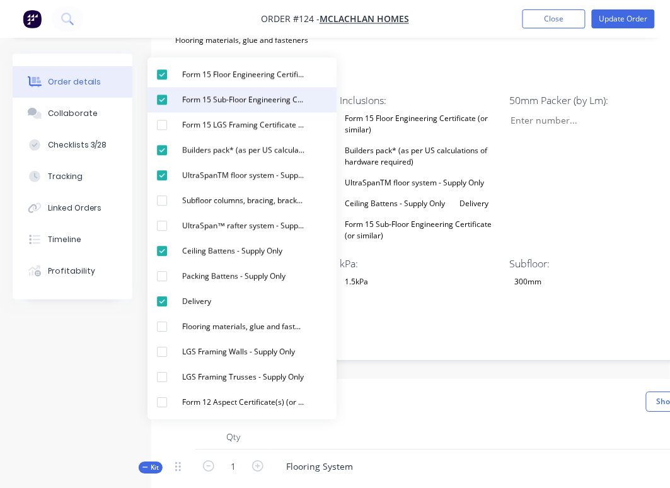
scroll to position [578, 0]
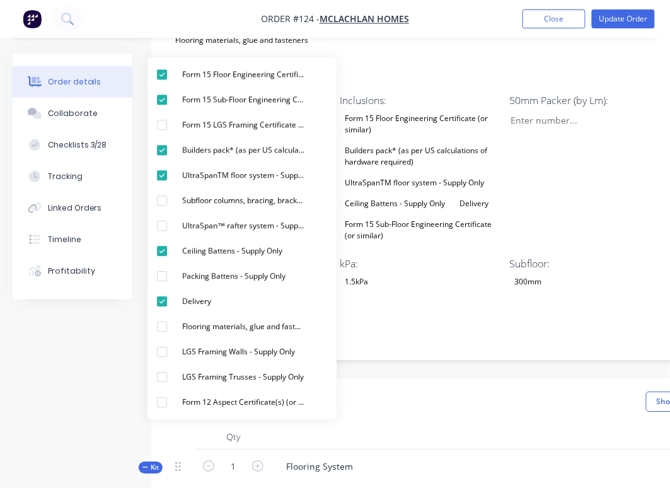
click at [547, 243] on div "Wet Area Step Down: 50mm Sheet Layout: Yes Project Address: lot 20, Lake Weyba …" at bounding box center [507, 94] width 713 height 532
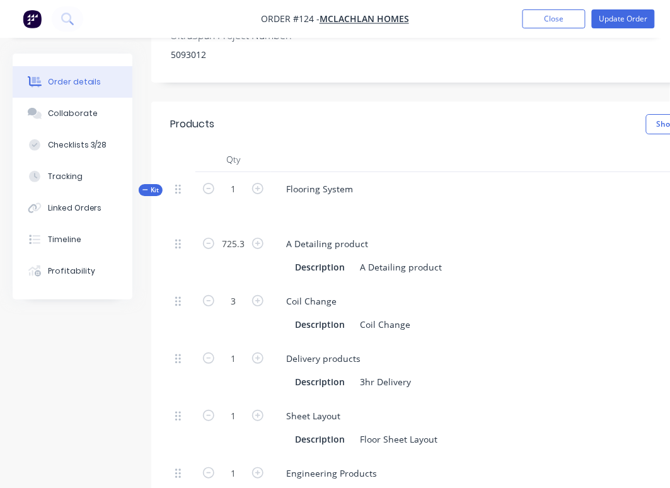
scroll to position [862, 0]
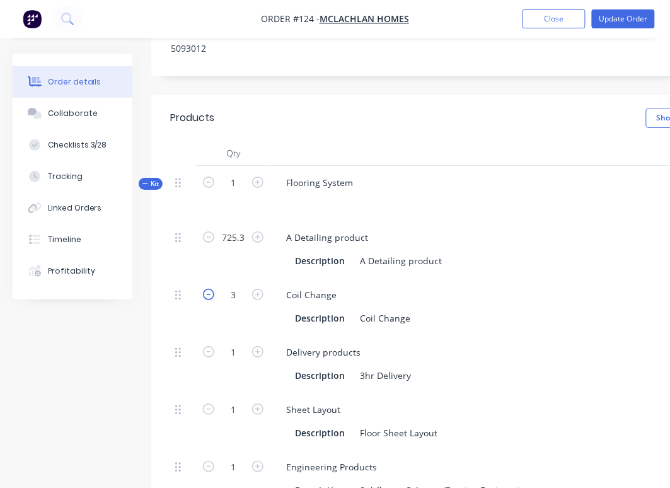
click at [209, 289] on icon "button" at bounding box center [208, 294] width 11 height 11
type input "2"
type input "$668.00"
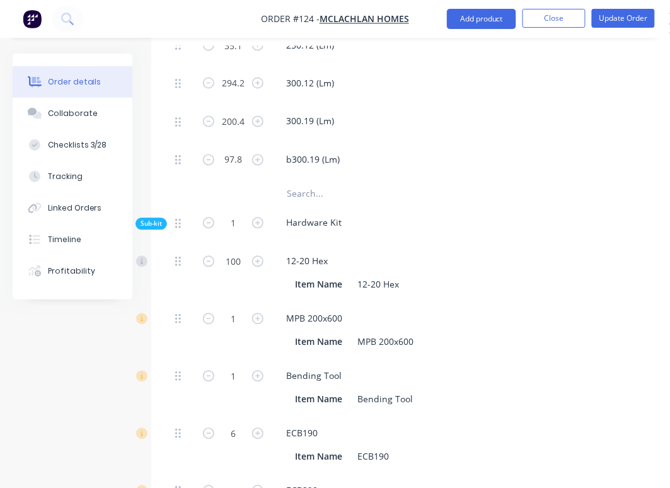
scroll to position [1411, 0]
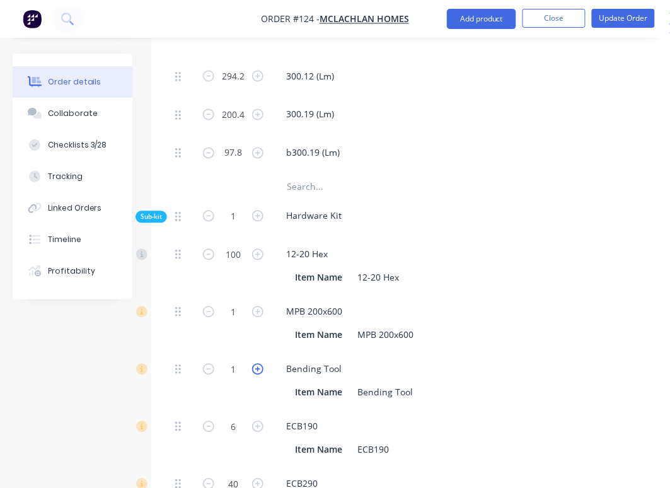
click at [256, 364] on icon "button" at bounding box center [257, 369] width 11 height 11
type input "2"
type input "$35.00"
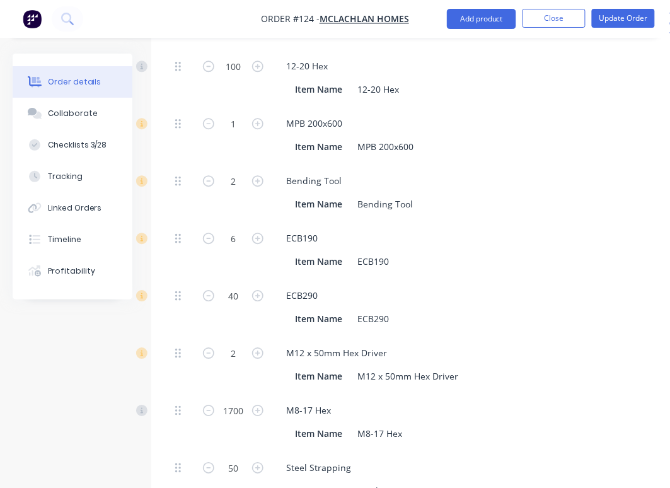
scroll to position [1600, 0]
type input "1500"
click at [518, 367] on div "Item Name M12 x 50mm Hex Driver" at bounding box center [521, 376] width 462 height 18
type input "$645.00"
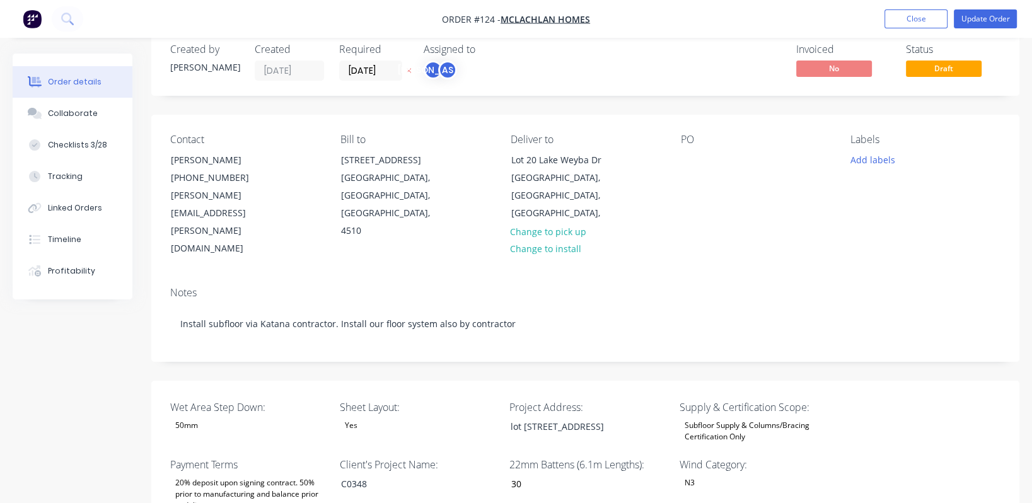
scroll to position [0, 0]
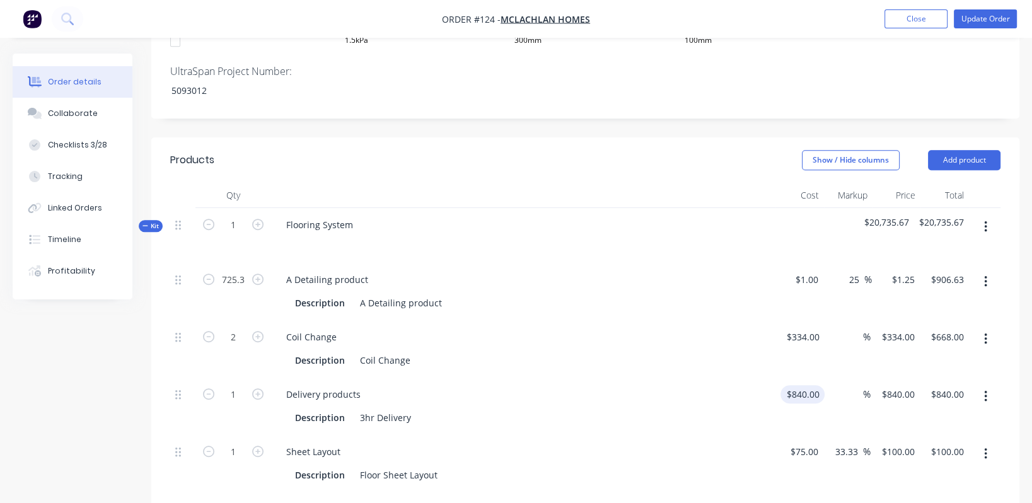
click at [806, 385] on input "$840.00" at bounding box center [805, 394] width 39 height 18
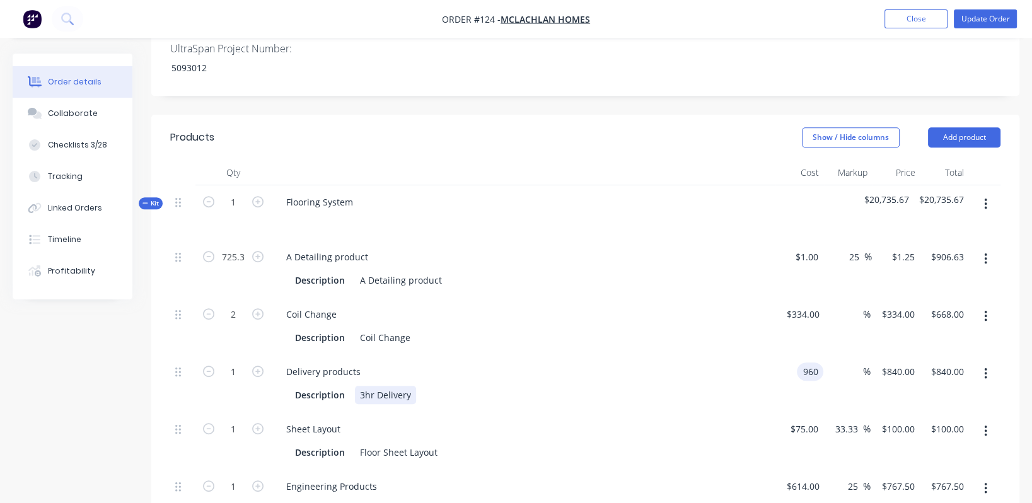
click at [702, 386] on div "Description 3hr Delivery" at bounding box center [521, 395] width 462 height 18
type input "$960.00"
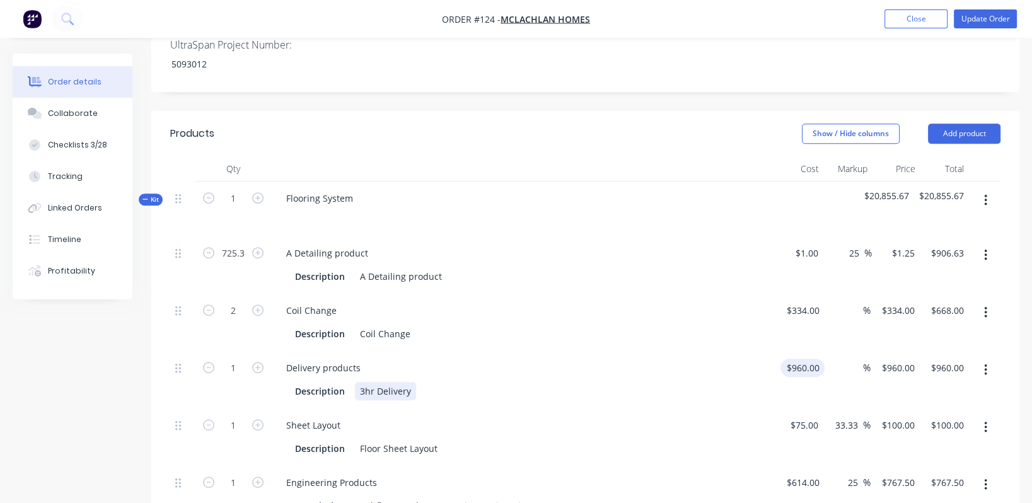
scroll to position [847, 0]
click at [809, 358] on input "$960.00" at bounding box center [805, 367] width 39 height 18
type input "$1,200.00"
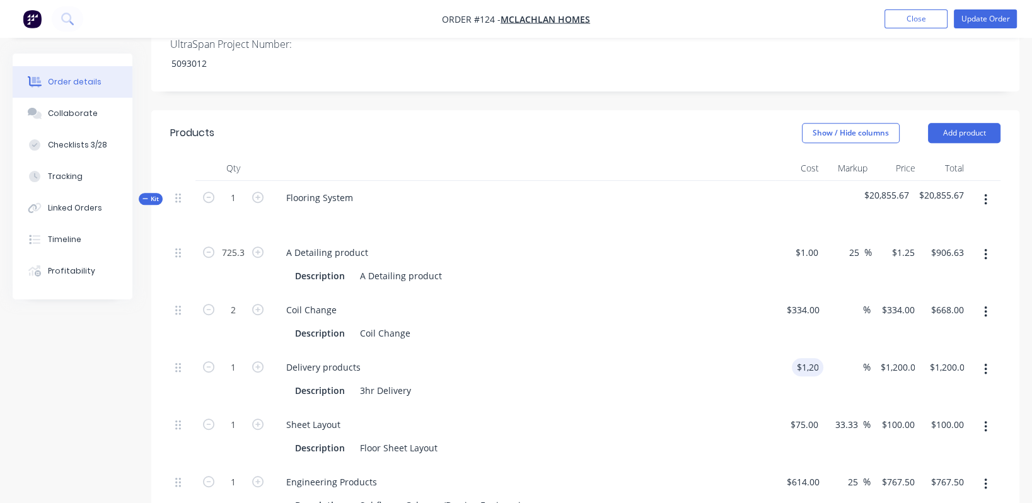
click at [635, 408] on div "Sheet Layout Description Floor Sheet Layout" at bounding box center [523, 436] width 504 height 57
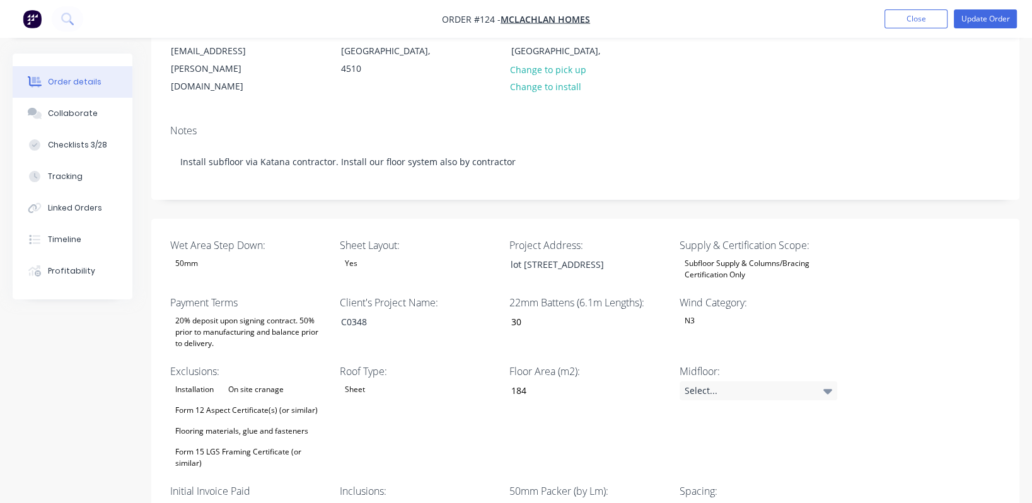
scroll to position [188, 0]
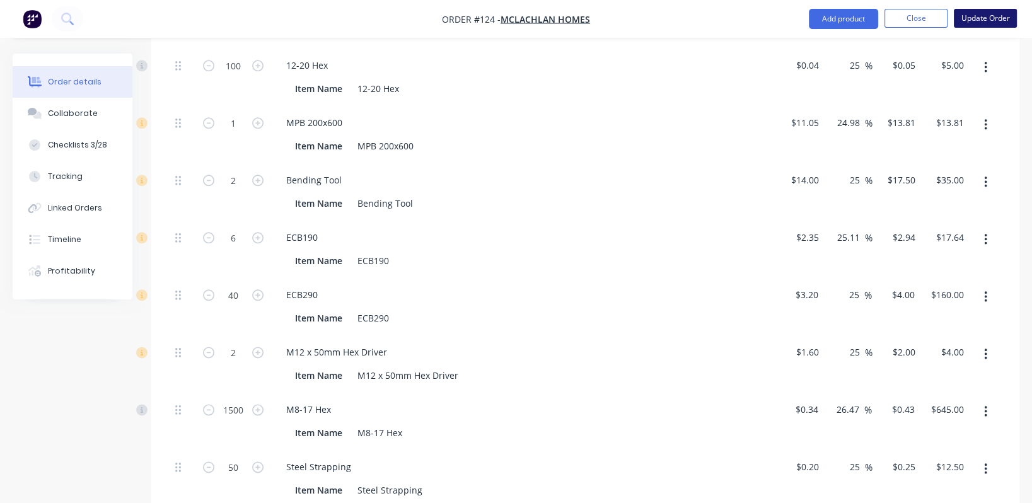
click at [998, 18] on button "Update Order" at bounding box center [985, 18] width 63 height 19
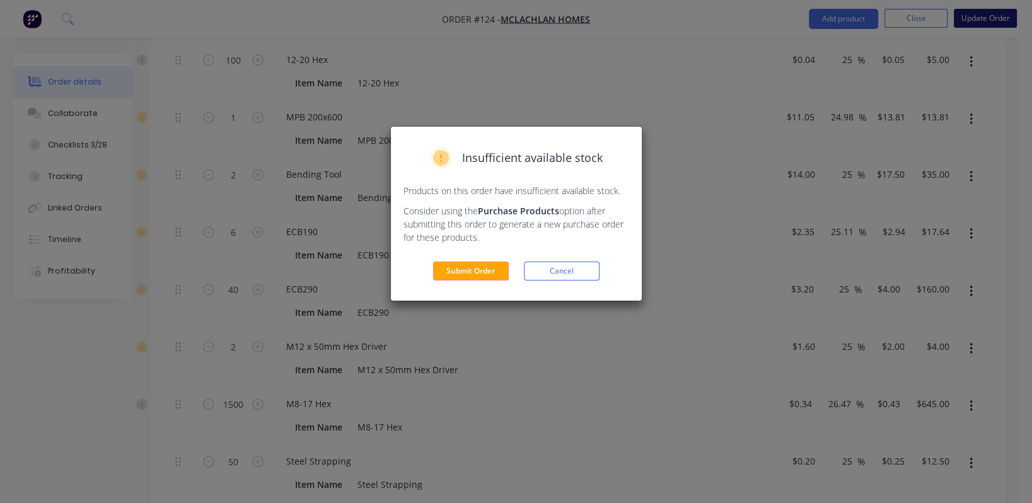
scroll to position [1607, 0]
click at [485, 275] on button "Submit Order" at bounding box center [471, 271] width 76 height 19
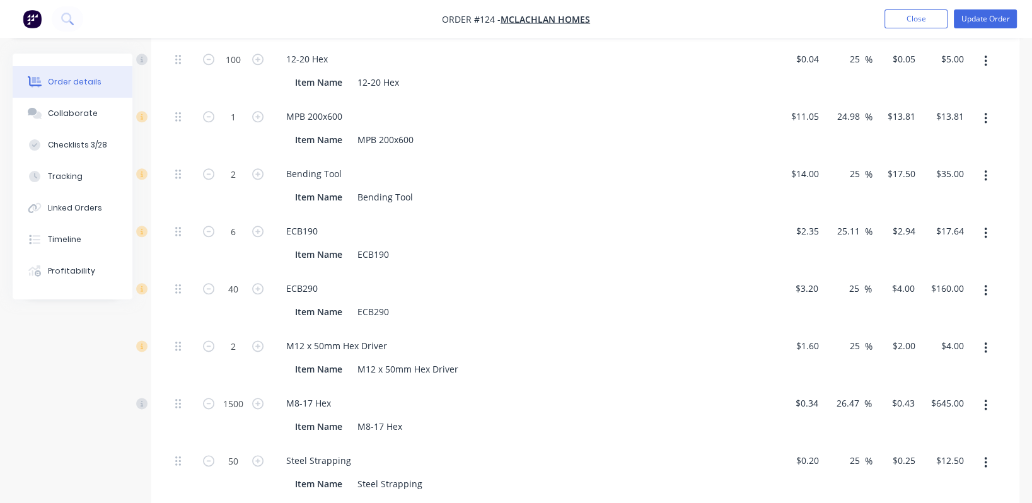
scroll to position [0, 0]
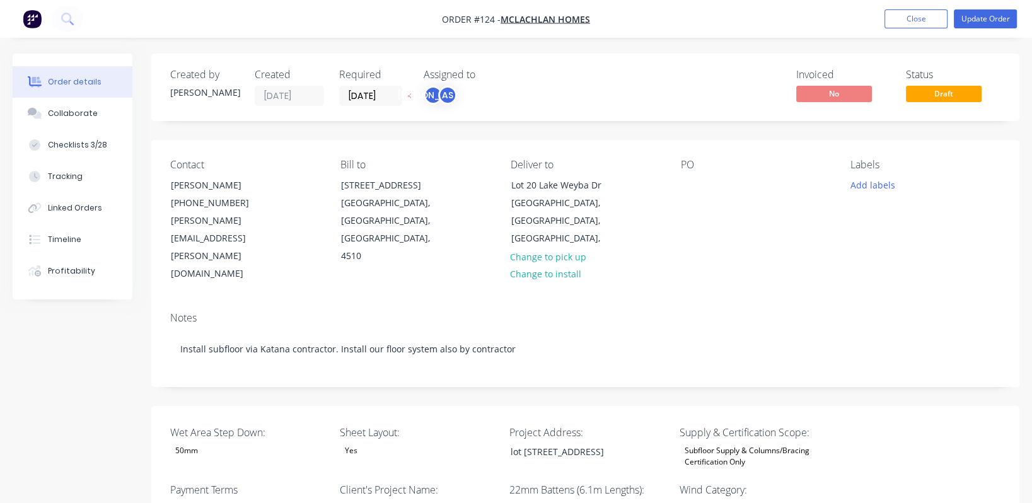
type input "30"
type input "184"
click at [987, 19] on button "Update Order" at bounding box center [985, 18] width 63 height 19
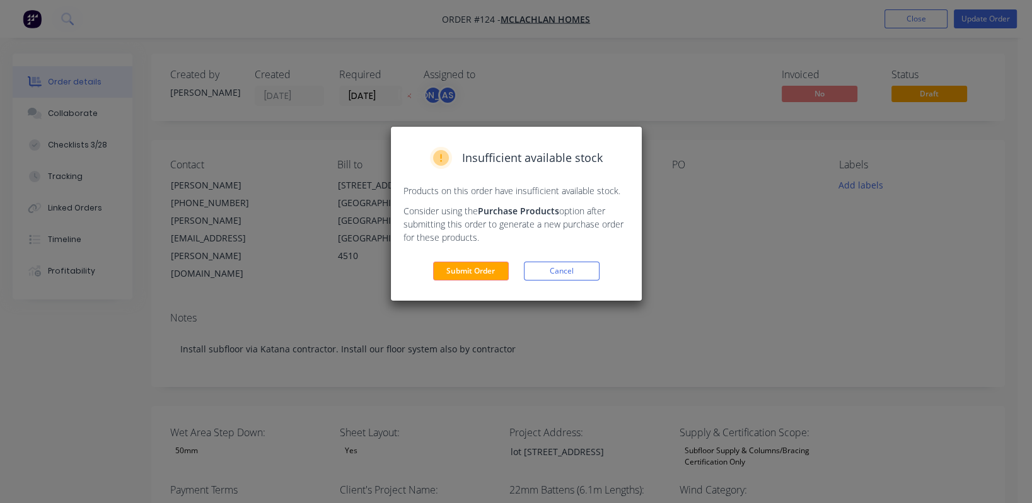
click at [477, 270] on button "Submit Order" at bounding box center [471, 271] width 76 height 19
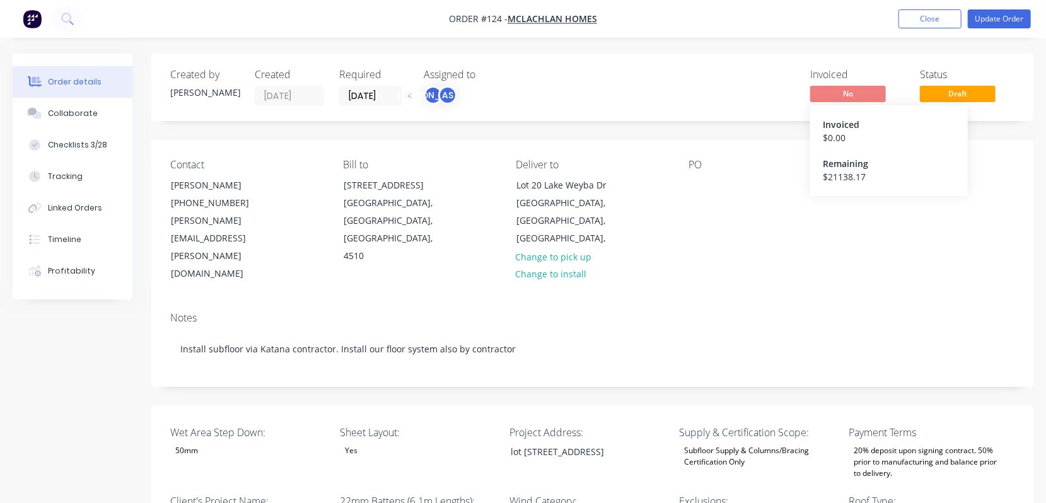
type input "30"
type input "184"
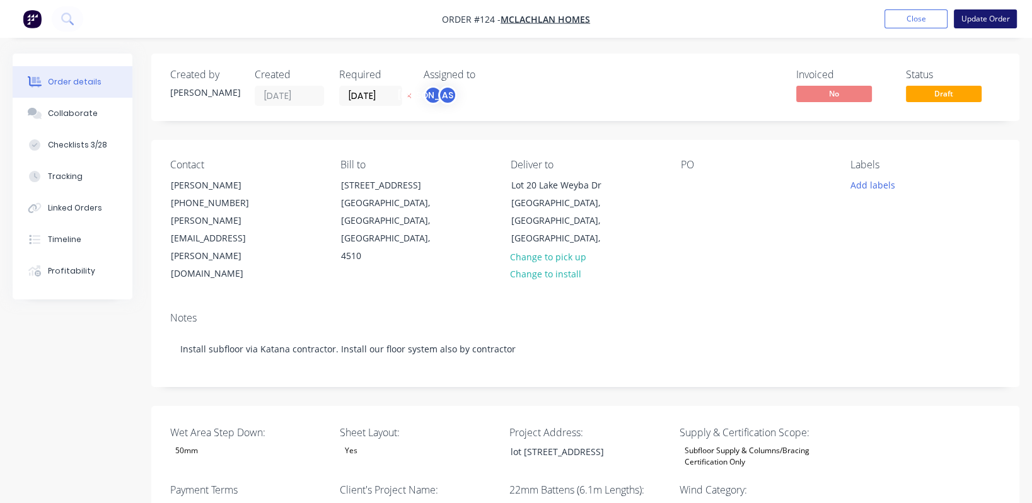
click at [983, 18] on button "Update Order" at bounding box center [985, 18] width 63 height 19
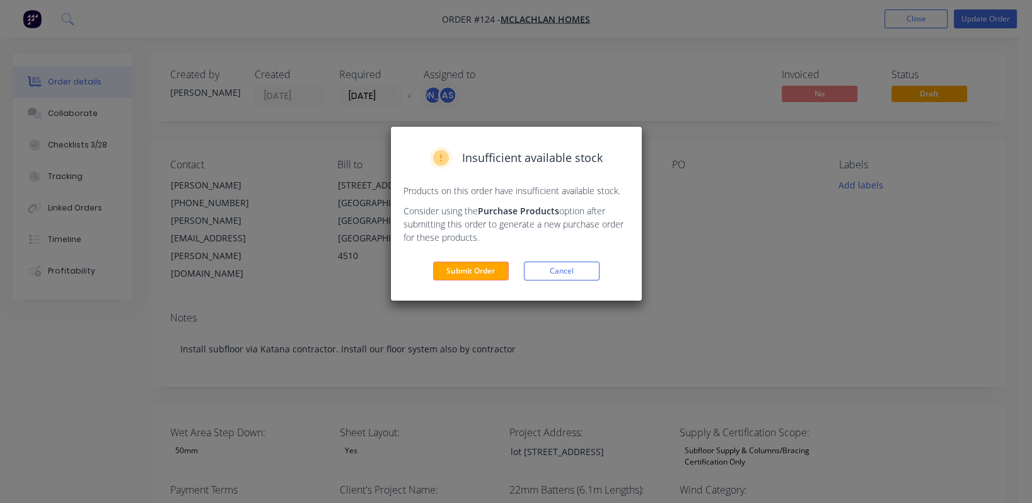
drag, startPoint x: 566, startPoint y: 265, endPoint x: 583, endPoint y: 262, distance: 17.4
click at [567, 265] on button "Cancel" at bounding box center [562, 271] width 76 height 19
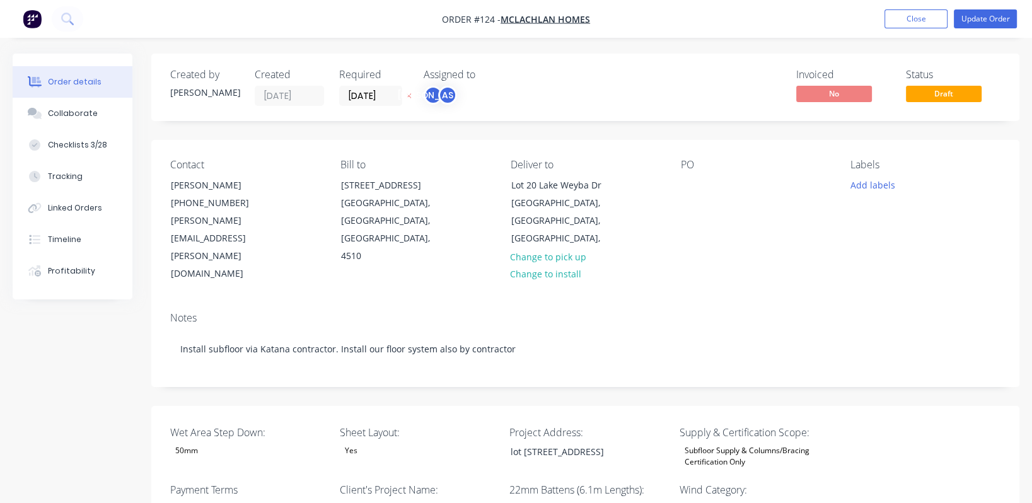
drag, startPoint x: 941, startPoint y: 239, endPoint x: 783, endPoint y: 323, distance: 179.7
click at [941, 239] on div "Contact Adam Haldeman (07) 5498 9866 adam.haldeman@mclachlanhomes.com.au Bill t…" at bounding box center [585, 221] width 868 height 162
click at [652, 203] on div "Deliver to Lot 20 Lake Weyba Dr Noosaville, Queensland, Australia, Change to pi…" at bounding box center [586, 221] width 150 height 124
click at [972, 21] on button "Update Order" at bounding box center [985, 18] width 63 height 19
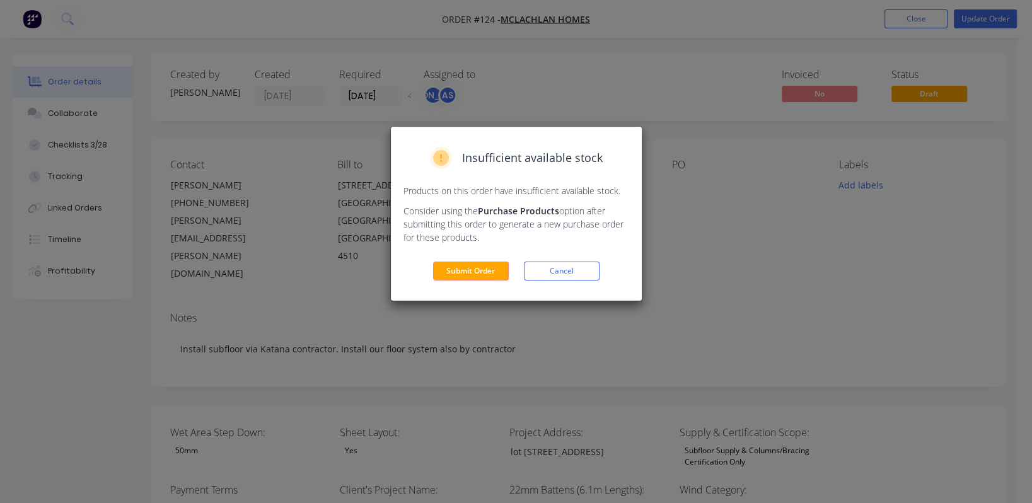
click at [469, 271] on button "Submit Order" at bounding box center [471, 271] width 76 height 19
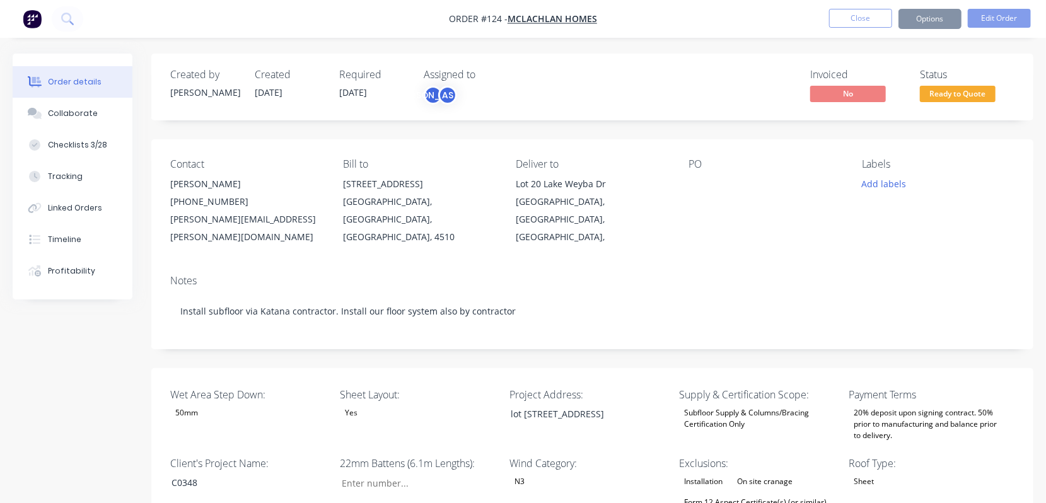
type input "30"
type input "184"
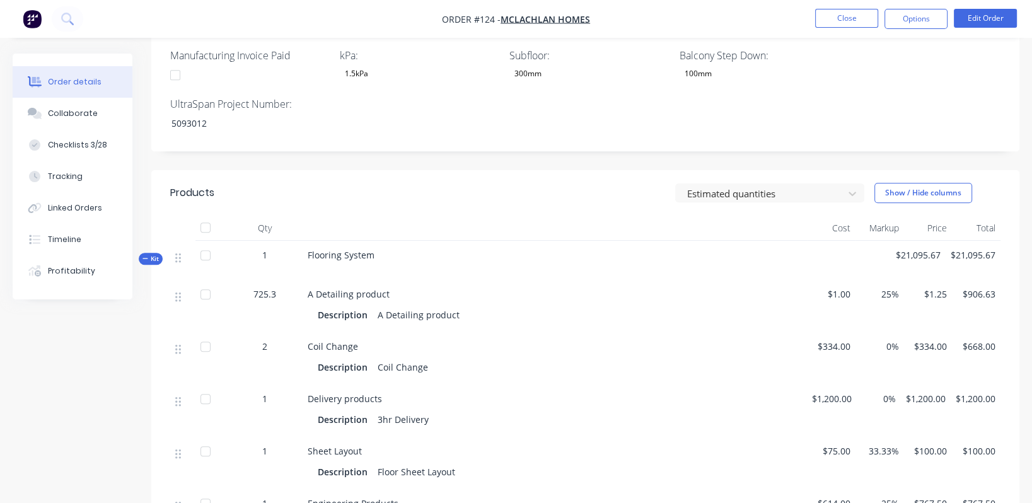
scroll to position [750, 0]
click at [825, 392] on span "$1,200.00" at bounding box center [832, 398] width 40 height 13
click at [836, 392] on span "$1,200.00" at bounding box center [832, 398] width 40 height 13
click at [842, 398] on div "$1,200.00" at bounding box center [832, 410] width 50 height 52
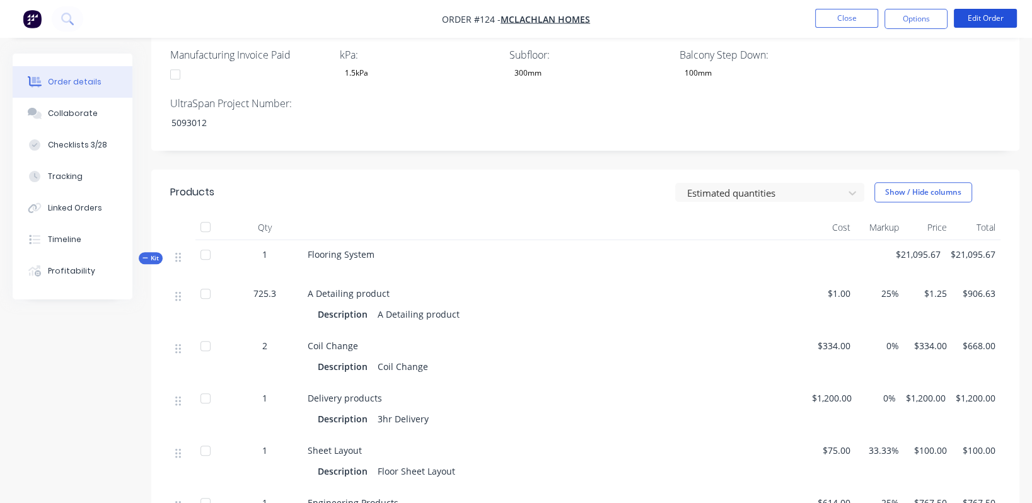
drag, startPoint x: 983, startPoint y: 18, endPoint x: 975, endPoint y: 109, distance: 91.1
click at [975, 109] on div "Order #124 - McLachlan Homes Close Options Edit Order Order details Collaborate…" at bounding box center [516, 342] width 1032 height 2184
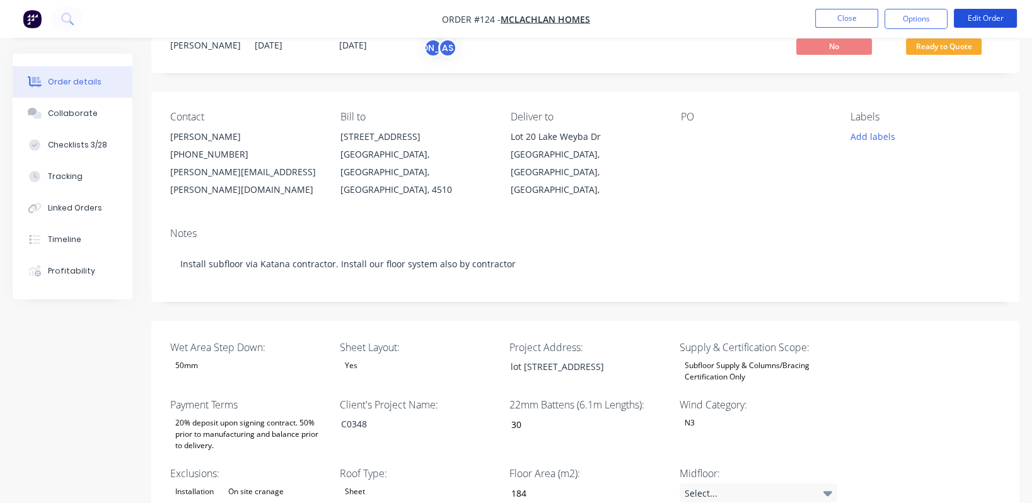
scroll to position [0, 0]
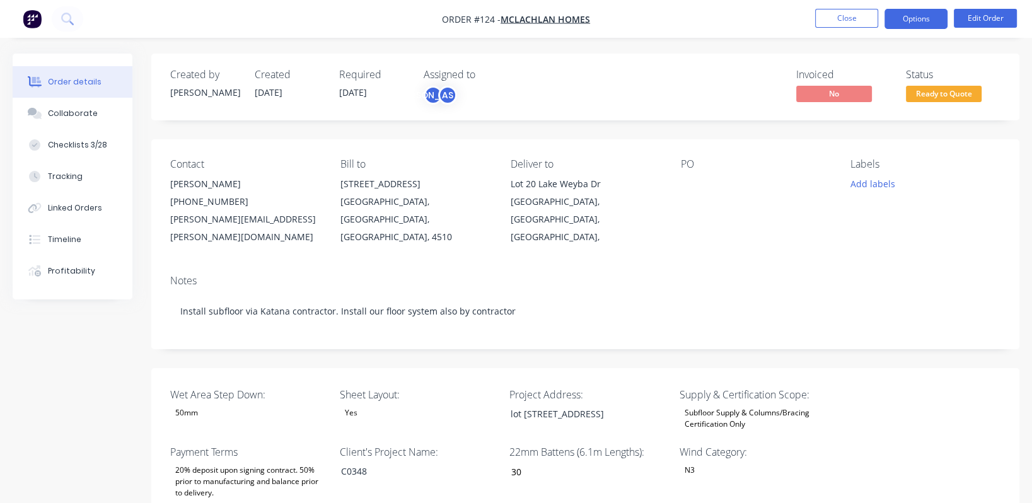
click at [916, 16] on button "Options" at bounding box center [916, 19] width 63 height 20
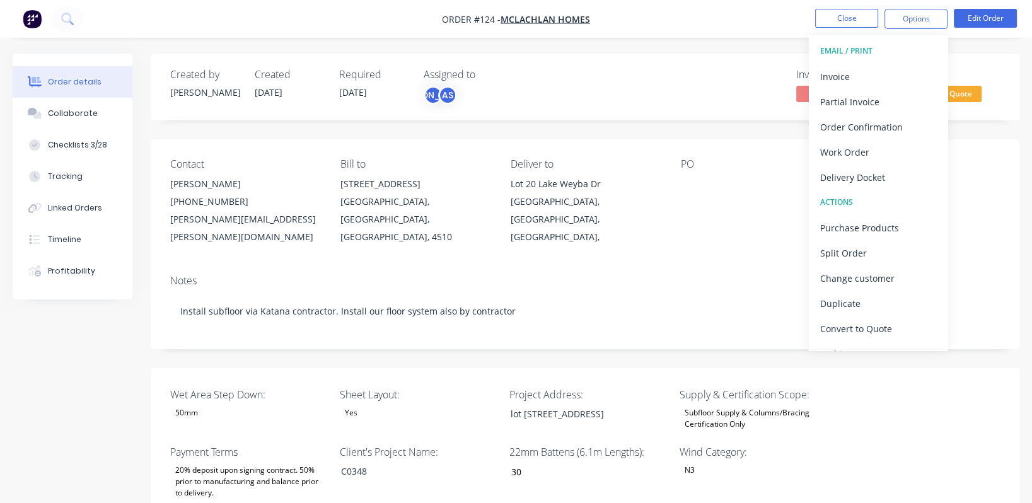
click at [714, 244] on div "Contact Adam Haldeman (07) 5498 9866 adam.haldeman@mclachlanhomes.com.au Bill t…" at bounding box center [585, 201] width 868 height 125
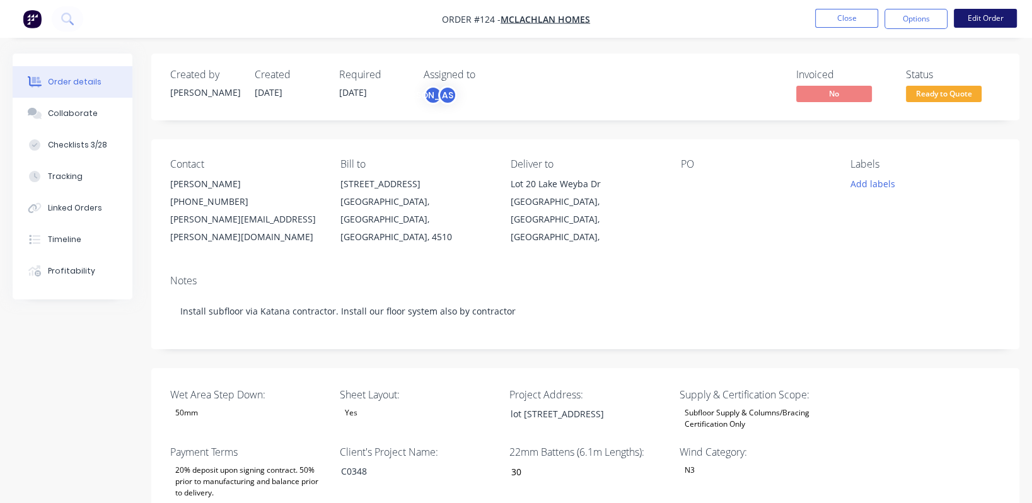
click at [988, 18] on button "Edit Order" at bounding box center [985, 18] width 63 height 19
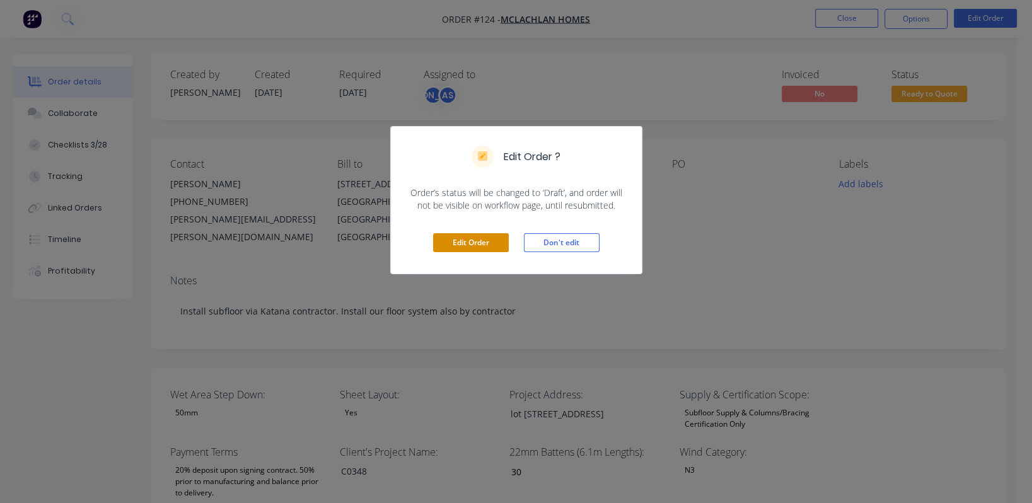
click at [463, 242] on button "Edit Order" at bounding box center [471, 242] width 76 height 19
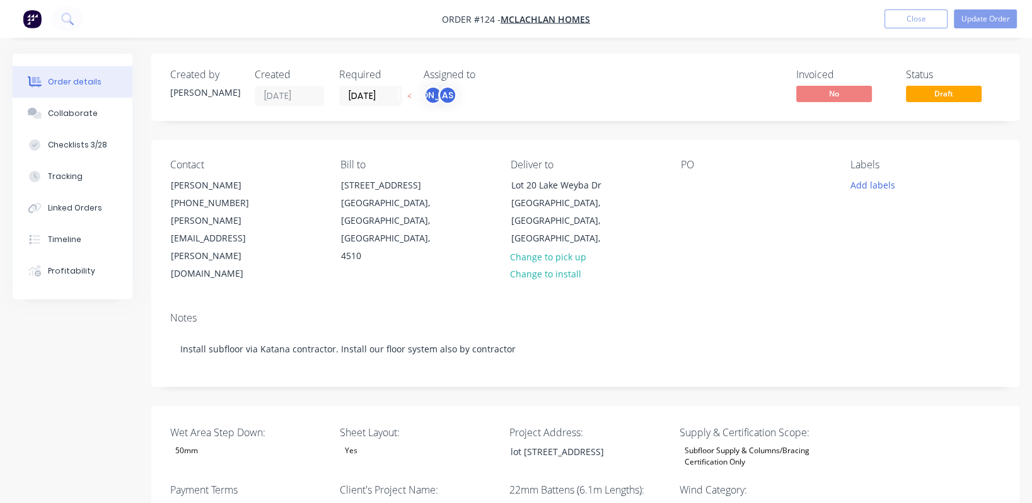
type input "30"
type input "184"
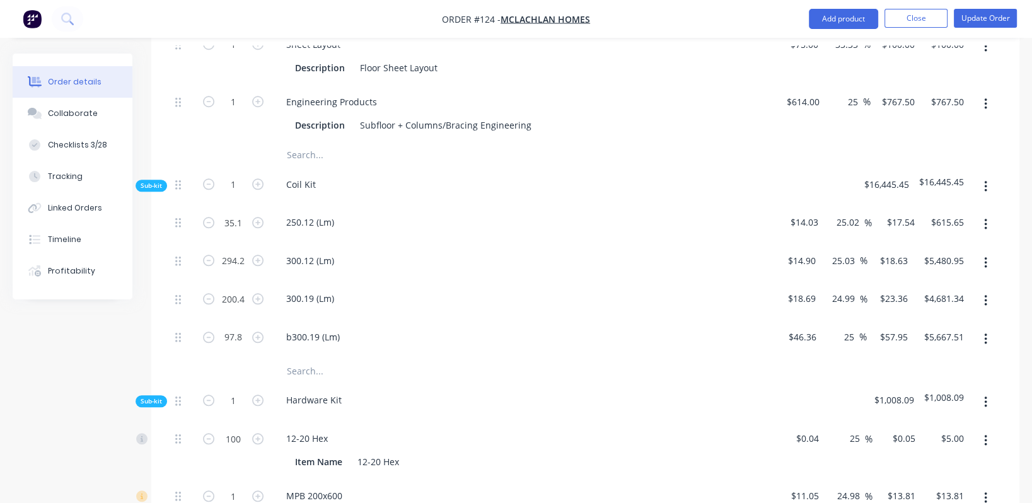
scroll to position [1228, 0]
click at [844, 212] on input "25.02" at bounding box center [849, 221] width 29 height 18
click at [659, 251] on div "300.12 (Lm)" at bounding box center [523, 260] width 494 height 18
type input "$17.5403"
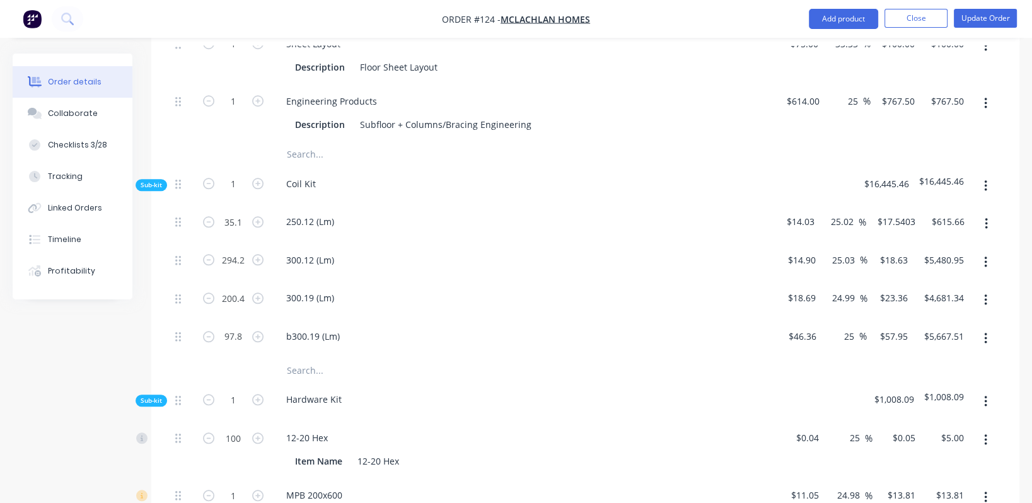
type input "$615.66"
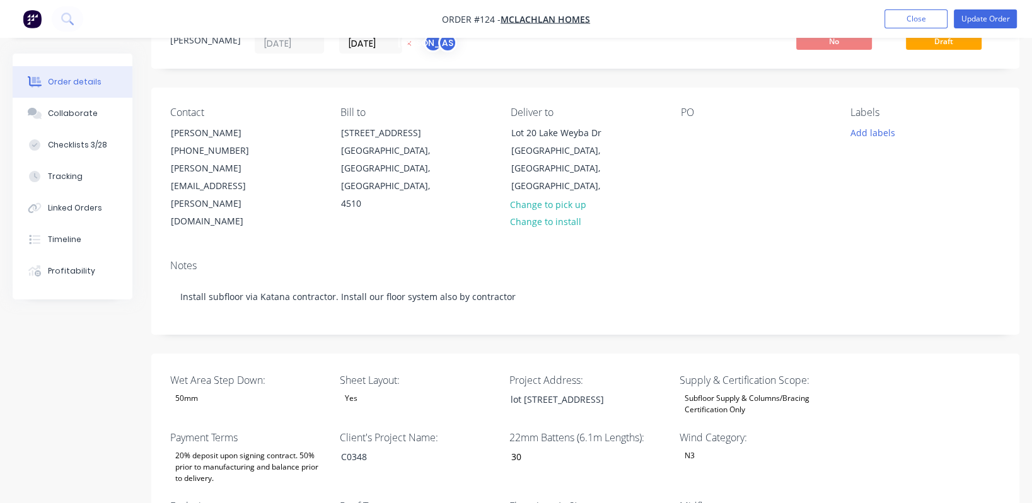
scroll to position [0, 0]
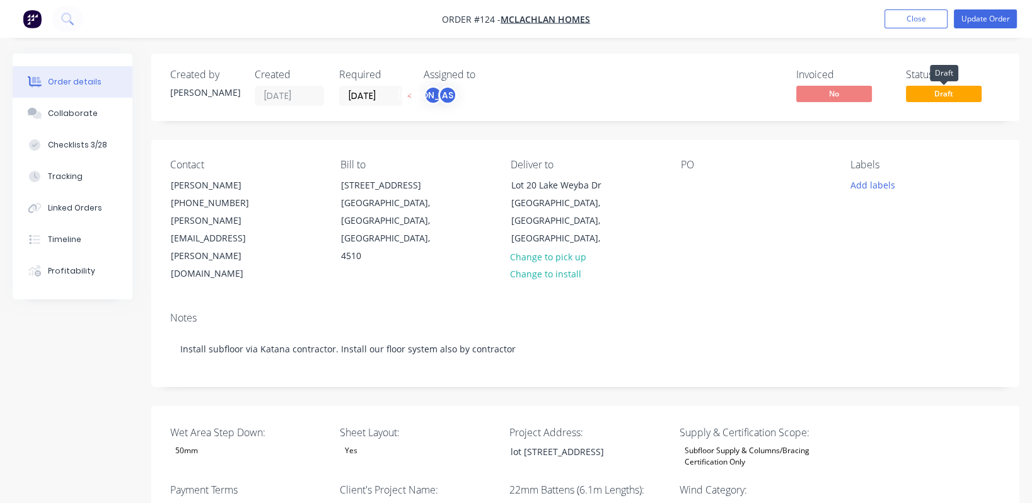
click at [961, 94] on span "Draft" at bounding box center [944, 94] width 76 height 16
click at [991, 19] on button "Update Order" at bounding box center [985, 18] width 63 height 19
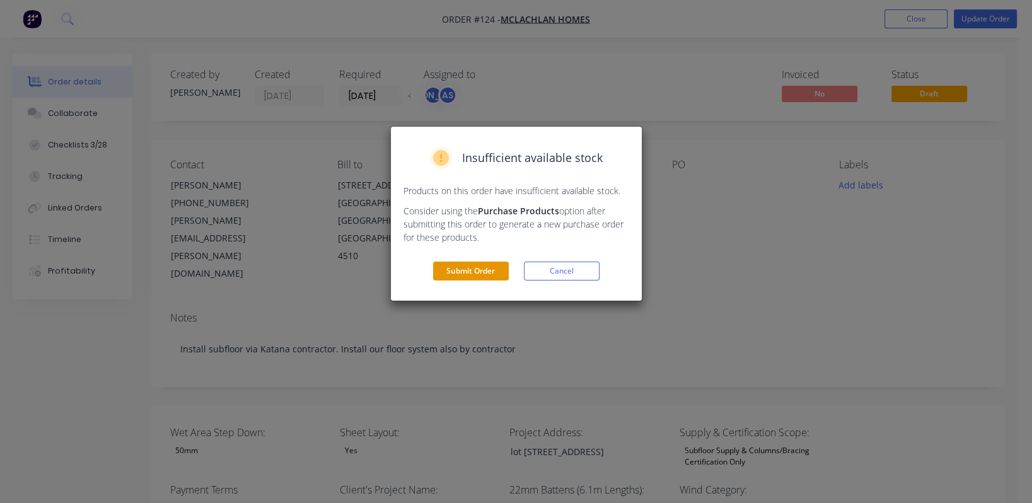
click at [480, 267] on button "Submit Order" at bounding box center [471, 271] width 76 height 19
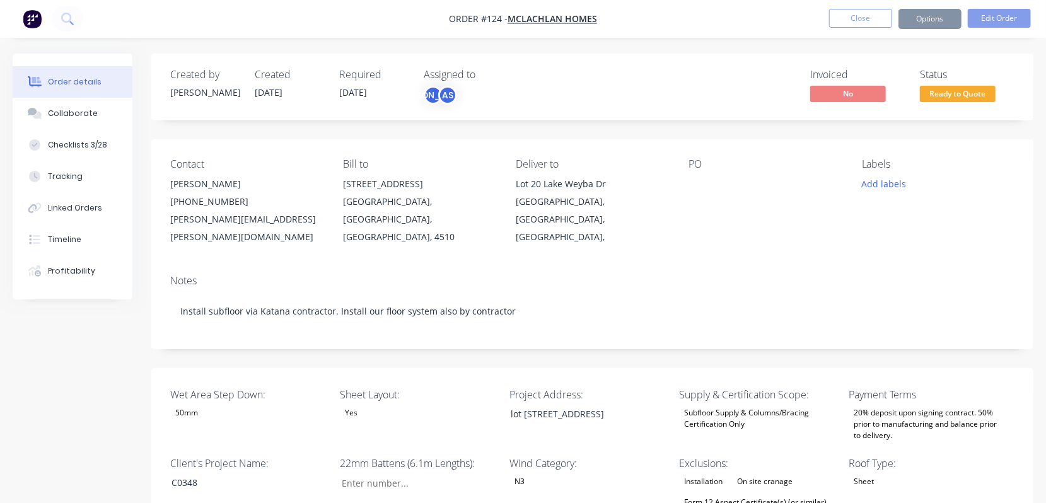
type input "30"
type input "184"
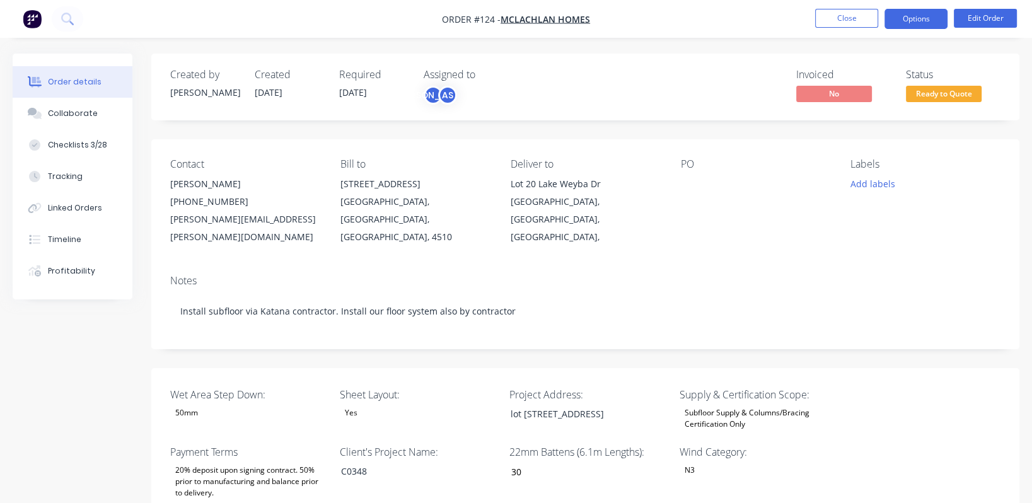
click at [928, 17] on button "Options" at bounding box center [916, 19] width 63 height 20
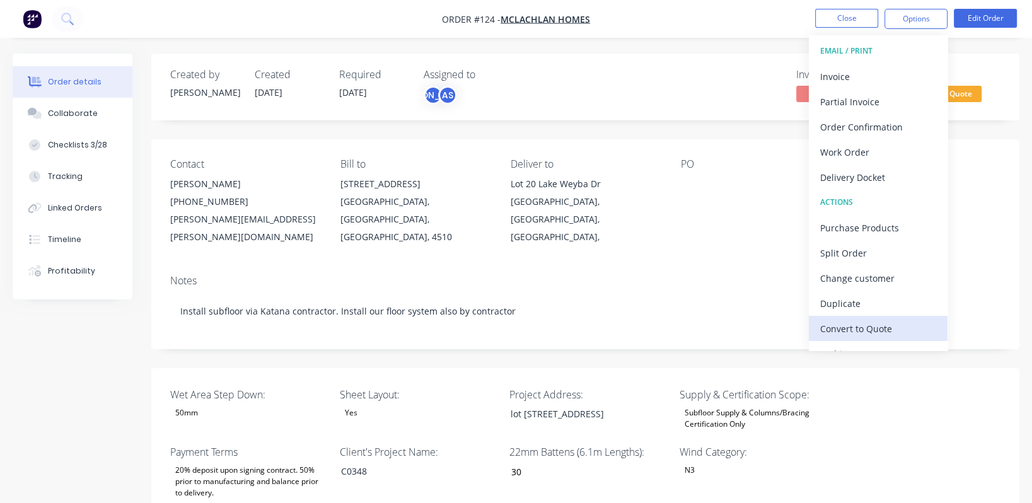
click at [888, 330] on div "Convert to Quote" at bounding box center [878, 329] width 116 height 18
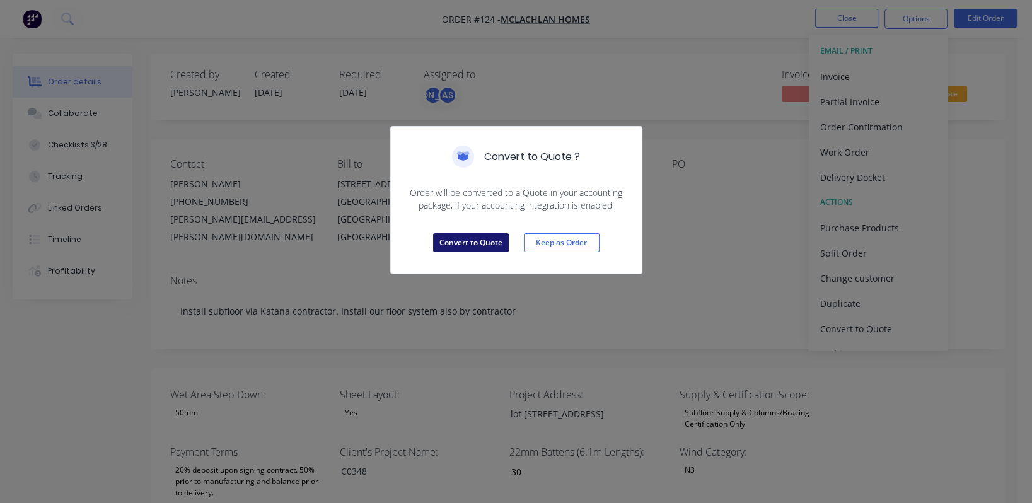
click at [474, 244] on button "Convert to Quote" at bounding box center [471, 242] width 76 height 19
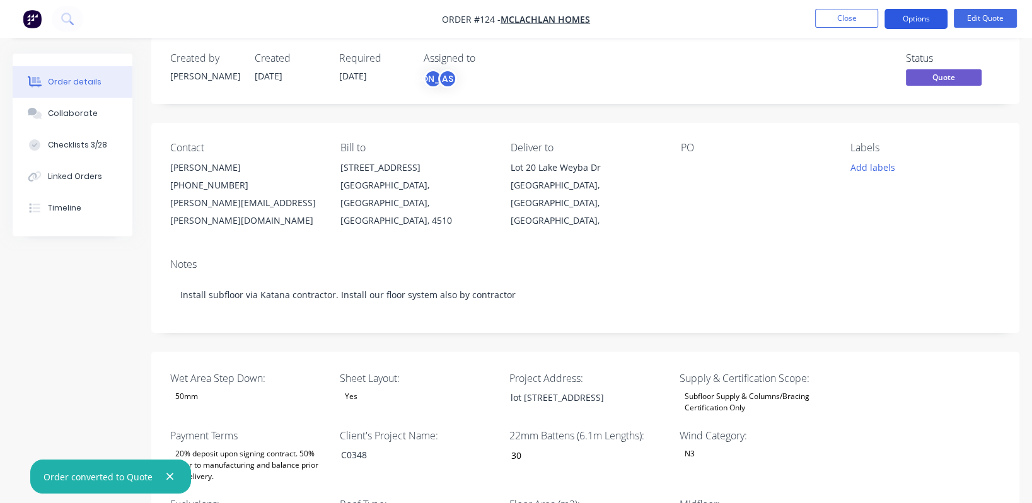
scroll to position [8, 0]
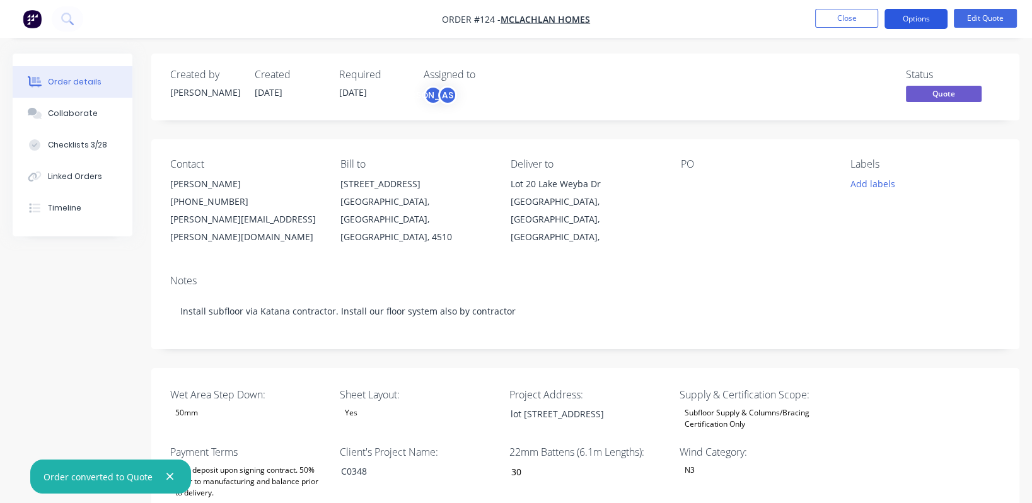
click at [907, 15] on button "Options" at bounding box center [916, 19] width 63 height 20
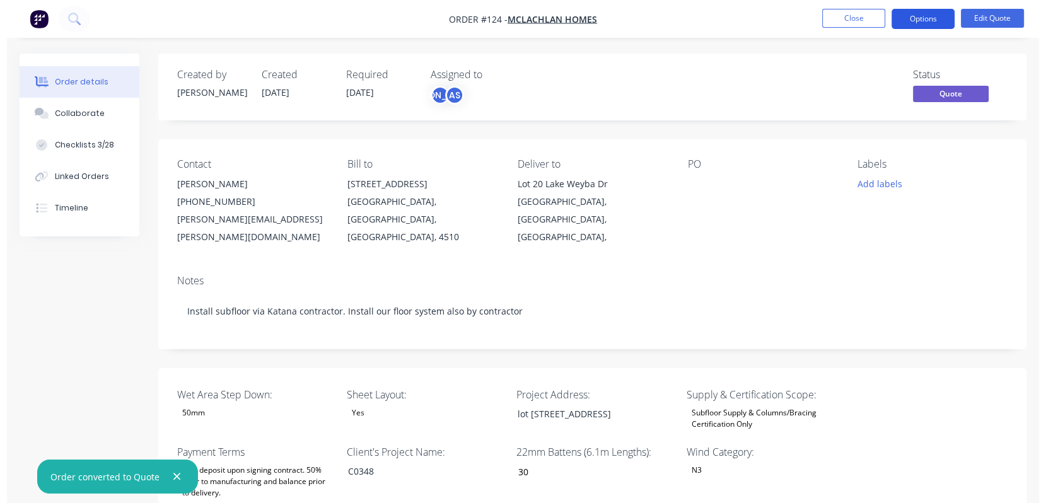
scroll to position [0, 0]
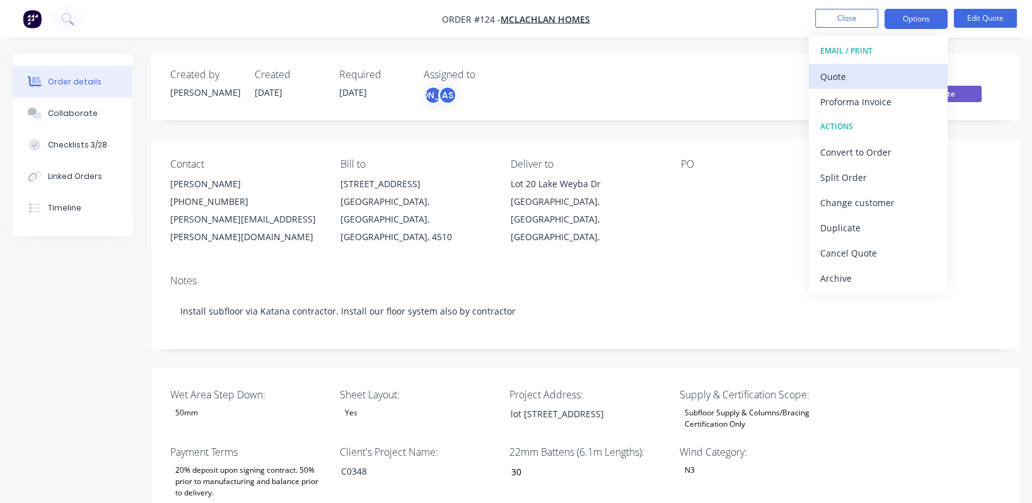
click at [877, 75] on div "Quote" at bounding box center [878, 76] width 116 height 18
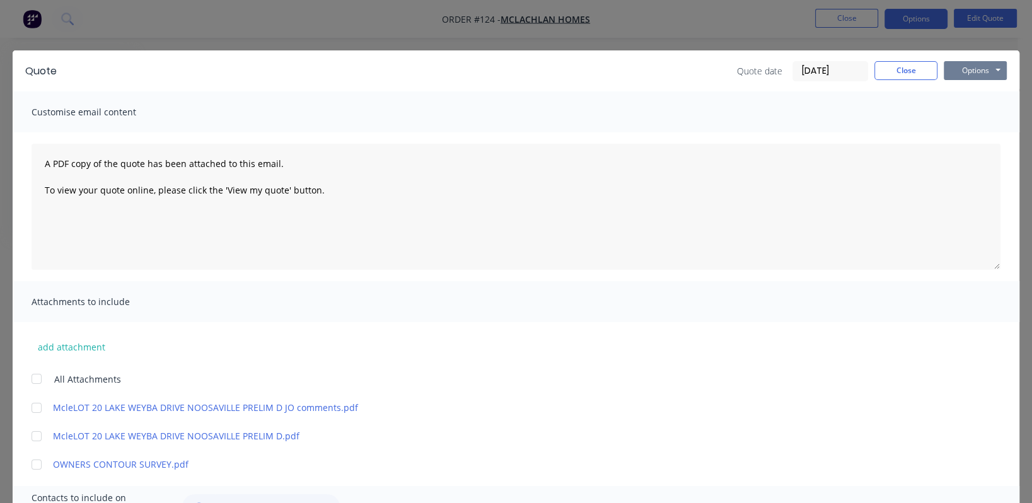
click at [955, 74] on button "Options" at bounding box center [975, 70] width 63 height 19
click at [965, 90] on button "Preview" at bounding box center [984, 93] width 81 height 21
click at [876, 64] on button "Close" at bounding box center [906, 70] width 63 height 19
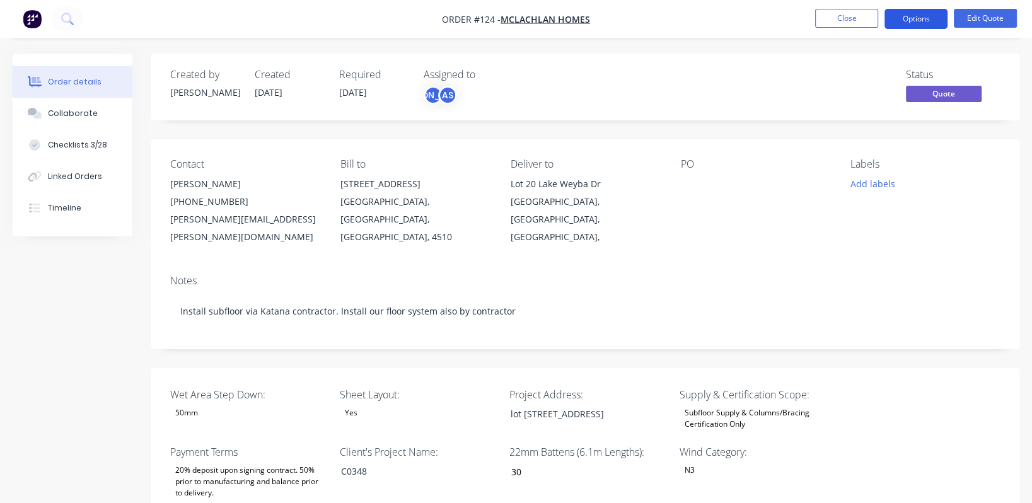
click at [929, 20] on button "Options" at bounding box center [916, 19] width 63 height 20
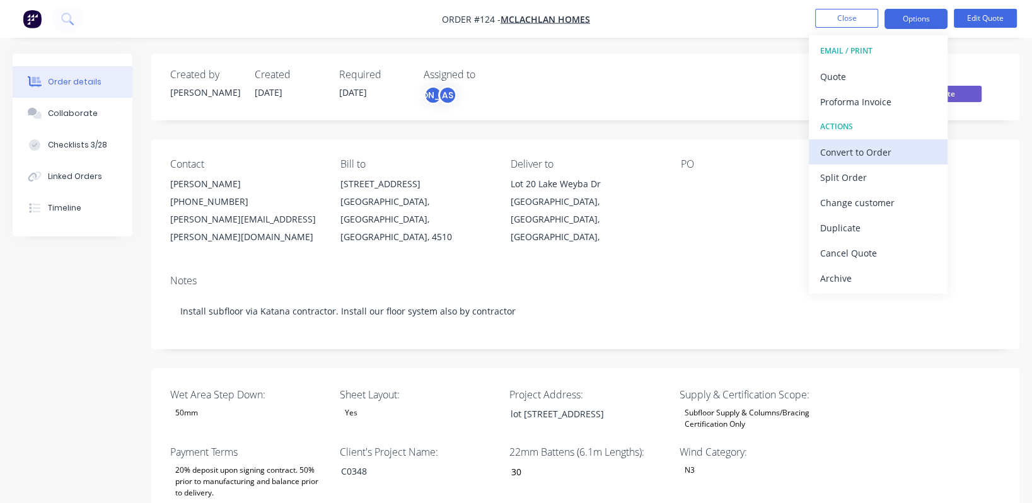
click at [882, 149] on div "Convert to Order" at bounding box center [878, 152] width 116 height 18
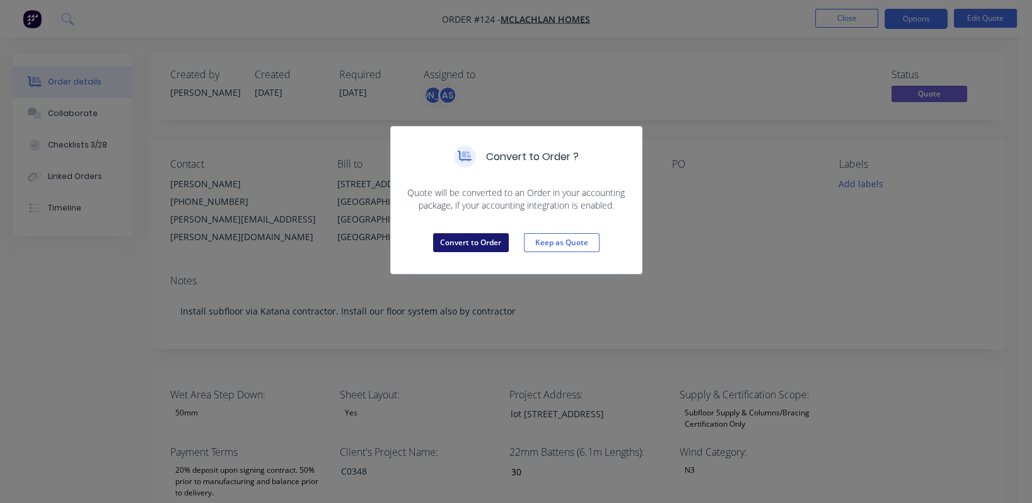
click at [486, 238] on button "Convert to Order" at bounding box center [471, 242] width 76 height 19
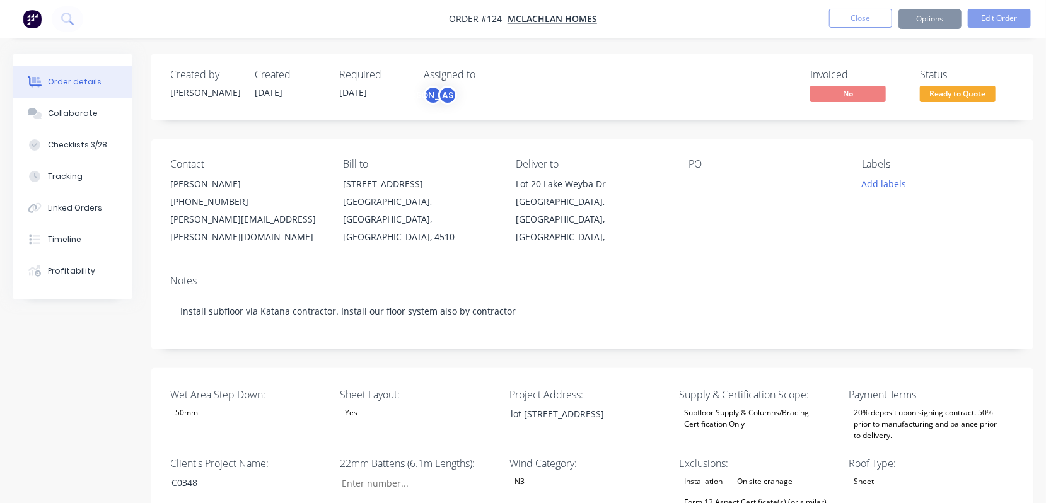
type input "30"
type input "184"
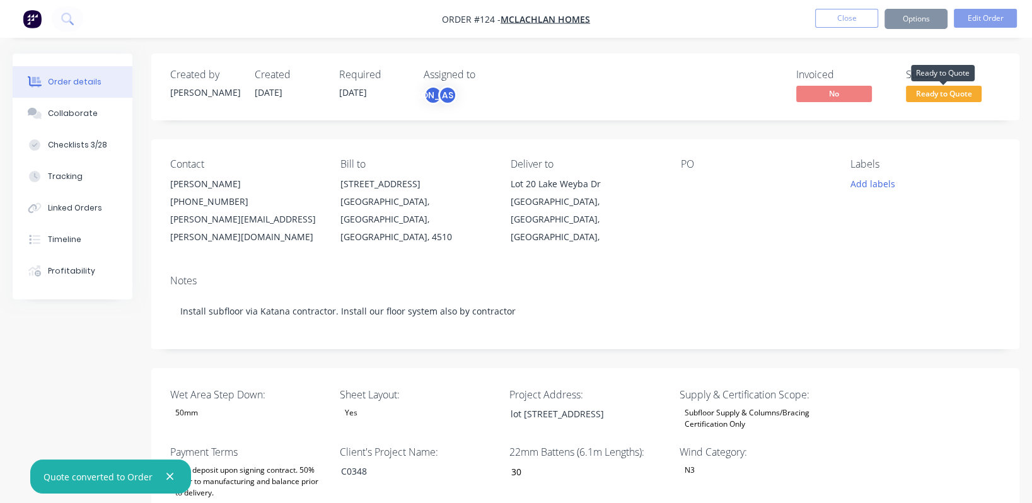
click at [926, 95] on span "Ready to Quote" at bounding box center [944, 94] width 76 height 16
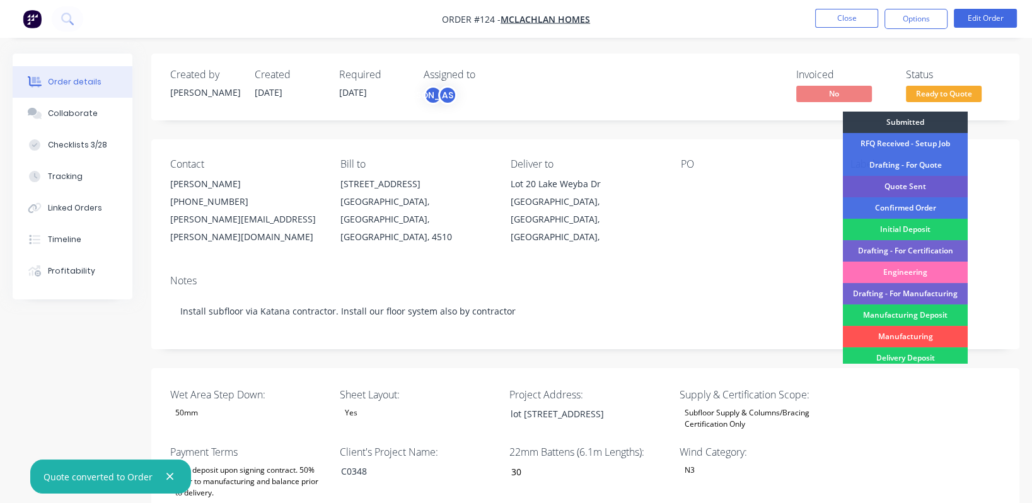
click at [931, 185] on div "Quote Sent" at bounding box center [905, 186] width 125 height 21
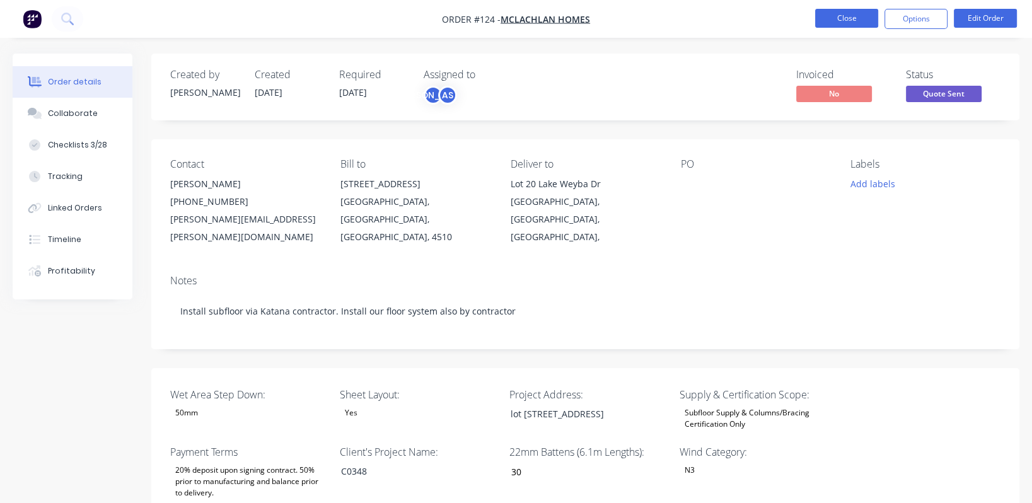
click at [859, 16] on button "Close" at bounding box center [846, 18] width 63 height 19
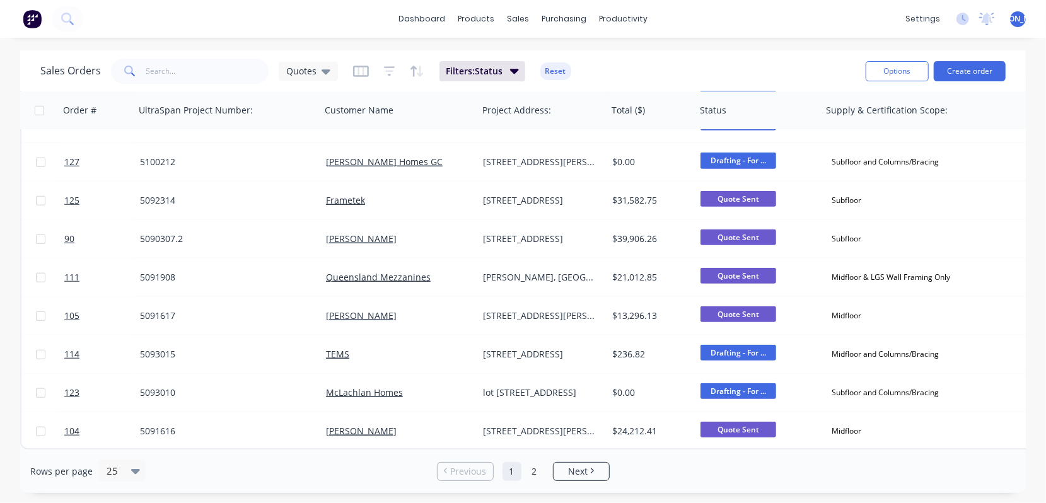
scroll to position [646, 0]
